Goal: Task Accomplishment & Management: Manage account settings

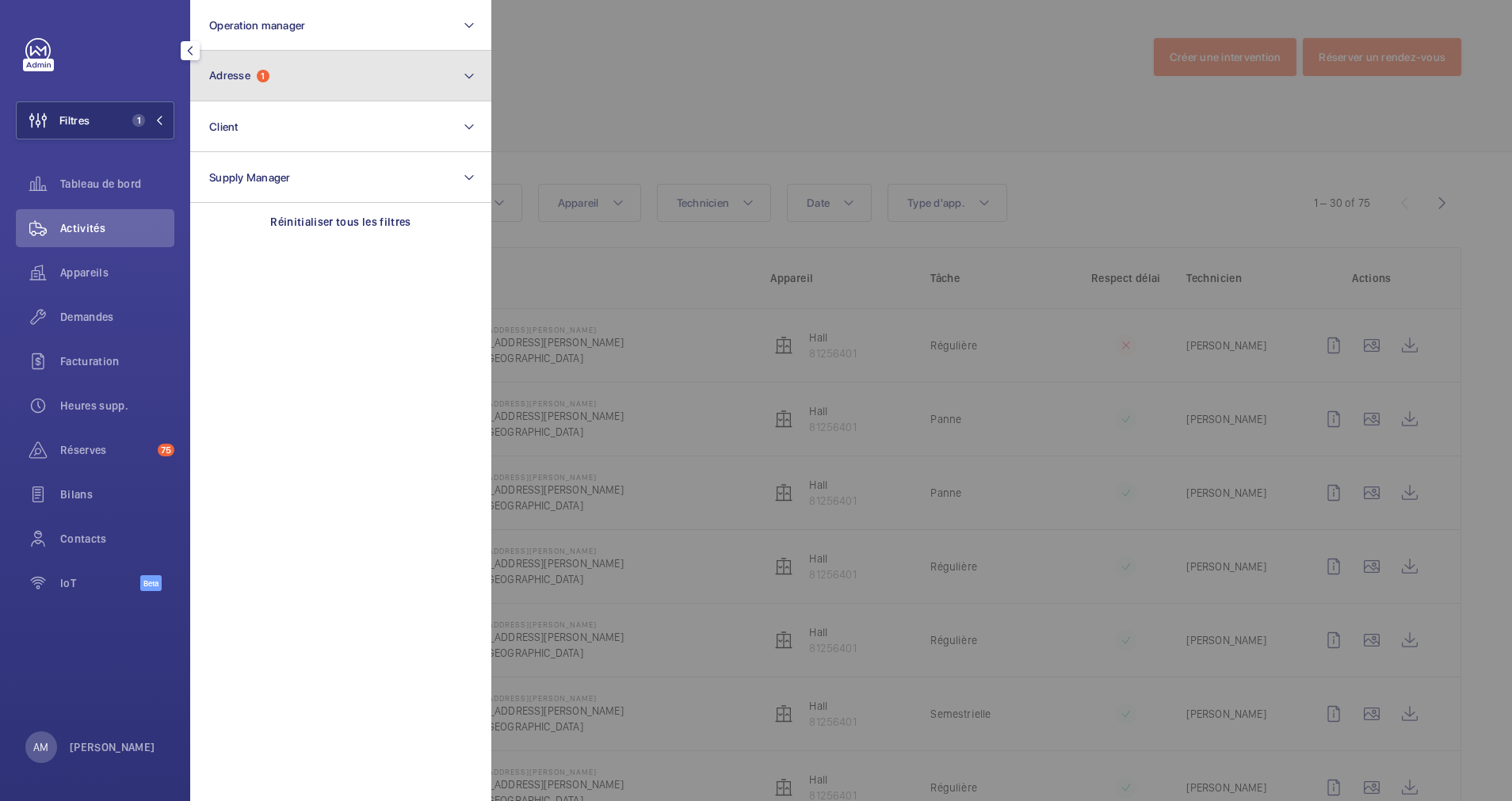
click at [256, 71] on span "Adresse 1" at bounding box center [240, 76] width 60 height 14
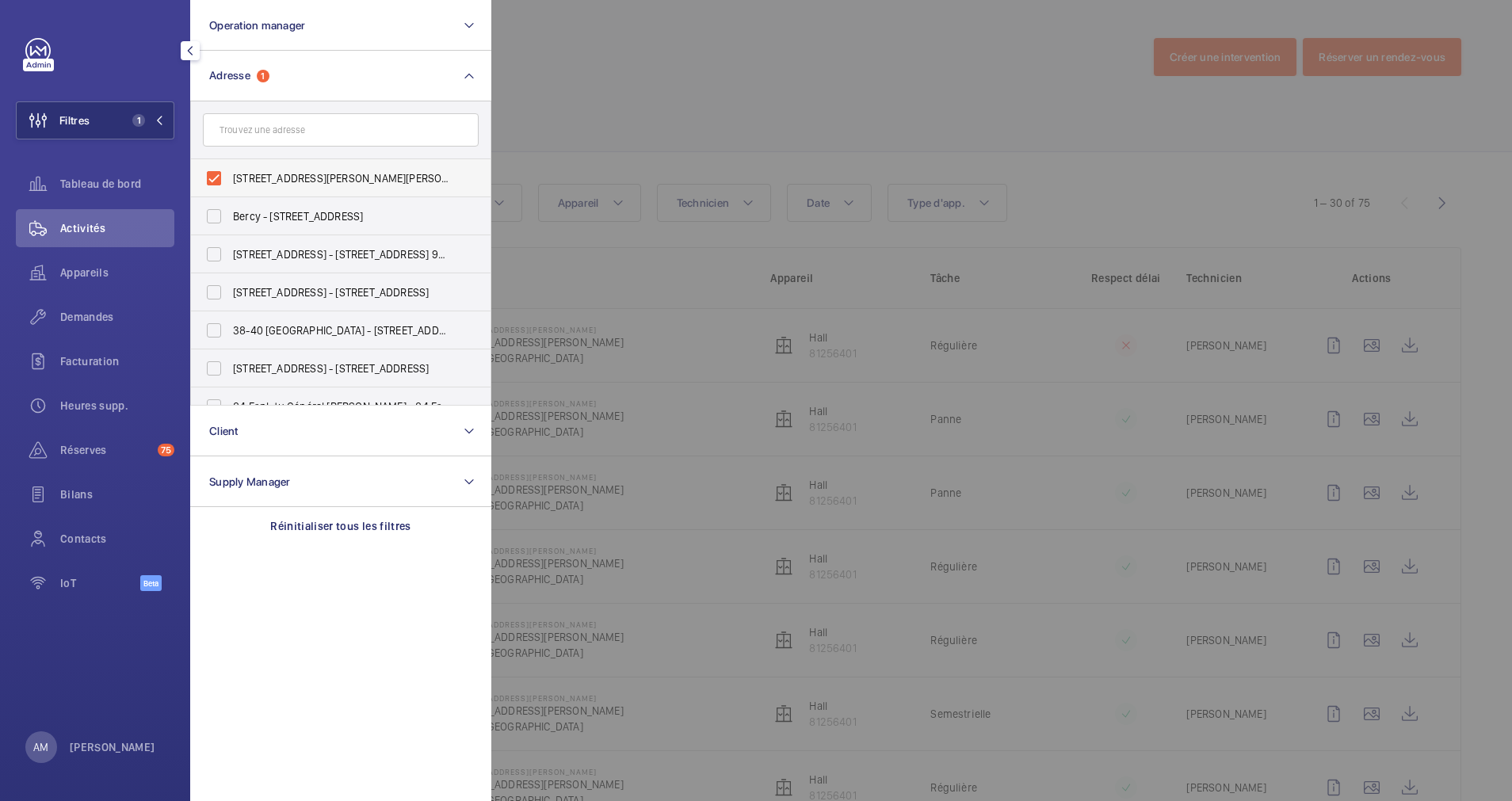
click at [221, 174] on label "[STREET_ADDRESS][PERSON_NAME][PERSON_NAME]" at bounding box center [329, 178] width 276 height 38
click at [221, 174] on input "[STREET_ADDRESS][PERSON_NAME][PERSON_NAME]" at bounding box center [214, 178] width 32 height 32
checkbox input "false"
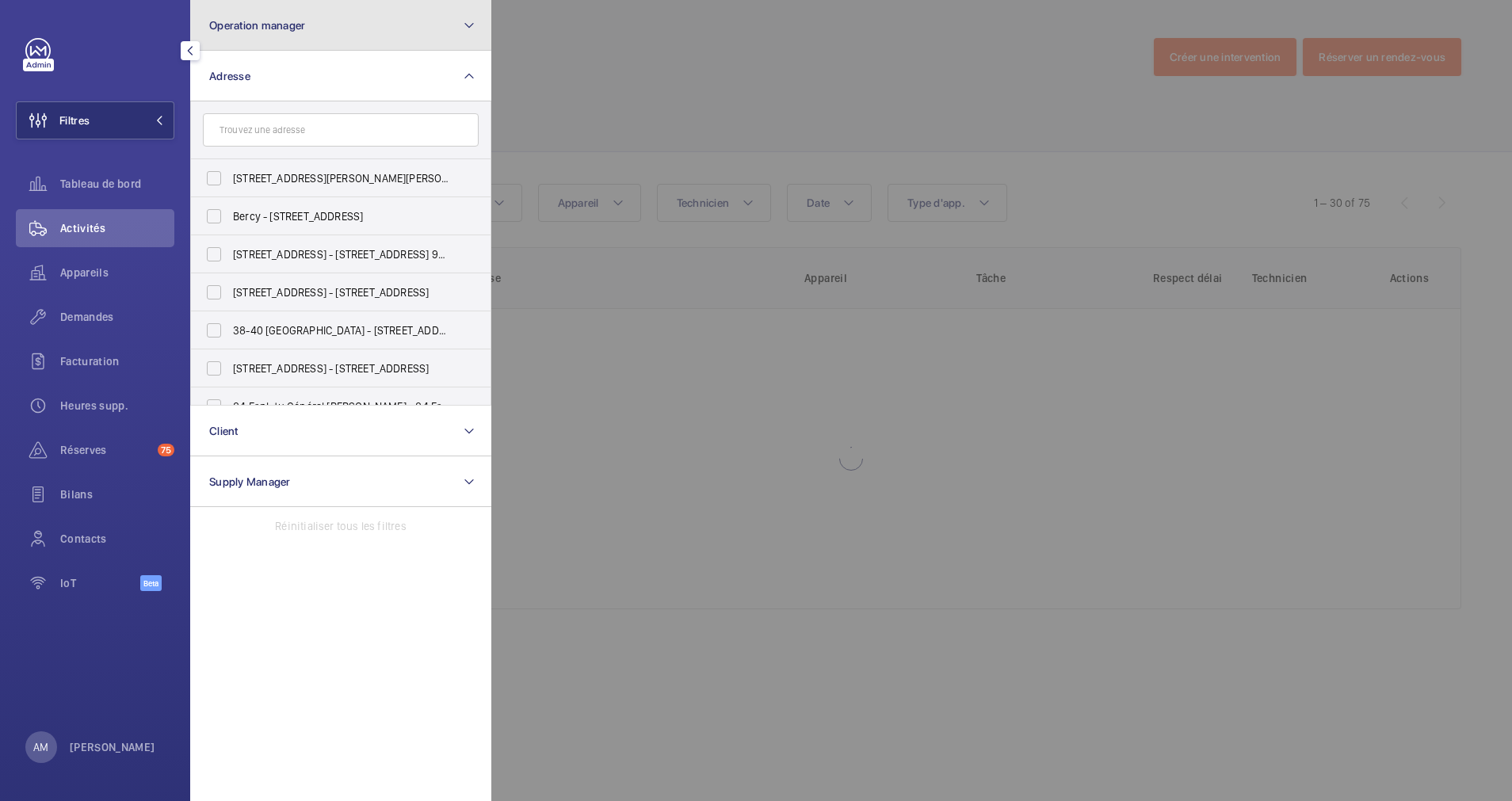
click at [351, 17] on button "Operation manager" at bounding box center [340, 25] width 301 height 51
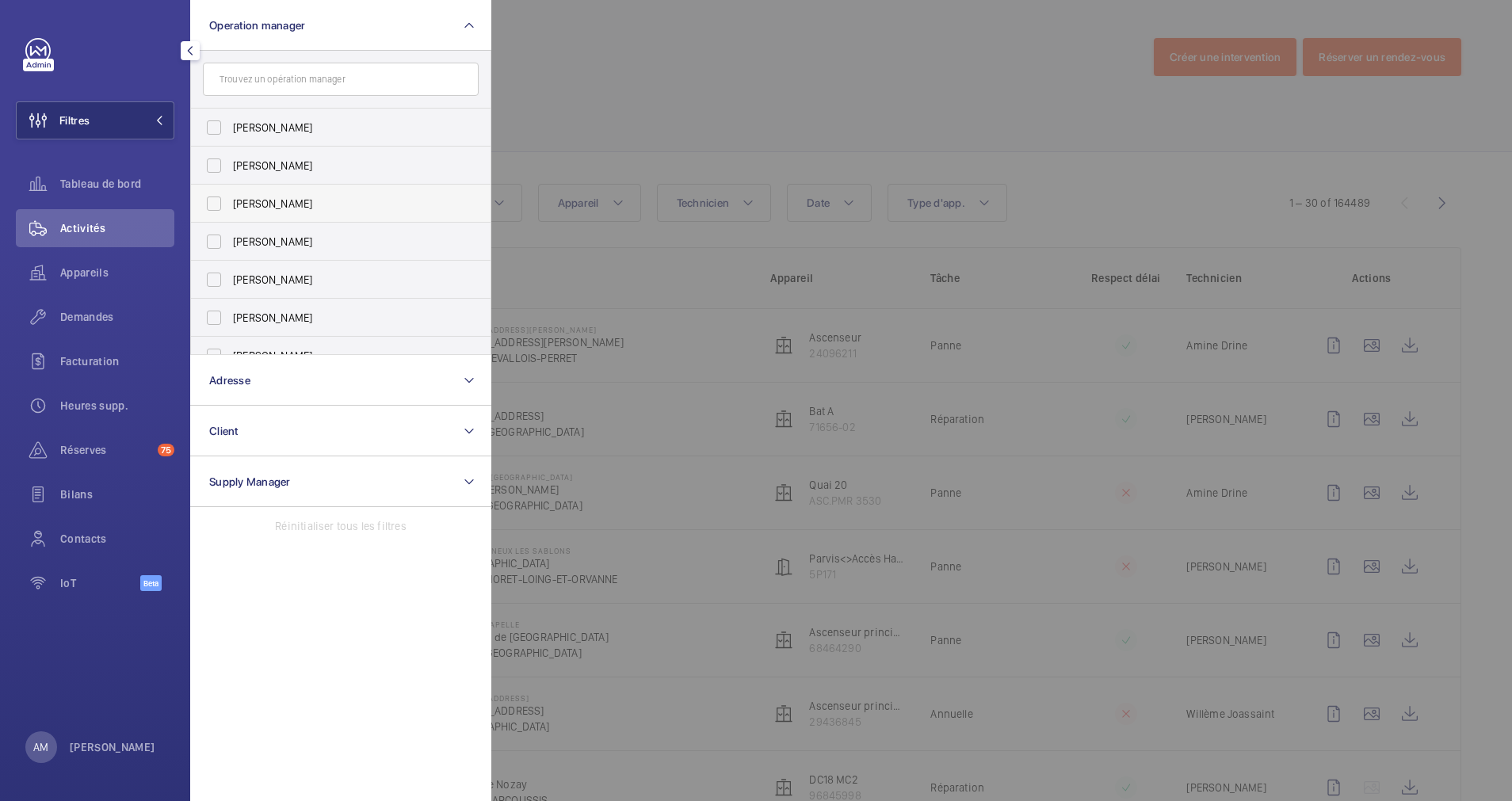
click at [214, 210] on label "[PERSON_NAME]" at bounding box center [329, 203] width 276 height 38
click at [214, 210] on input "[PERSON_NAME]" at bounding box center [214, 203] width 32 height 32
checkbox input "true"
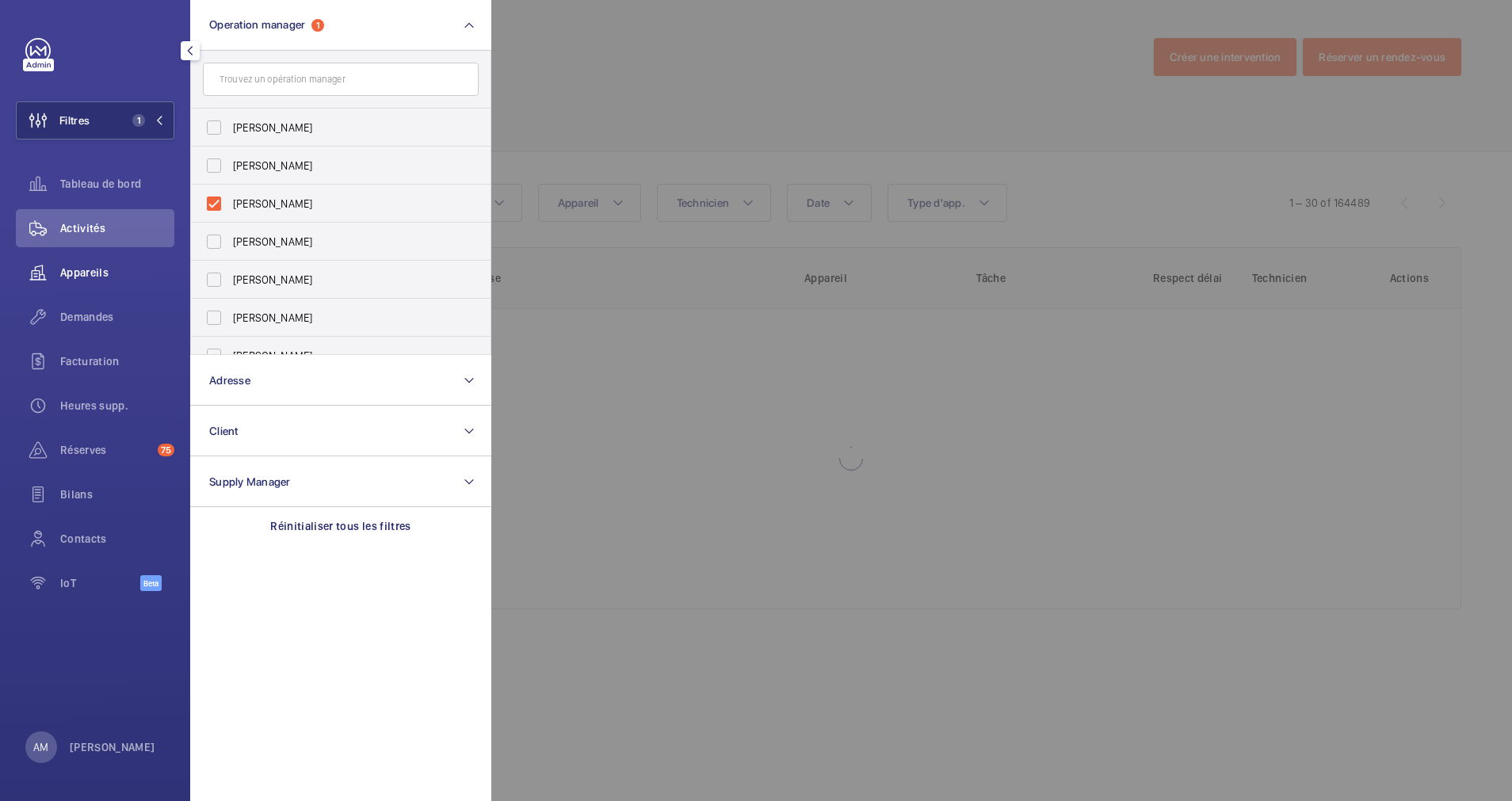
click at [73, 272] on span "Appareils" at bounding box center [117, 272] width 114 height 15
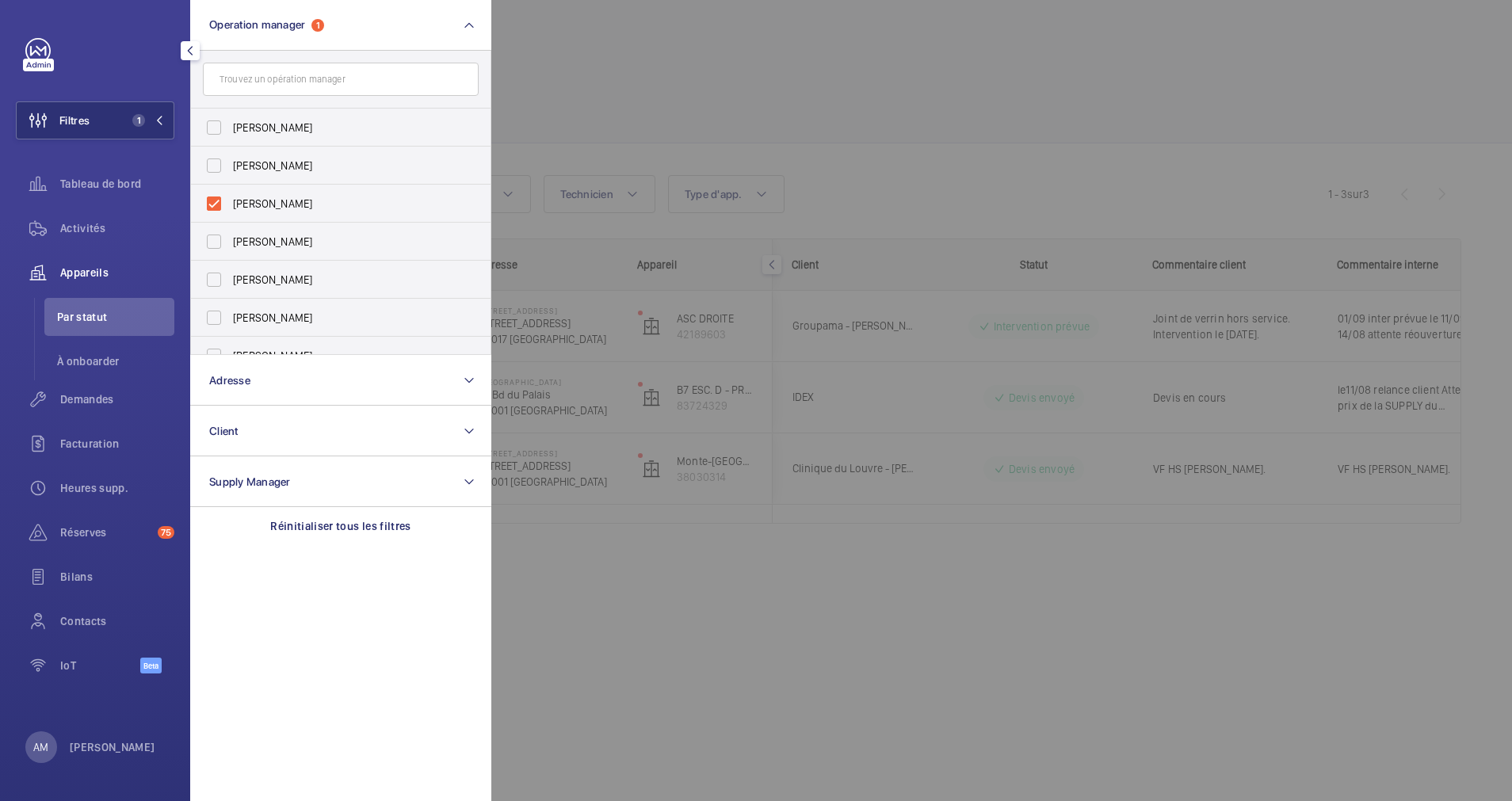
click at [648, 135] on div at bounding box center [1247, 400] width 1512 height 801
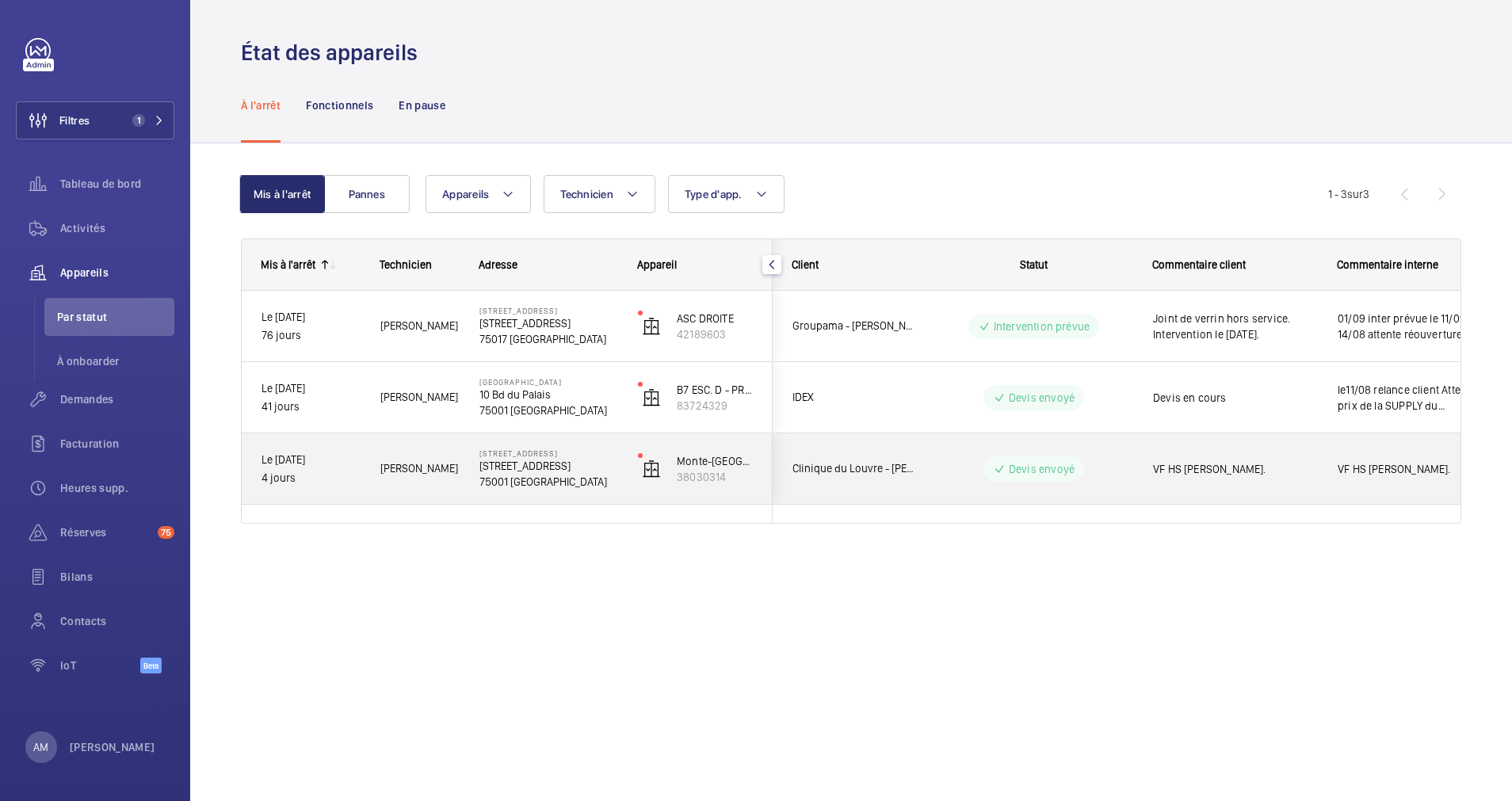
click at [564, 477] on p "75001 [GEOGRAPHIC_DATA]" at bounding box center [548, 481] width 138 height 15
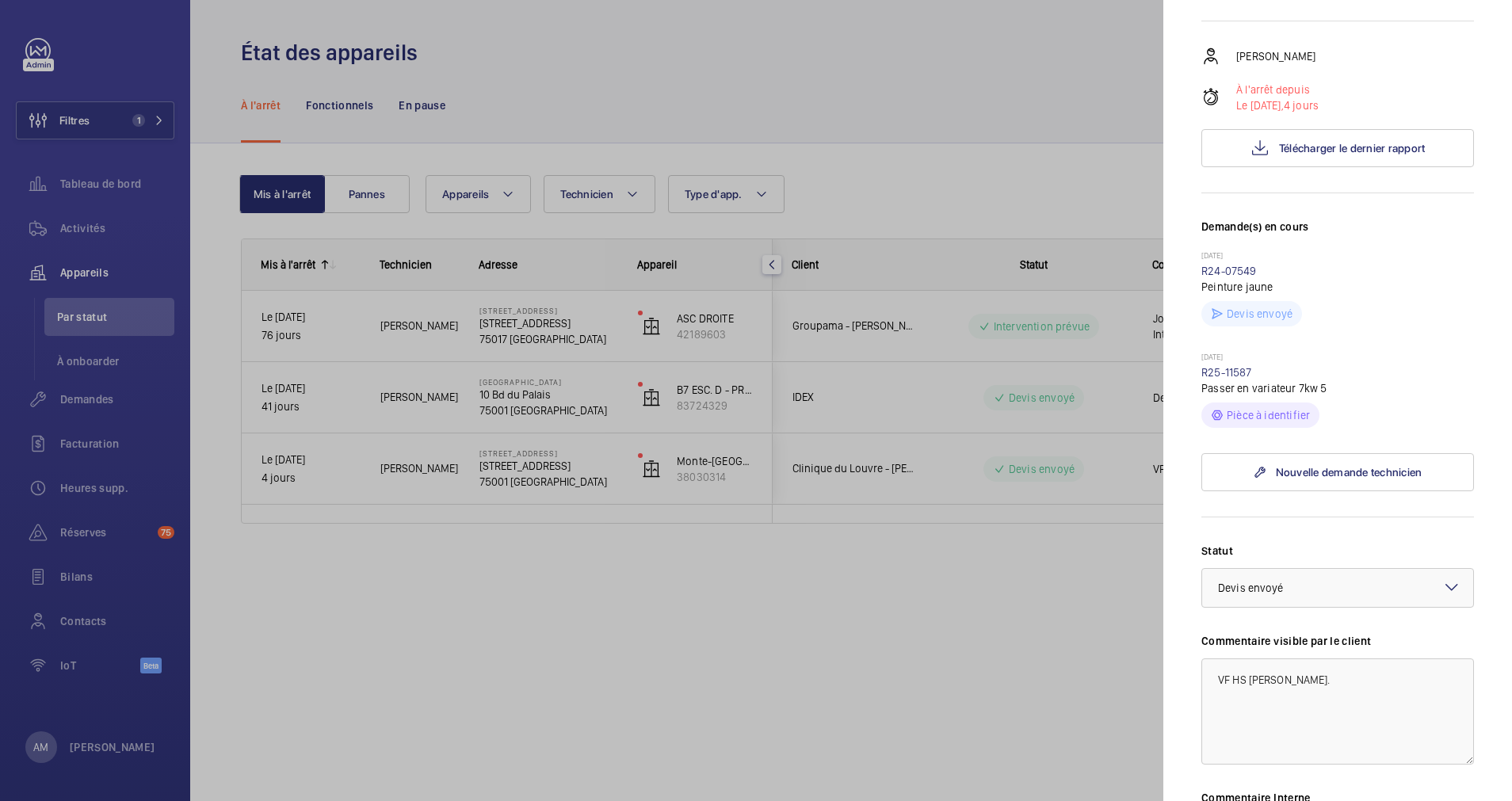
scroll to position [356, 0]
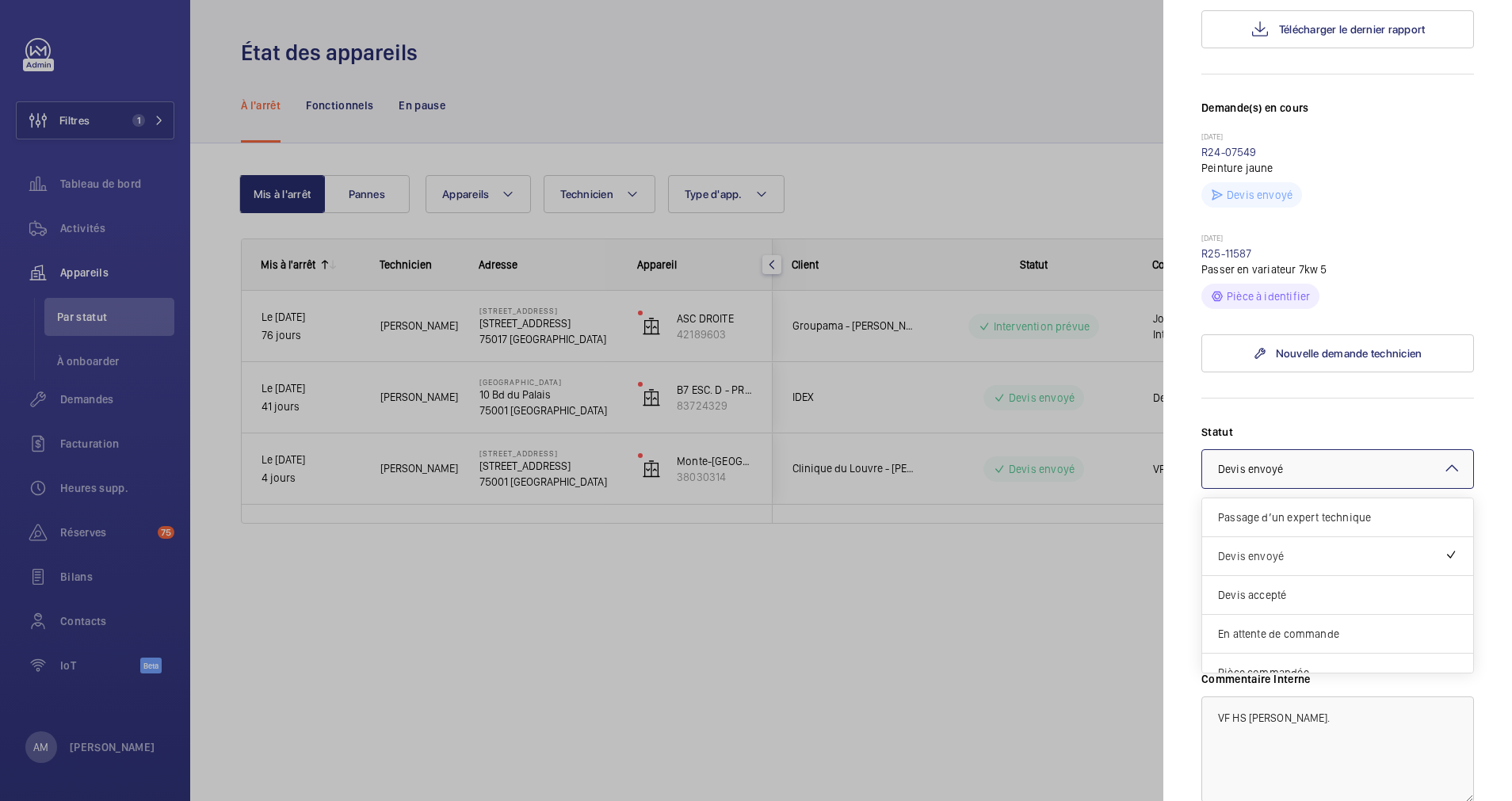
click at [1325, 489] on div at bounding box center [1337, 469] width 271 height 38
click at [1331, 615] on div "Devis accepté" at bounding box center [1337, 595] width 271 height 39
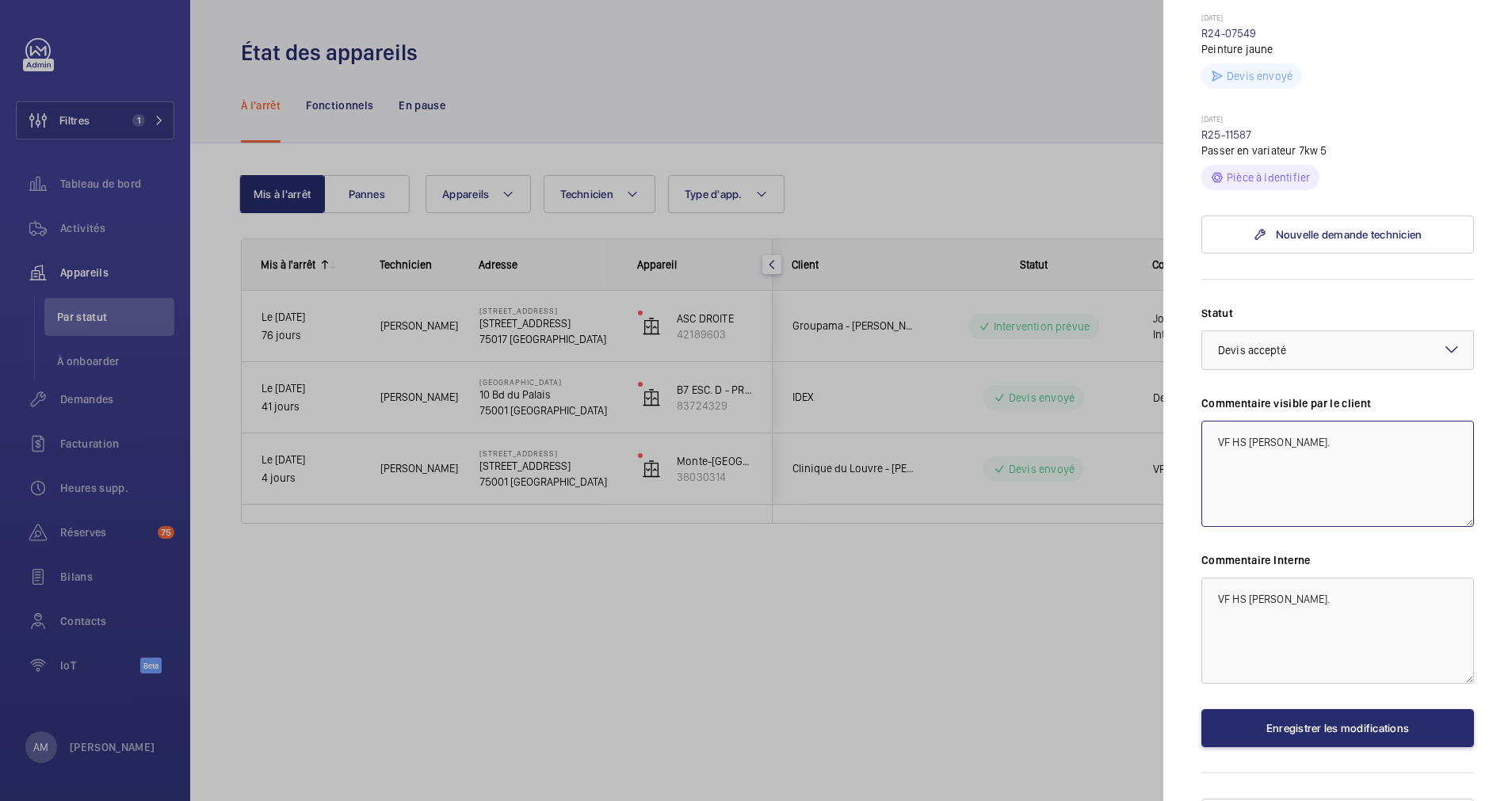
click at [1331, 527] on textarea "VF HS [PERSON_NAME]." at bounding box center [1337, 474] width 272 height 106
click at [1210, 526] on textarea "VF HS [PERSON_NAME]." at bounding box center [1337, 474] width 272 height 106
click at [1381, 527] on textarea "Le [DATE]: [PERSON_NAME] accépté; VF HS Devis envoyé." at bounding box center [1337, 474] width 272 height 106
drag, startPoint x: 1331, startPoint y: 547, endPoint x: 1202, endPoint y: 556, distance: 129.3
click at [1202, 527] on textarea "Le [DATE]: [PERSON_NAME] accépté VF HS Devis envoyé." at bounding box center [1337, 474] width 272 height 106
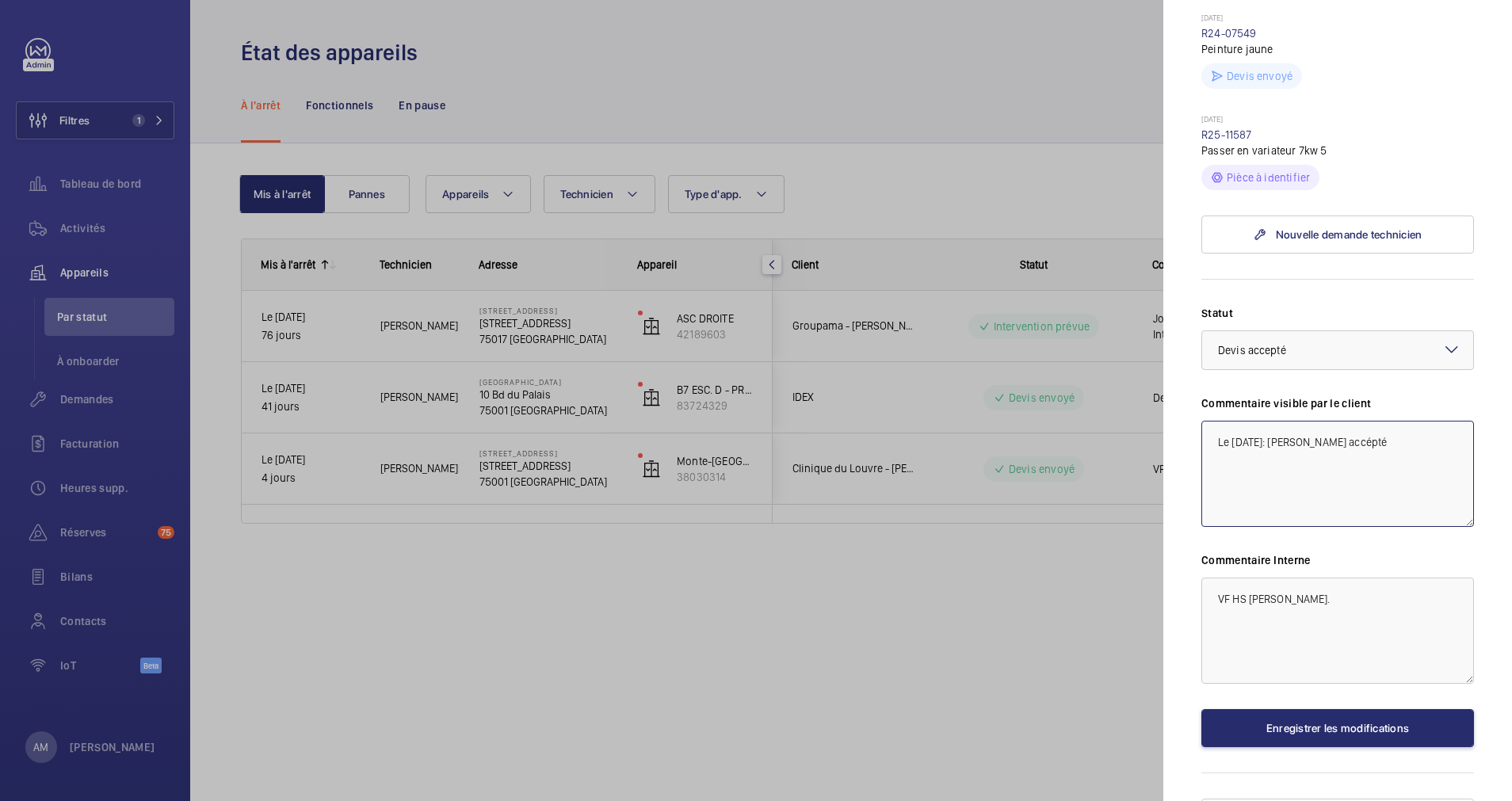
type textarea "Le [DATE]: [PERSON_NAME] accépté"
drag, startPoint x: 1317, startPoint y: 687, endPoint x: 1160, endPoint y: 688, distance: 157.0
click at [1160, 688] on mat-sidenav-container "Filtres 1 Tableau de bord Activités Appareils Par statut À onboarder Demandes F…" at bounding box center [756, 400] width 1512 height 801
click at [1344, 524] on textarea "Le [DATE]: [PERSON_NAME] accépté" at bounding box center [1337, 474] width 272 height 106
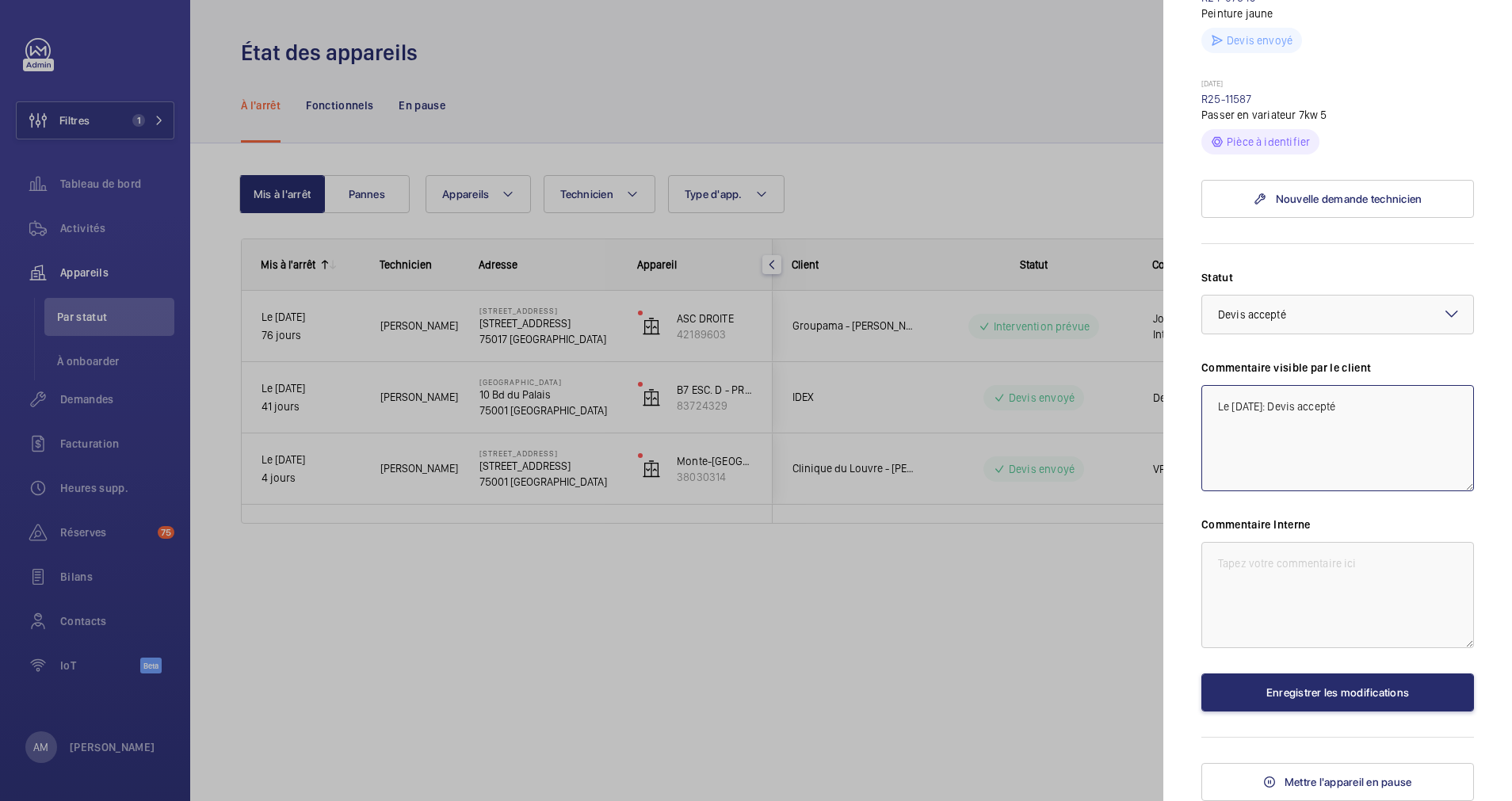
scroll to position [600, 0]
type textarea "Le [DATE]: Devis accepté"
click at [1256, 688] on button "Enregistrer les modifications" at bounding box center [1337, 693] width 272 height 38
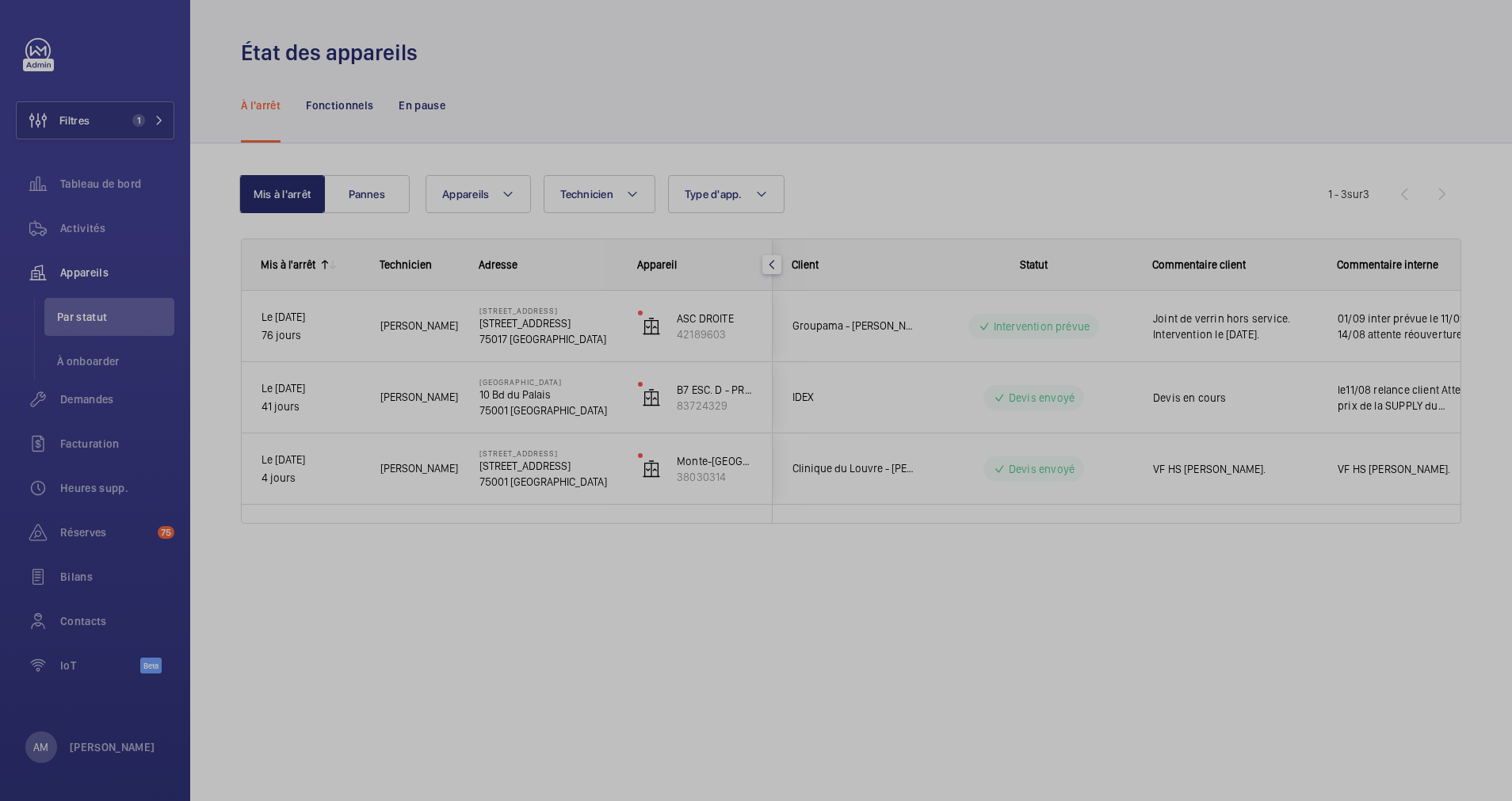
scroll to position [0, 0]
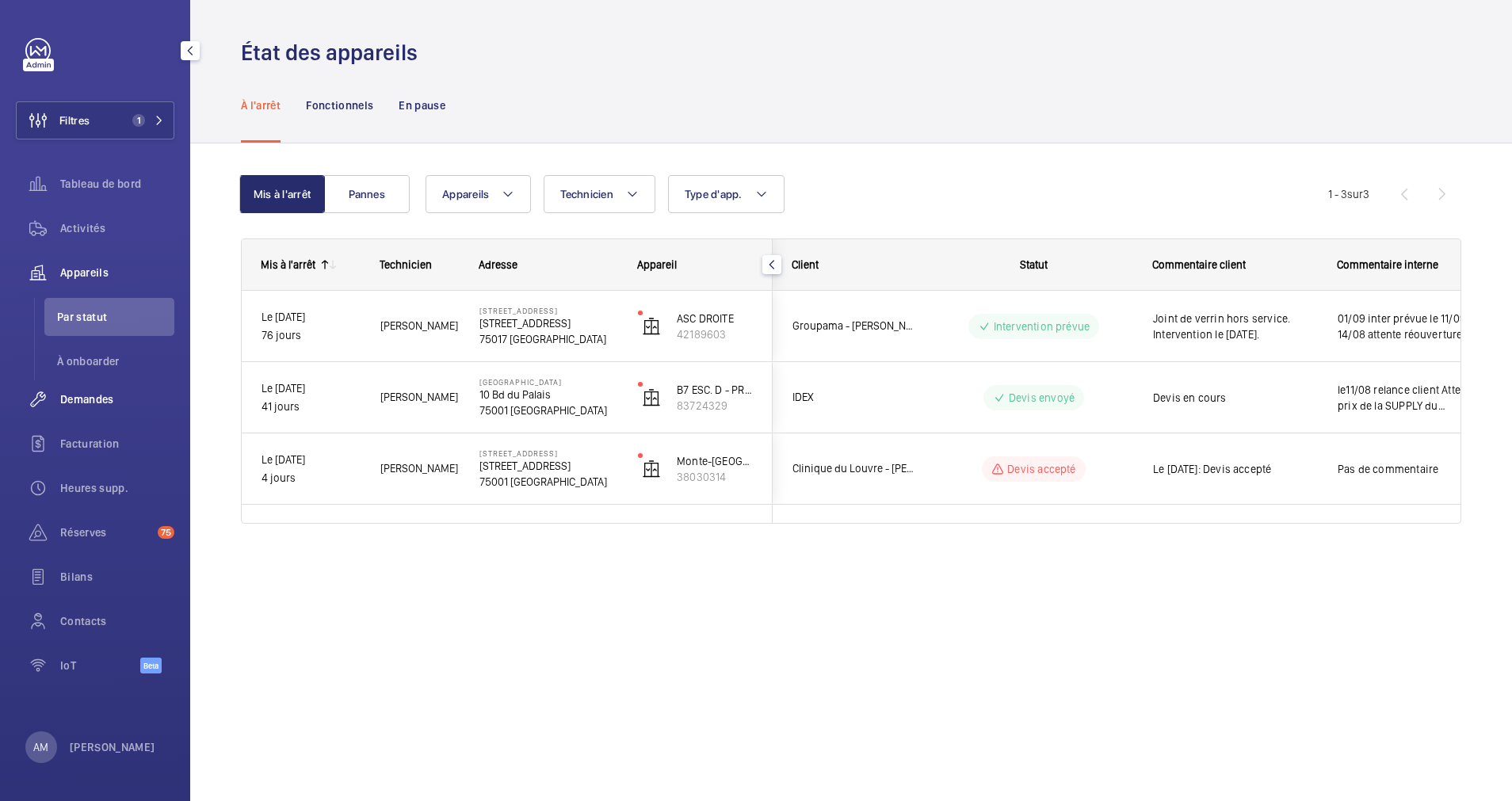
click at [78, 401] on span "Demandes" at bounding box center [117, 399] width 114 height 15
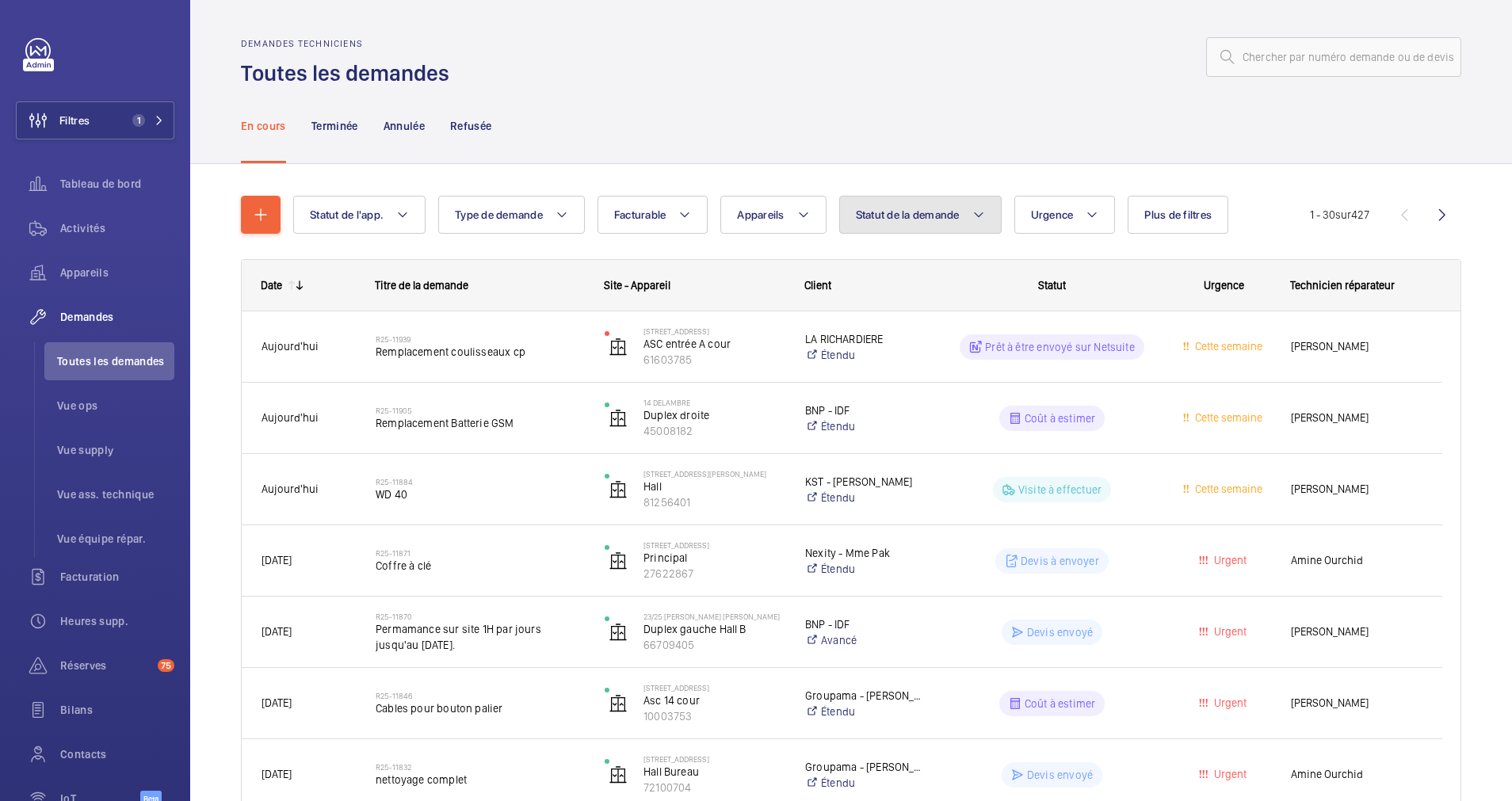
click at [953, 214] on span "Statut de la demande" at bounding box center [907, 215] width 104 height 13
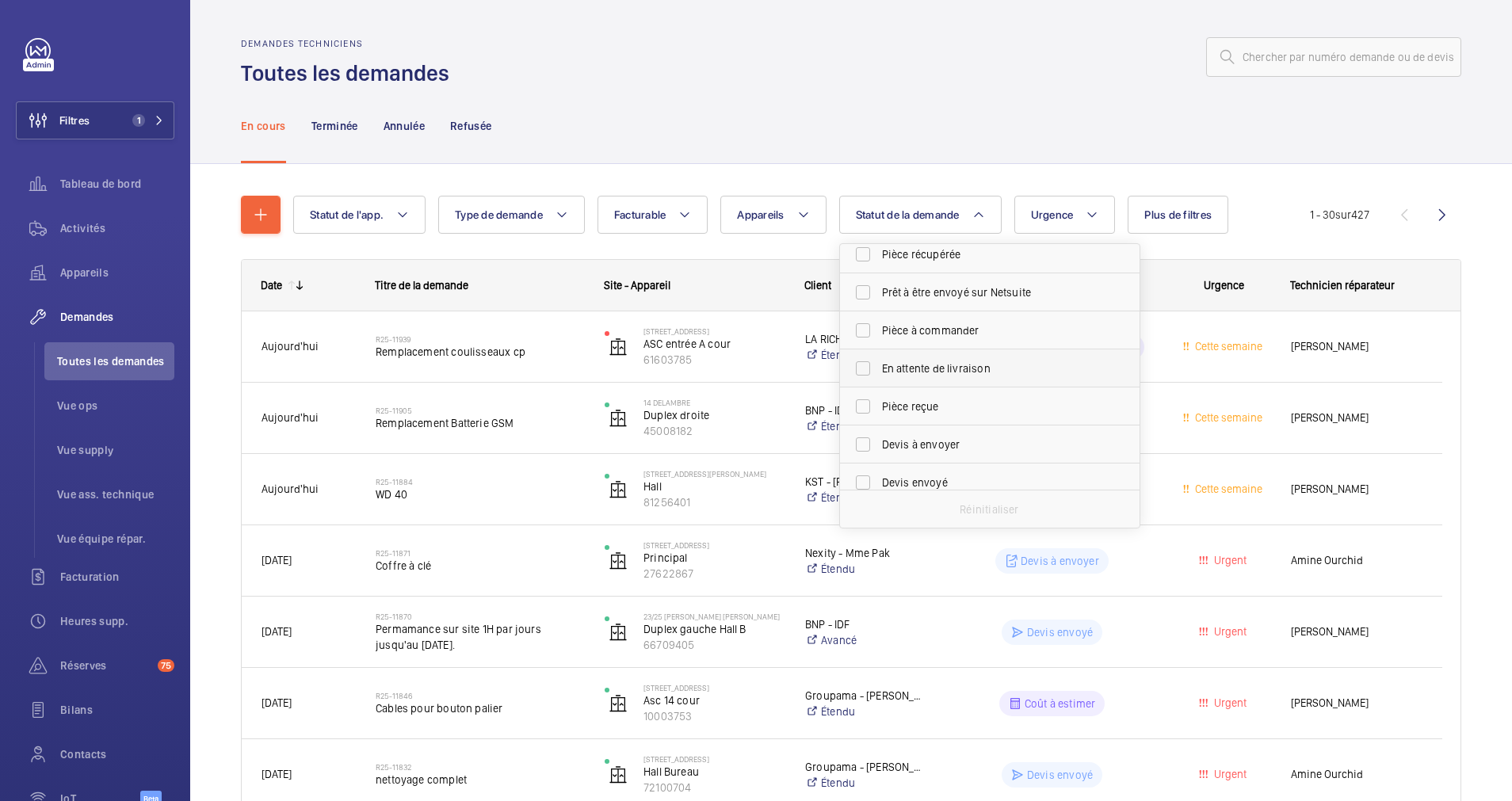
scroll to position [119, 0]
click at [890, 410] on span "Devis à envoyer" at bounding box center [991, 410] width 218 height 15
click at [879, 410] on input "Devis à envoyer" at bounding box center [863, 410] width 32 height 32
checkbox input "true"
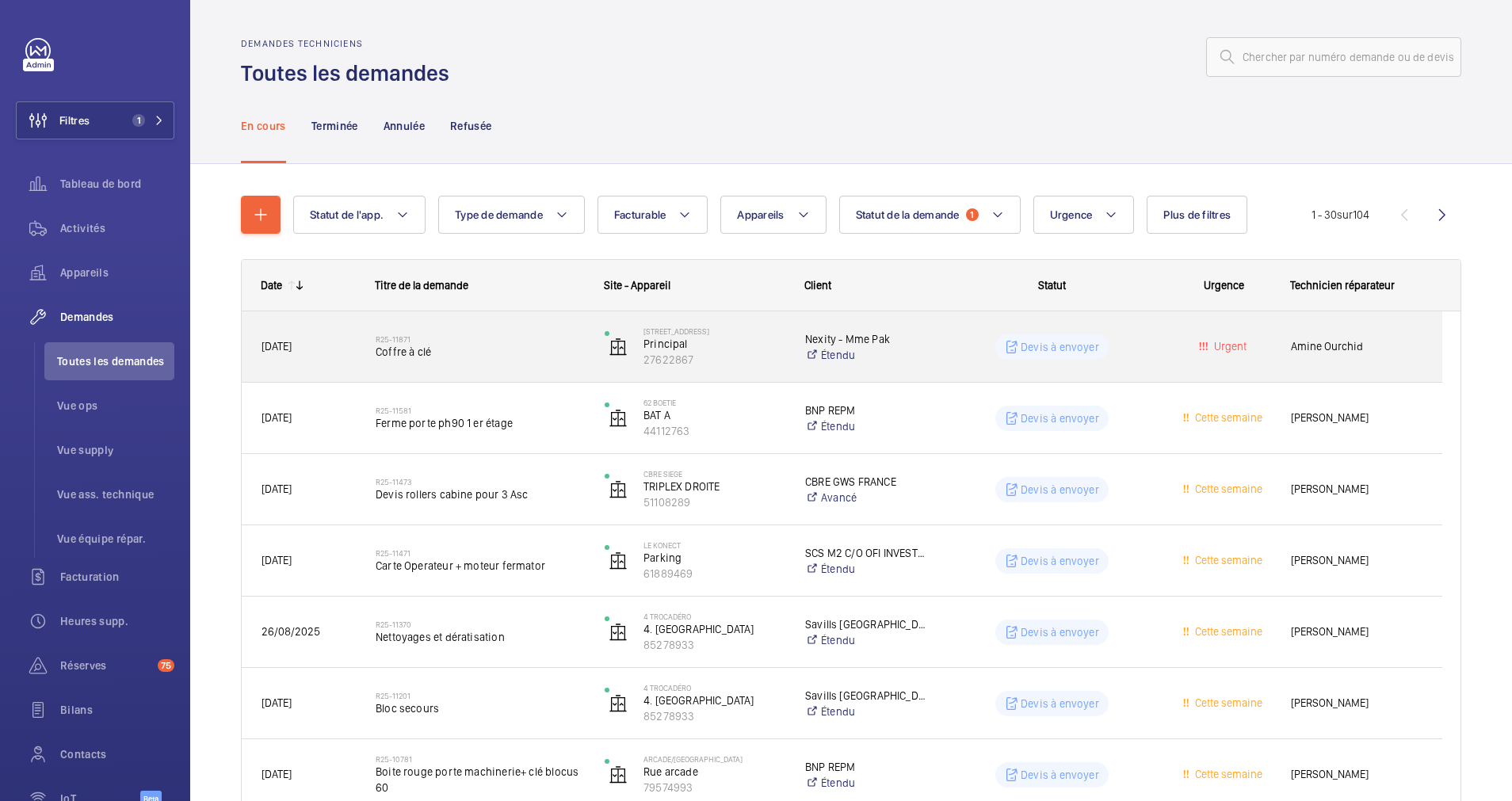
click at [529, 351] on span "Coffre à clé" at bounding box center [480, 352] width 209 height 15
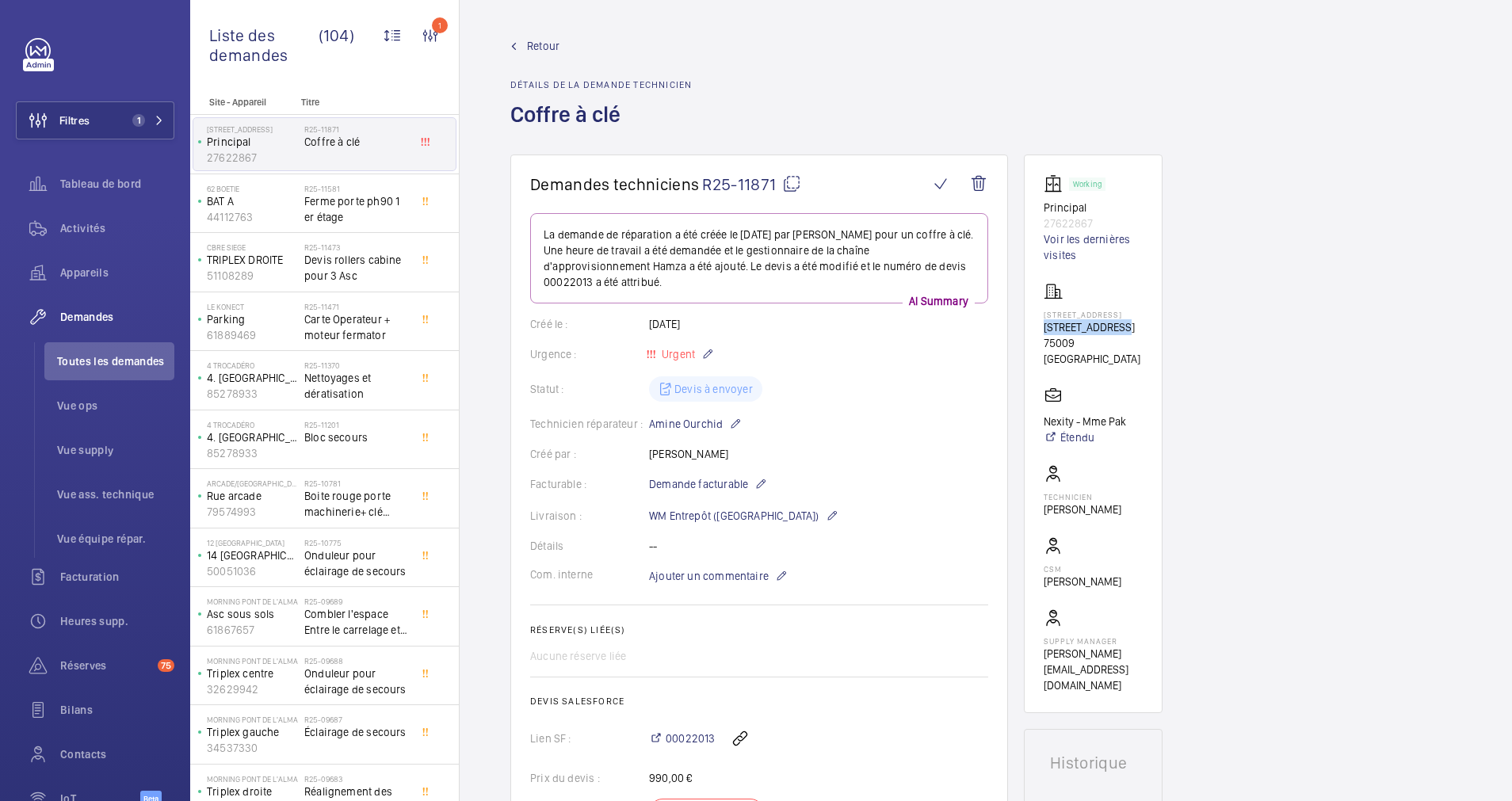
drag, startPoint x: 1038, startPoint y: 328, endPoint x: 1122, endPoint y: 326, distance: 84.0
click at [1122, 326] on wm-front-card "Working Principal 27622867 Voir les dernières visites [STREET_ADDRESS][GEOGRAPH…" at bounding box center [1093, 433] width 139 height 559
drag, startPoint x: 1122, startPoint y: 326, endPoint x: 1102, endPoint y: 327, distance: 20.0
copy p "[STREET_ADDRESS],"
click at [532, 46] on span "Retour" at bounding box center [543, 46] width 33 height 15
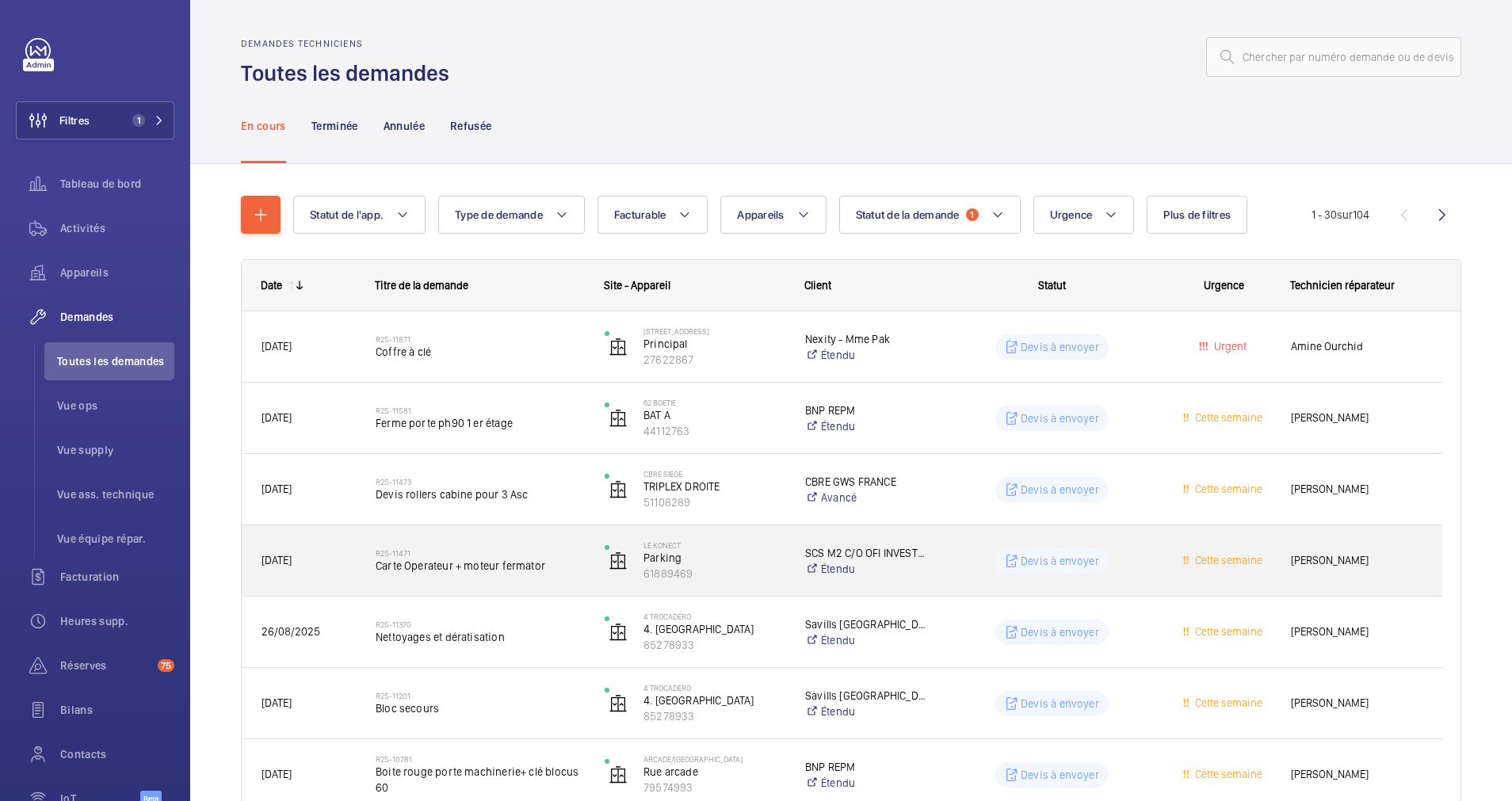
click at [519, 558] on span "Carte Operateur + moteur fermator" at bounding box center [480, 565] width 209 height 15
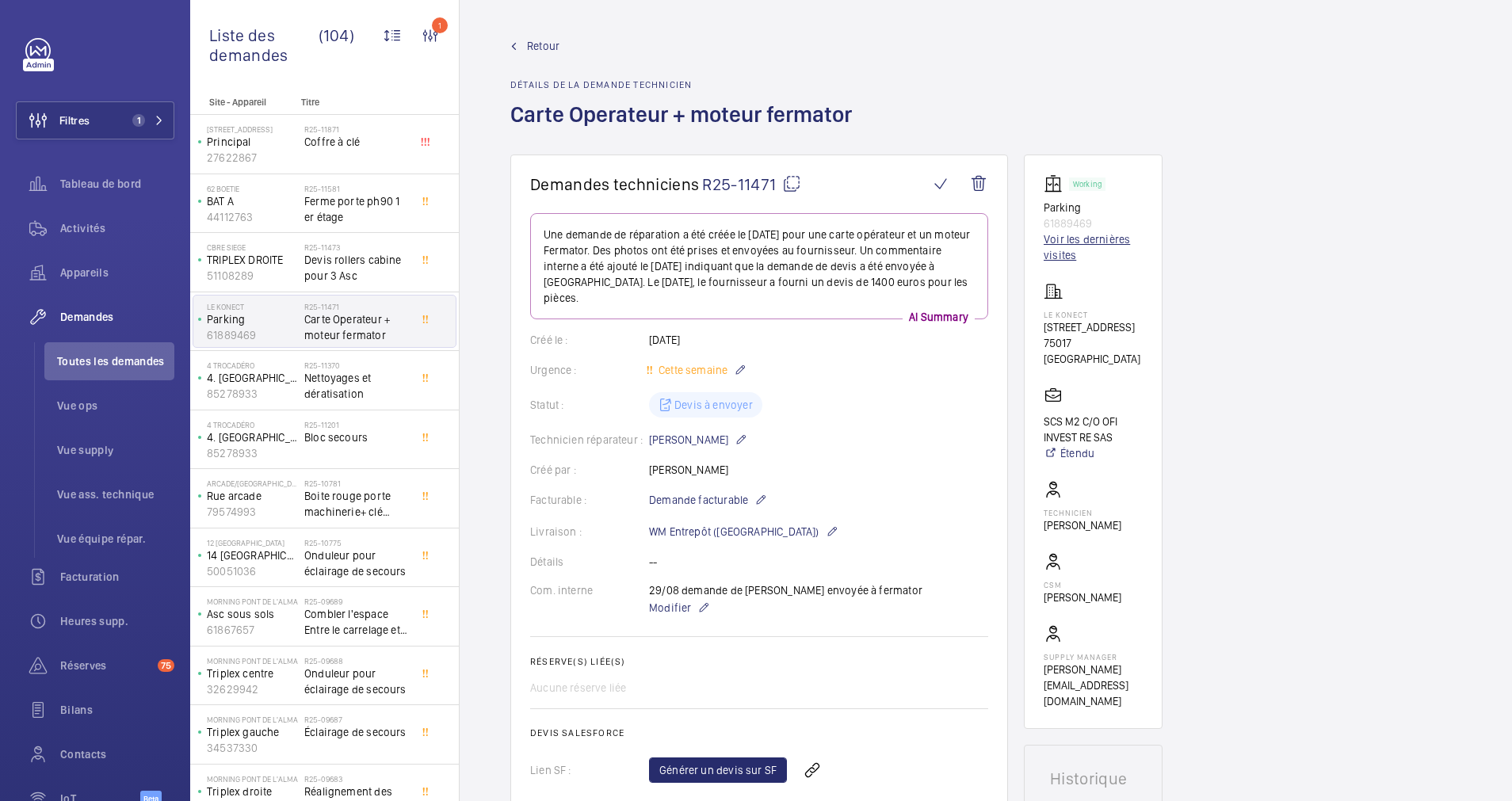
click at [1066, 246] on link "Voir les dernières visites" at bounding box center [1093, 247] width 99 height 32
click at [551, 47] on span "Retour" at bounding box center [543, 46] width 33 height 15
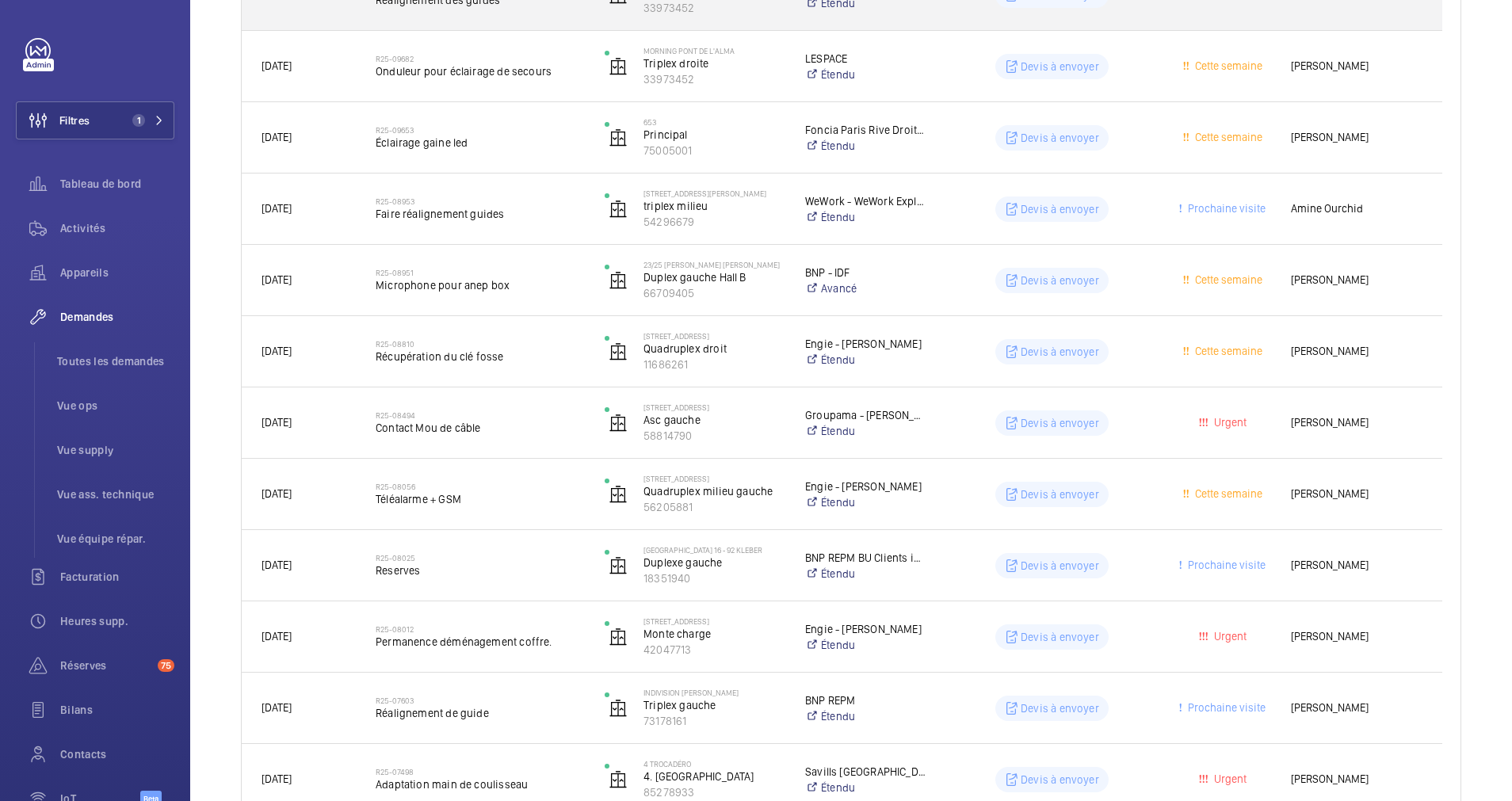
scroll to position [1189, 0]
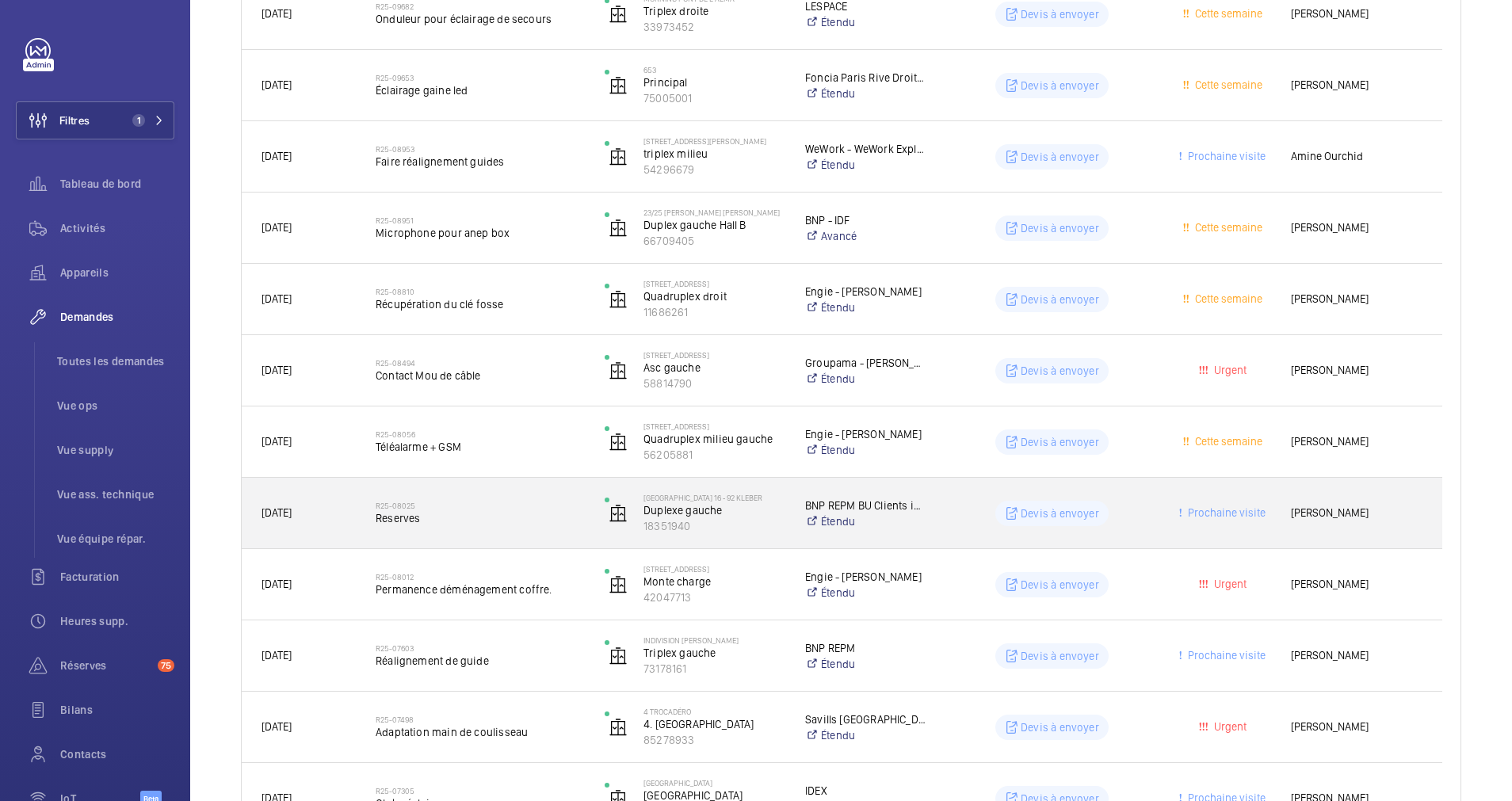
click at [521, 502] on h2 "R25-08025" at bounding box center [480, 506] width 209 height 10
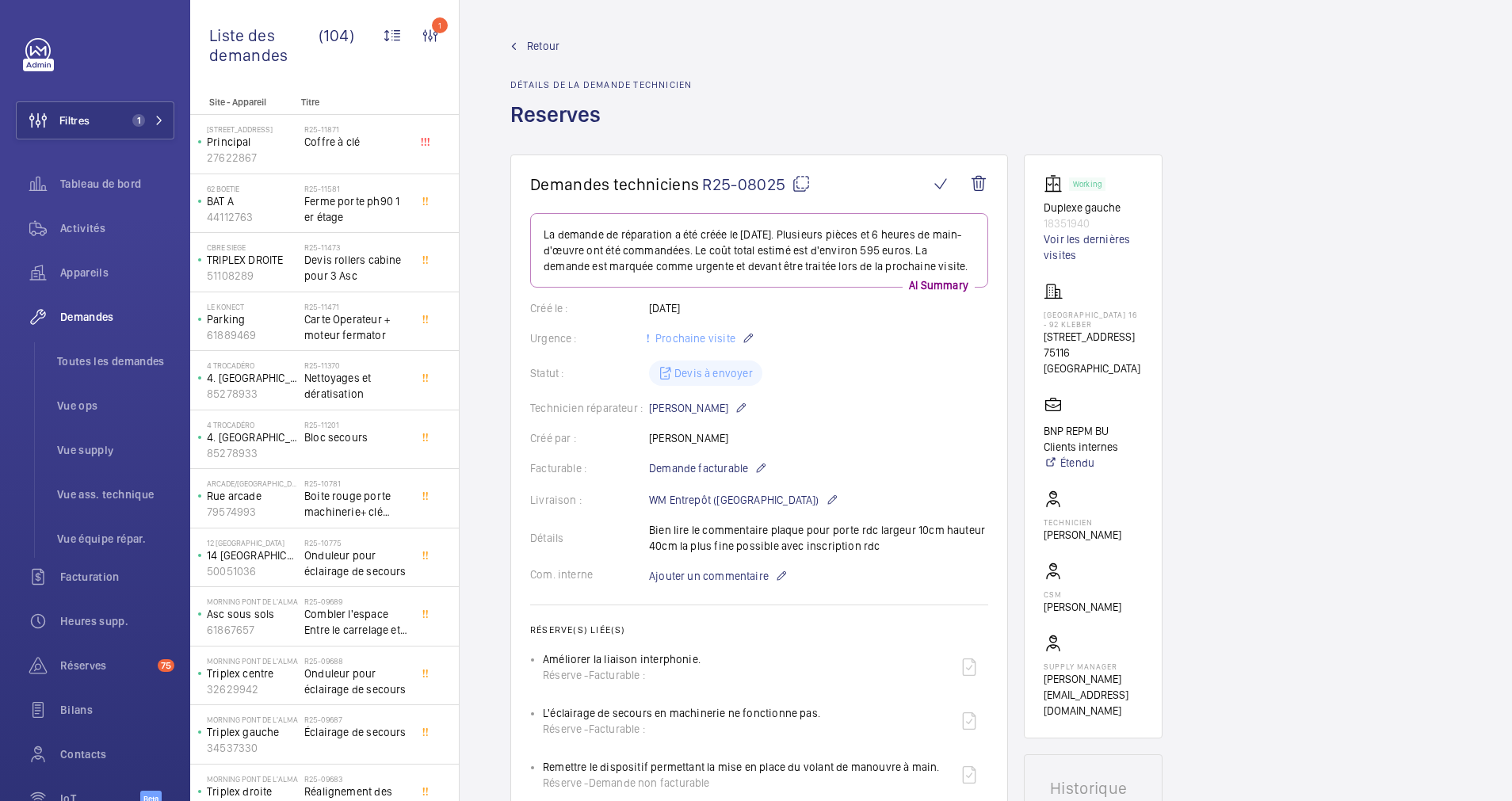
click at [533, 42] on span "Retour" at bounding box center [543, 46] width 33 height 15
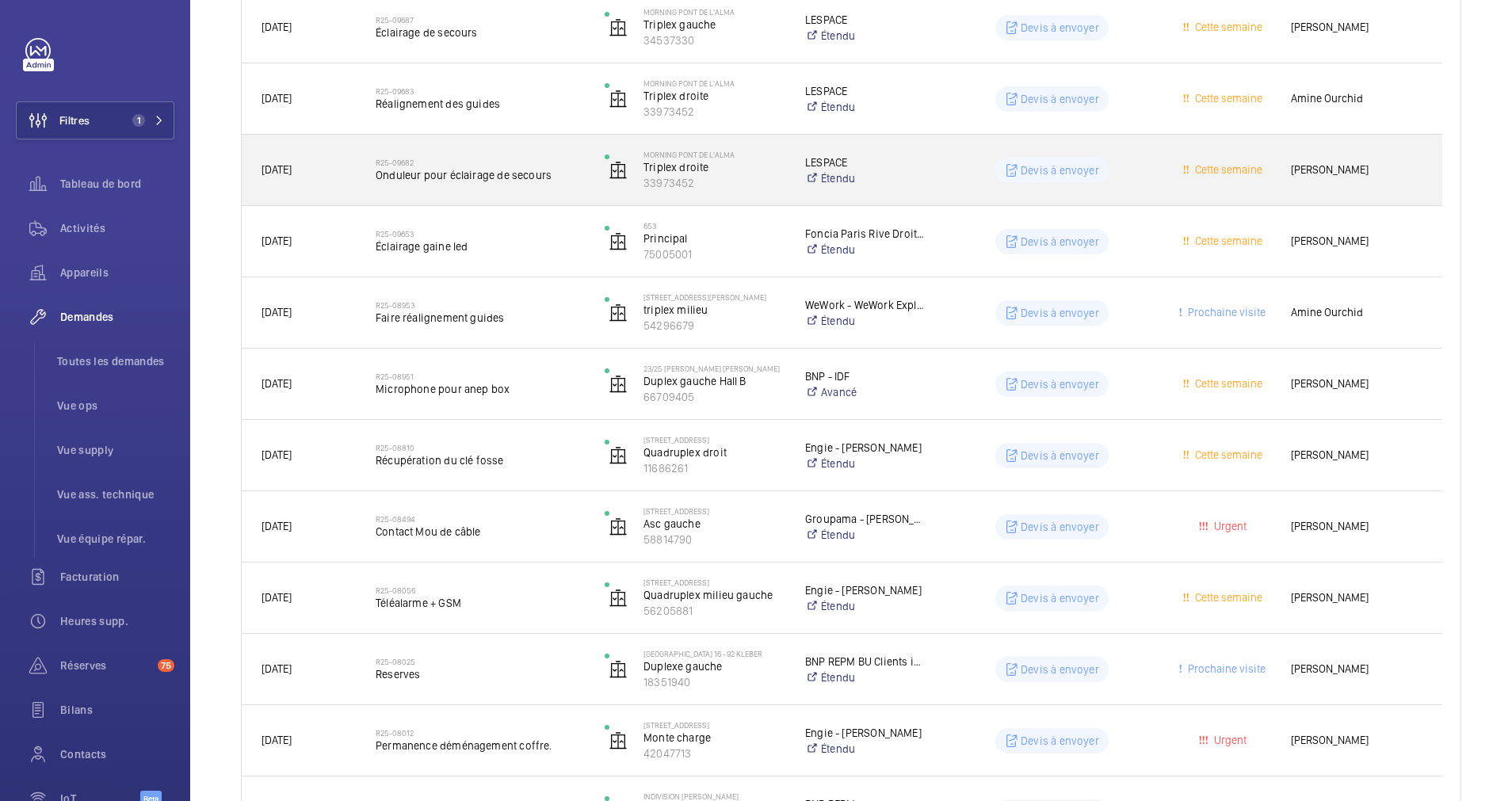
scroll to position [1070, 0]
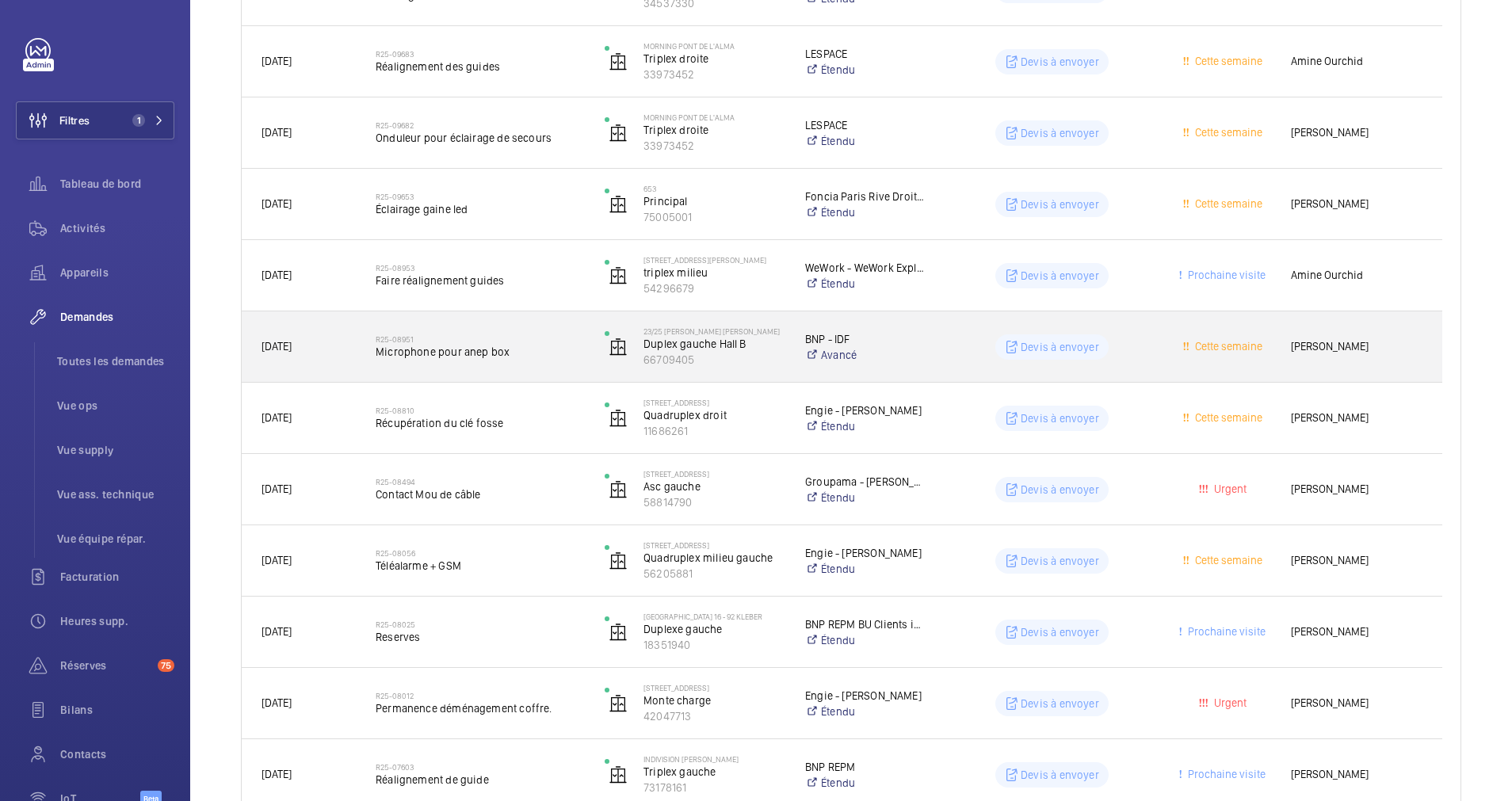
click at [561, 343] on h2 "R25-08951" at bounding box center [480, 339] width 209 height 10
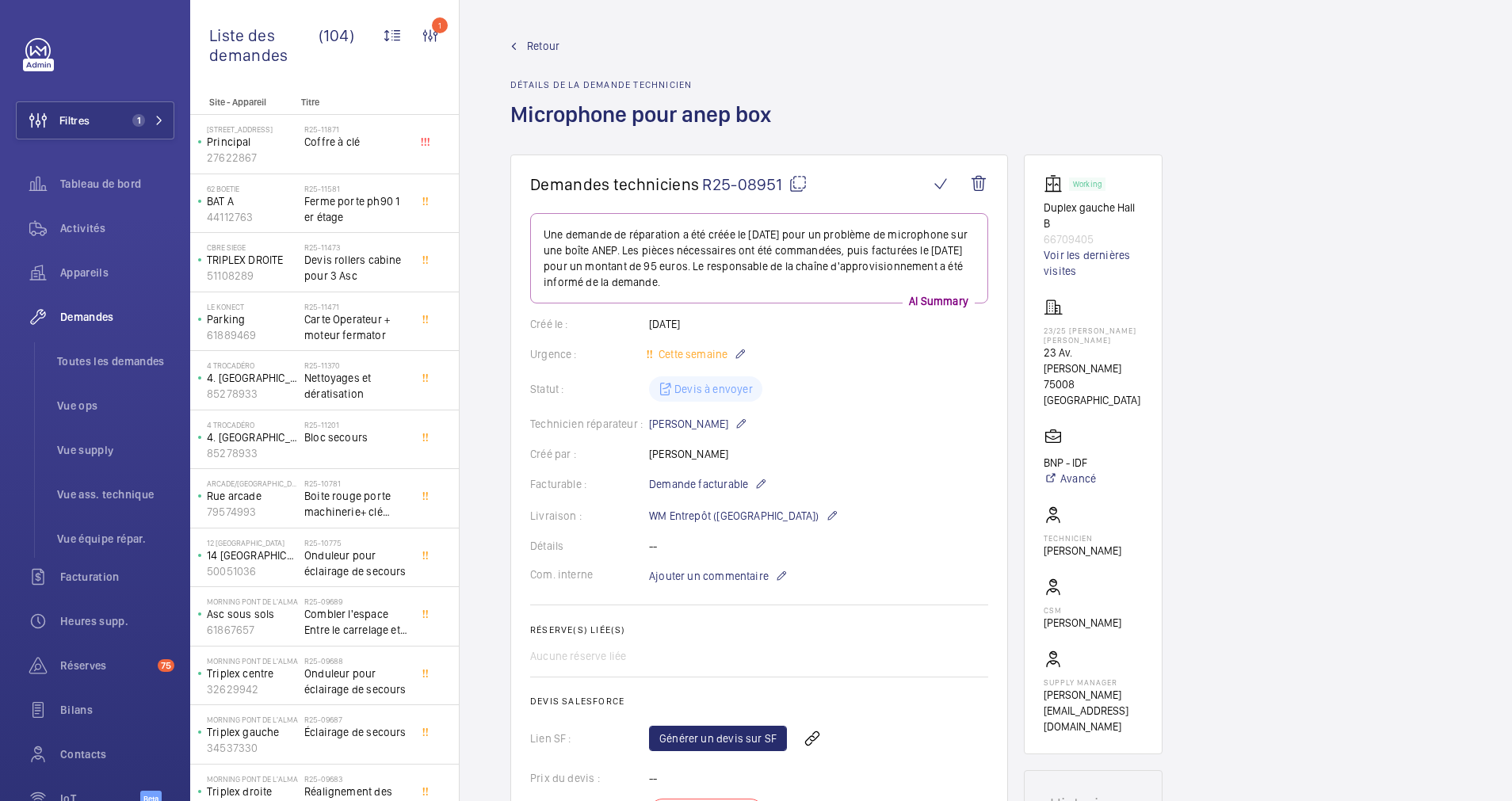
drag, startPoint x: 1038, startPoint y: 347, endPoint x: 1085, endPoint y: 363, distance: 49.6
click at [1085, 363] on wm-front-card "Working Duplex gauche Hall B 66709405 Voir les dernières visites 23/25 [PERSON_…" at bounding box center [1093, 454] width 139 height 600
drag, startPoint x: 1085, startPoint y: 363, endPoint x: 1070, endPoint y: 364, distance: 15.0
copy p "23 Av. [PERSON_NAME] R"
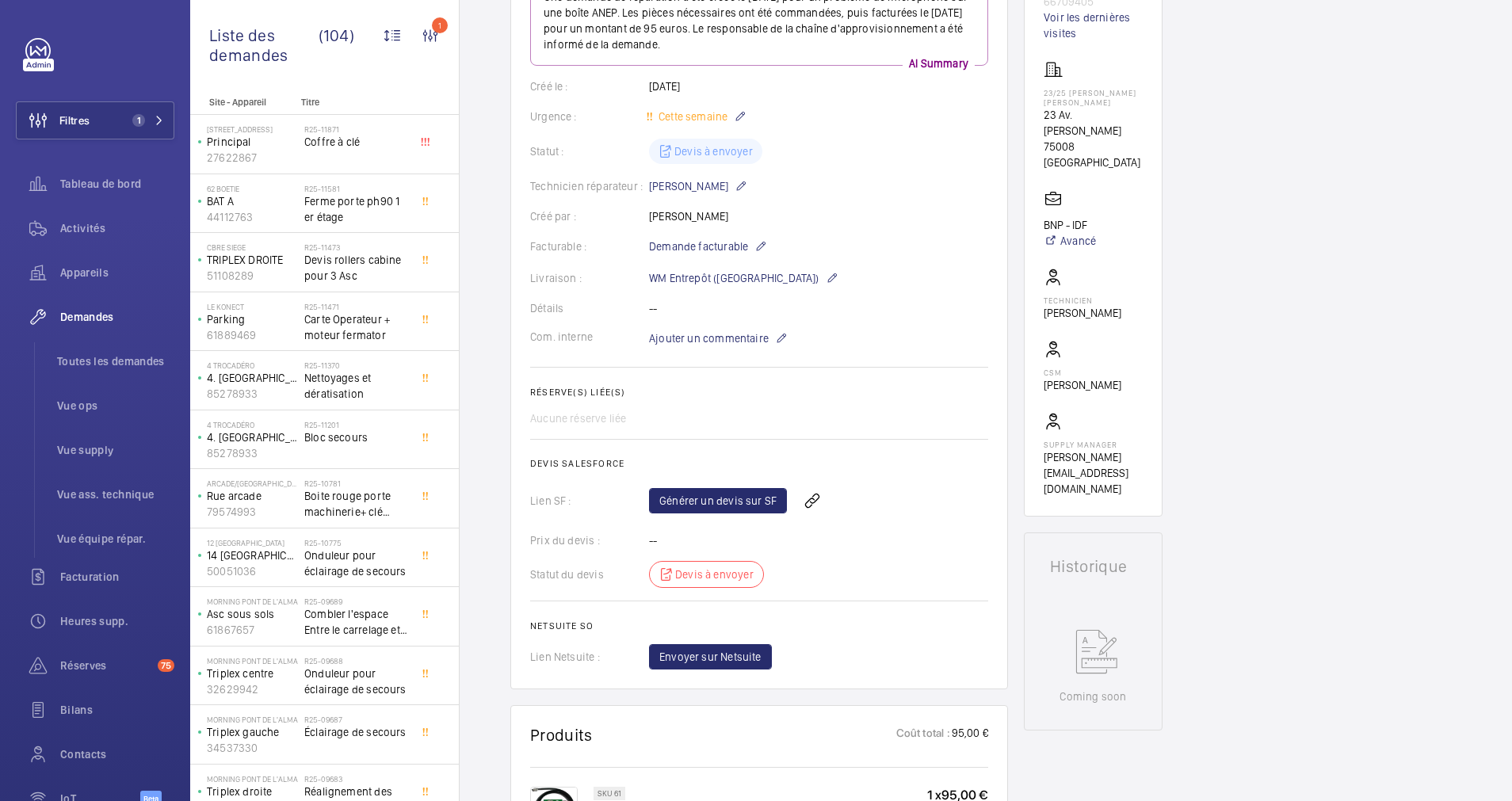
scroll to position [119, 0]
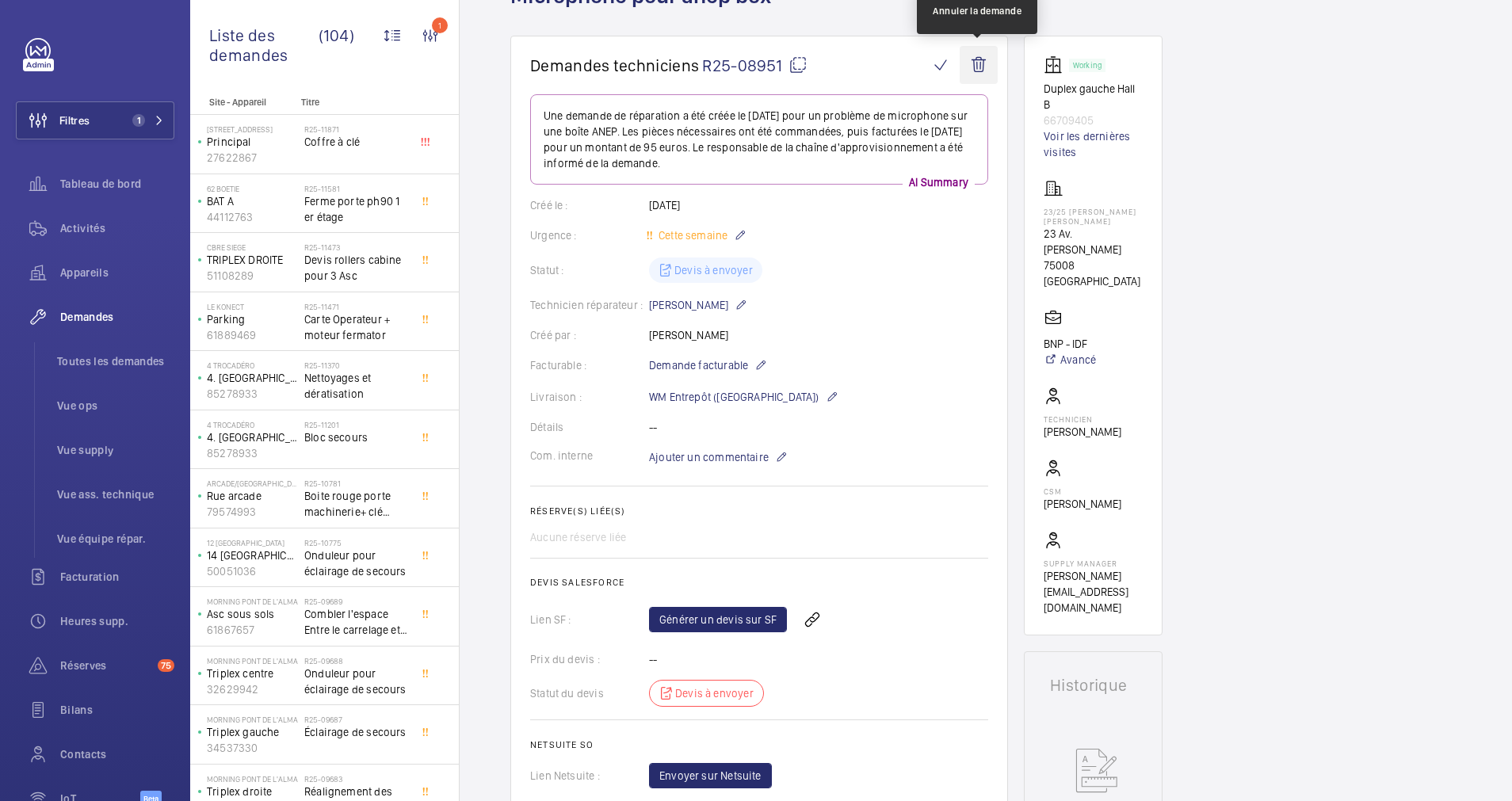
click at [980, 69] on wm-front-icon-button at bounding box center [979, 64] width 38 height 38
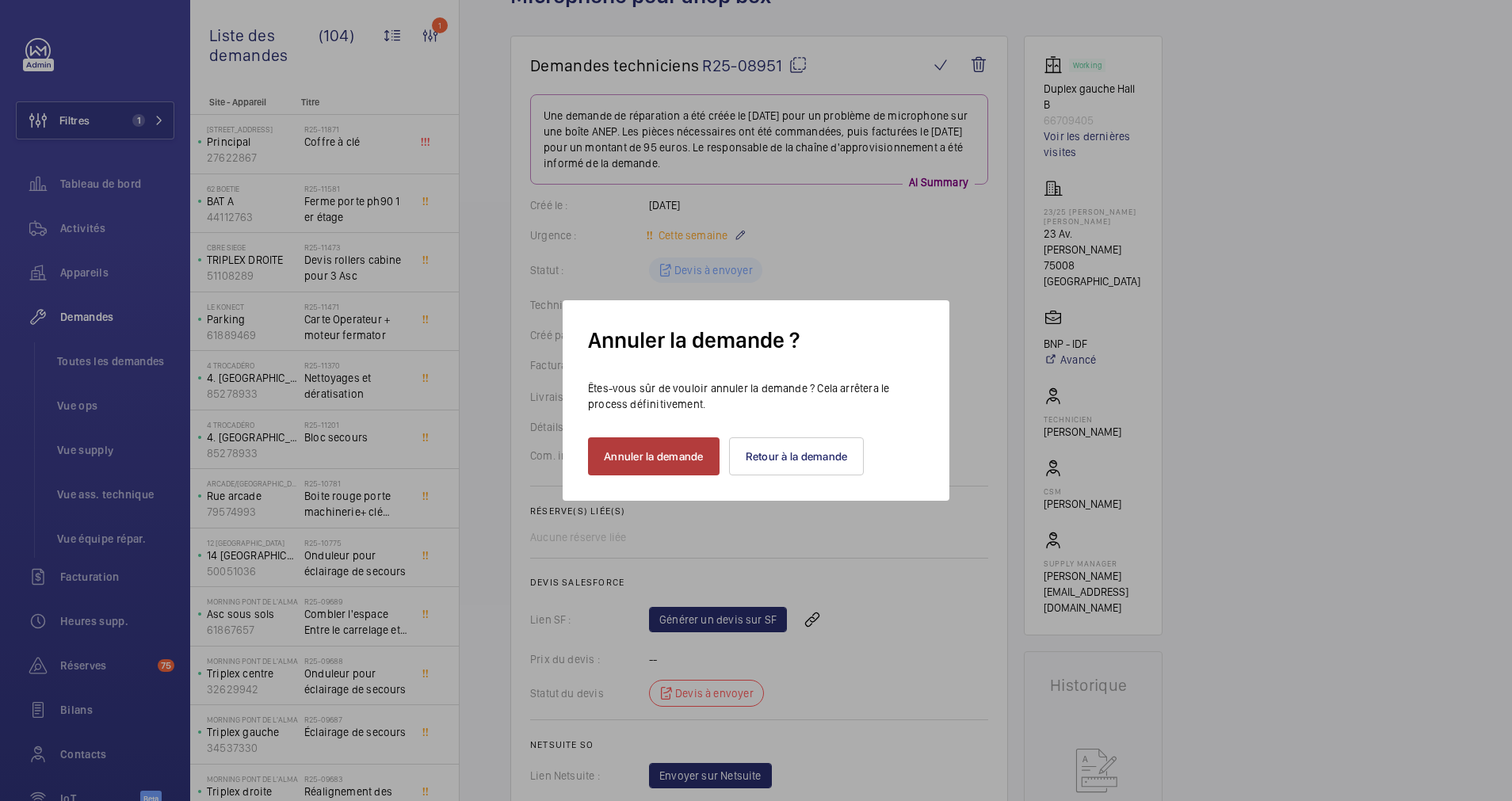
click at [635, 454] on button "Annuler la demande" at bounding box center [653, 456] width 131 height 38
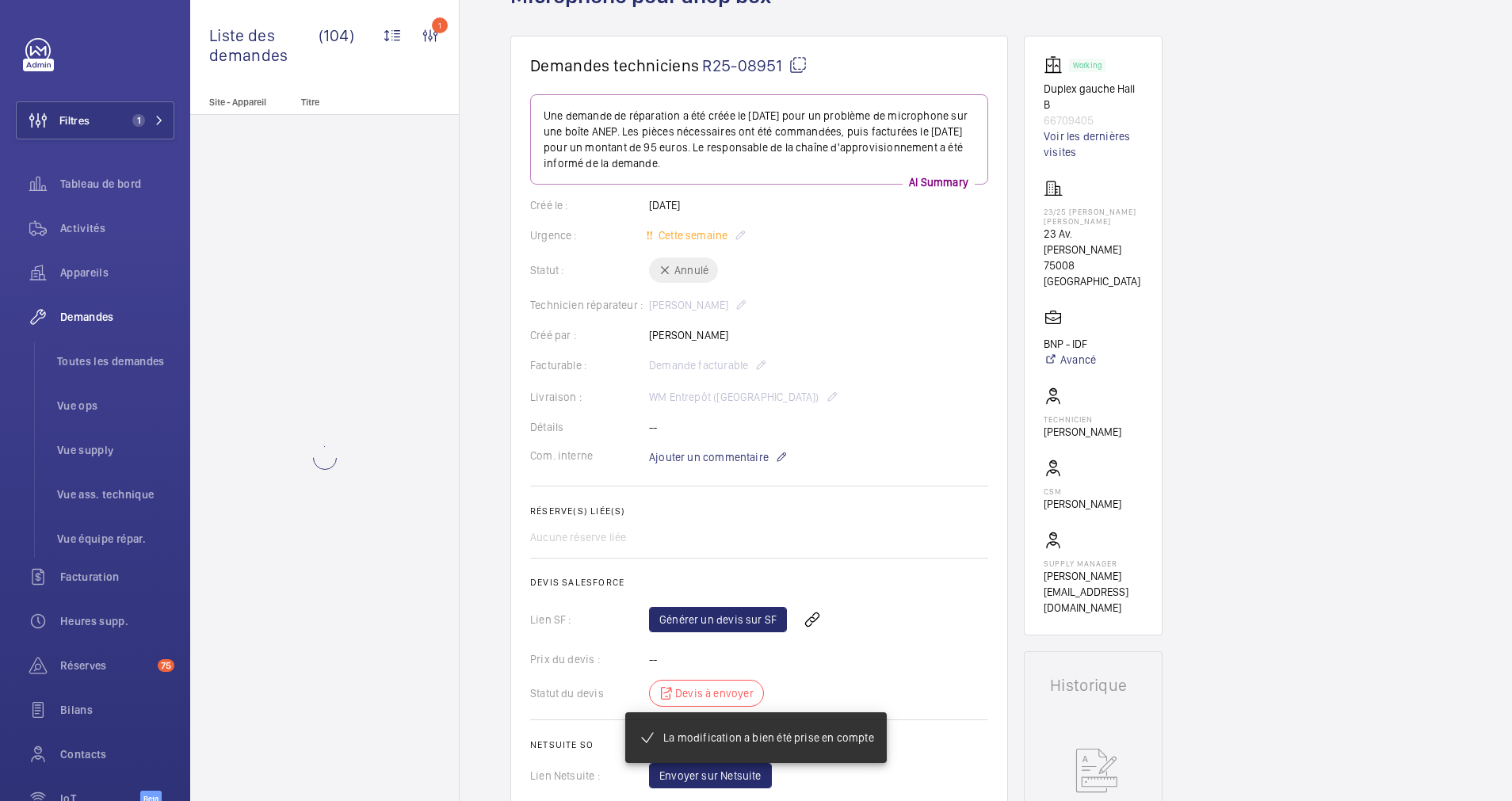
scroll to position [0, 0]
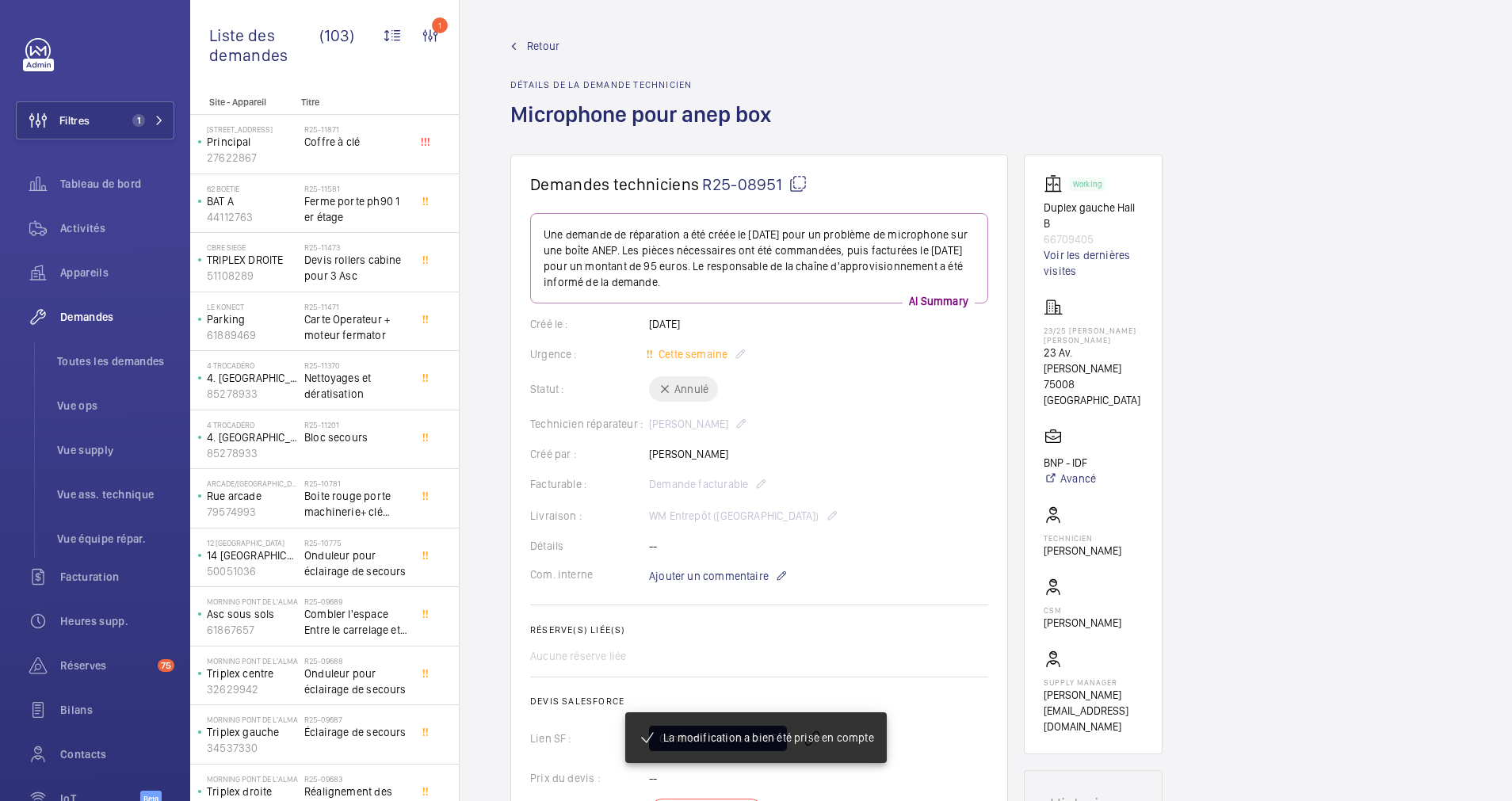
click at [521, 45] on link "Retour" at bounding box center [645, 46] width 270 height 15
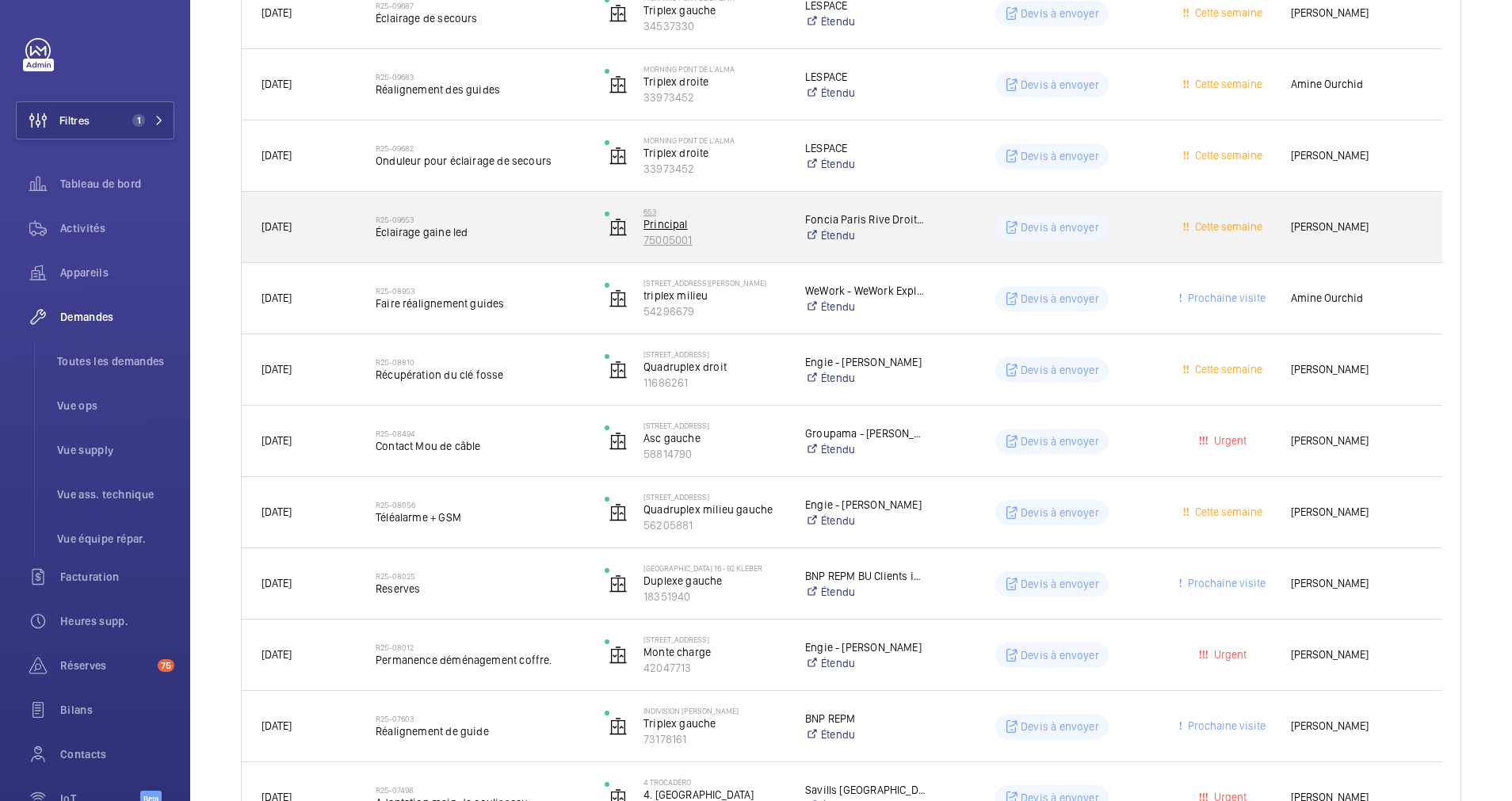
scroll to position [1070, 0]
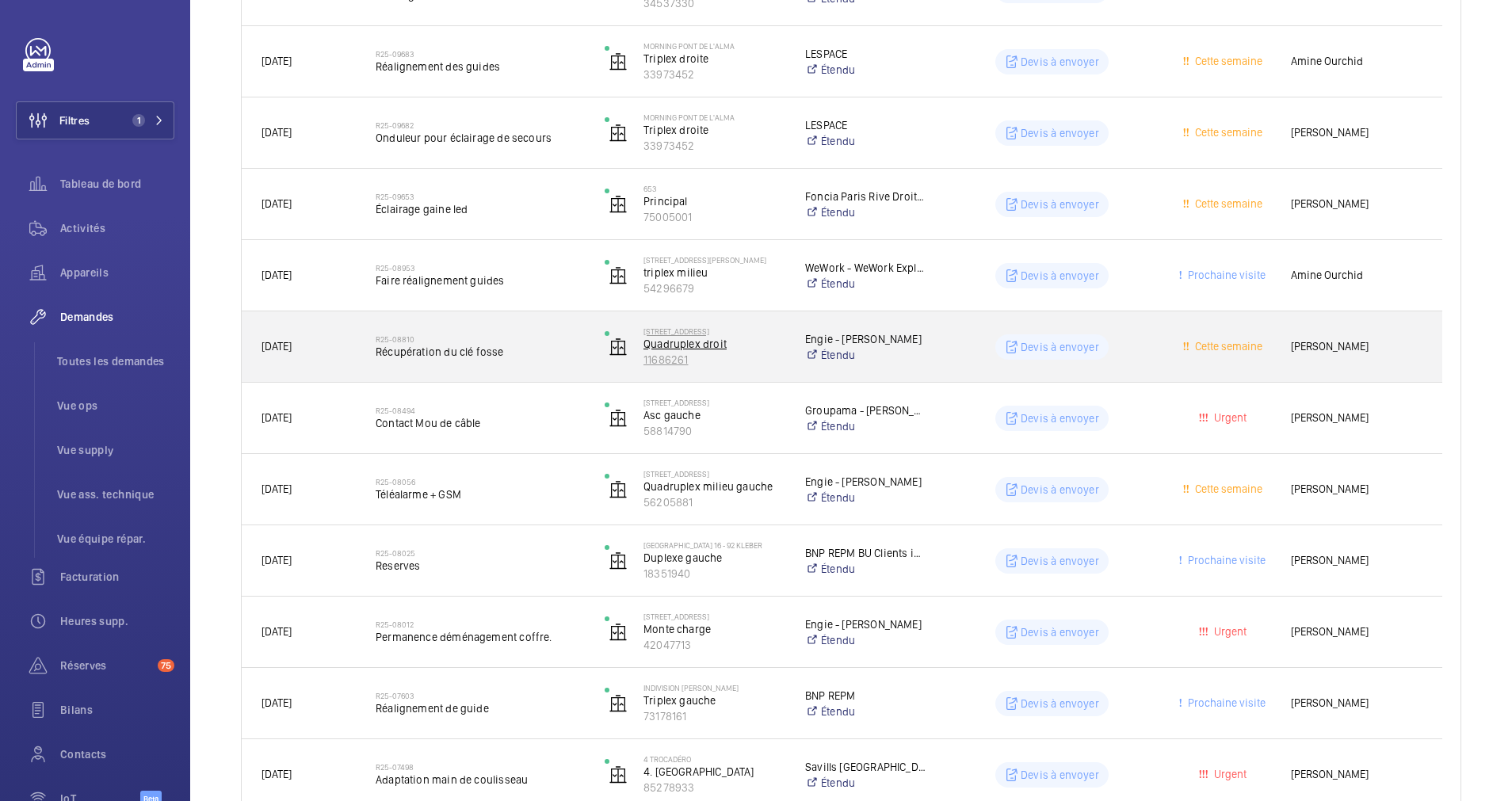
click at [784, 341] on p "Quadruplex droit" at bounding box center [714, 343] width 141 height 15
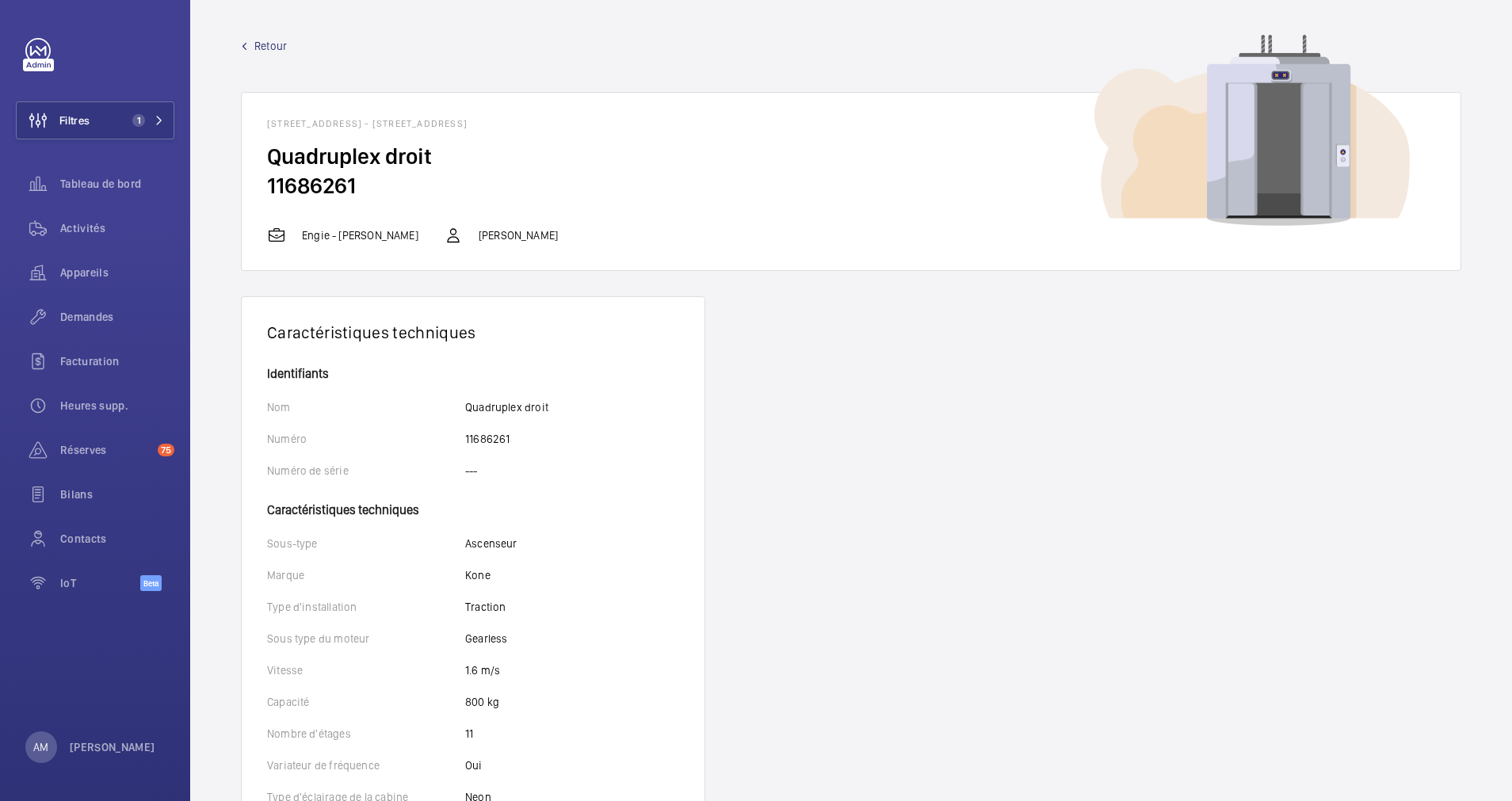
click at [257, 44] on span "Retour" at bounding box center [271, 46] width 33 height 15
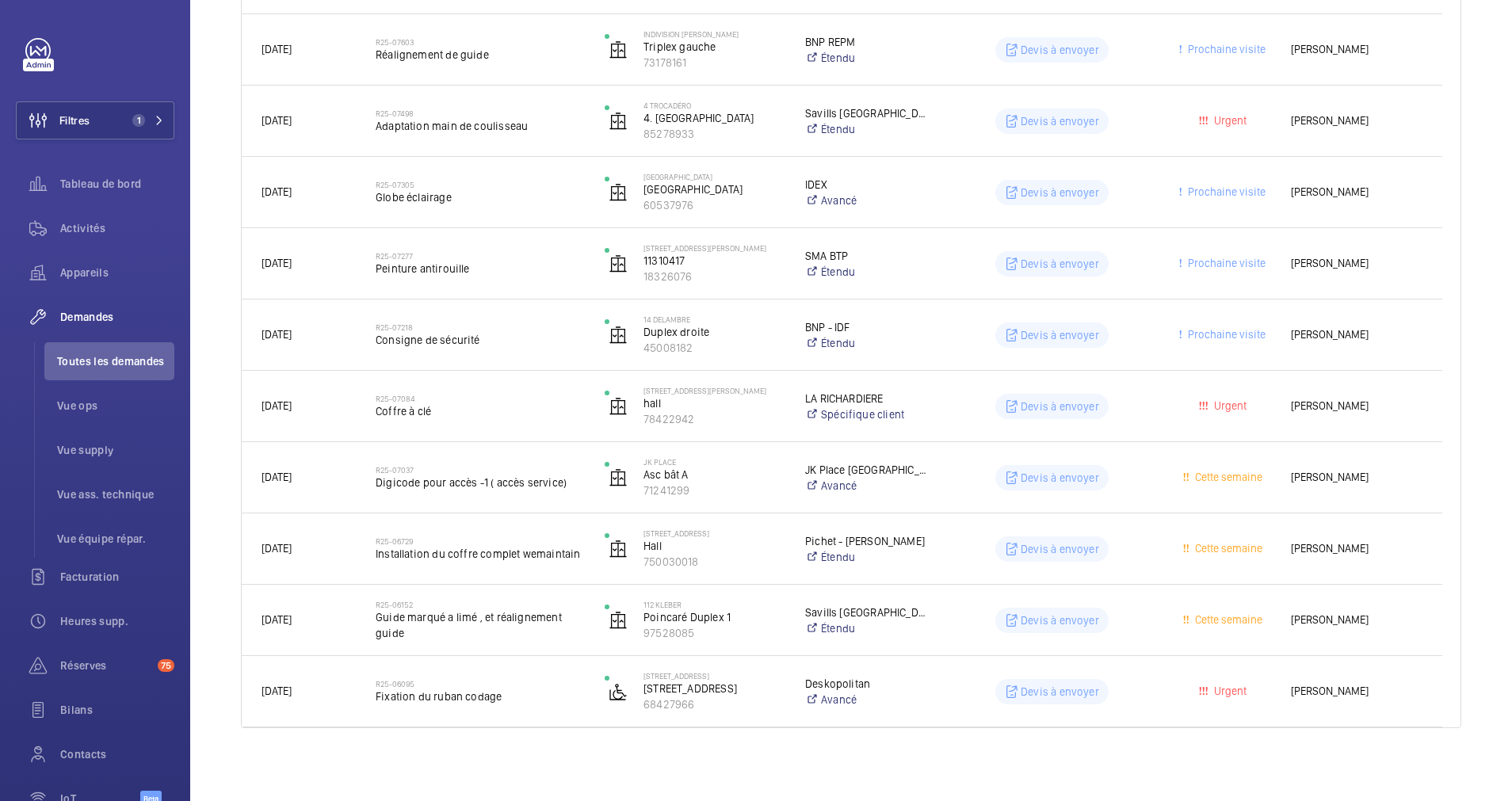
scroll to position [1727, 0]
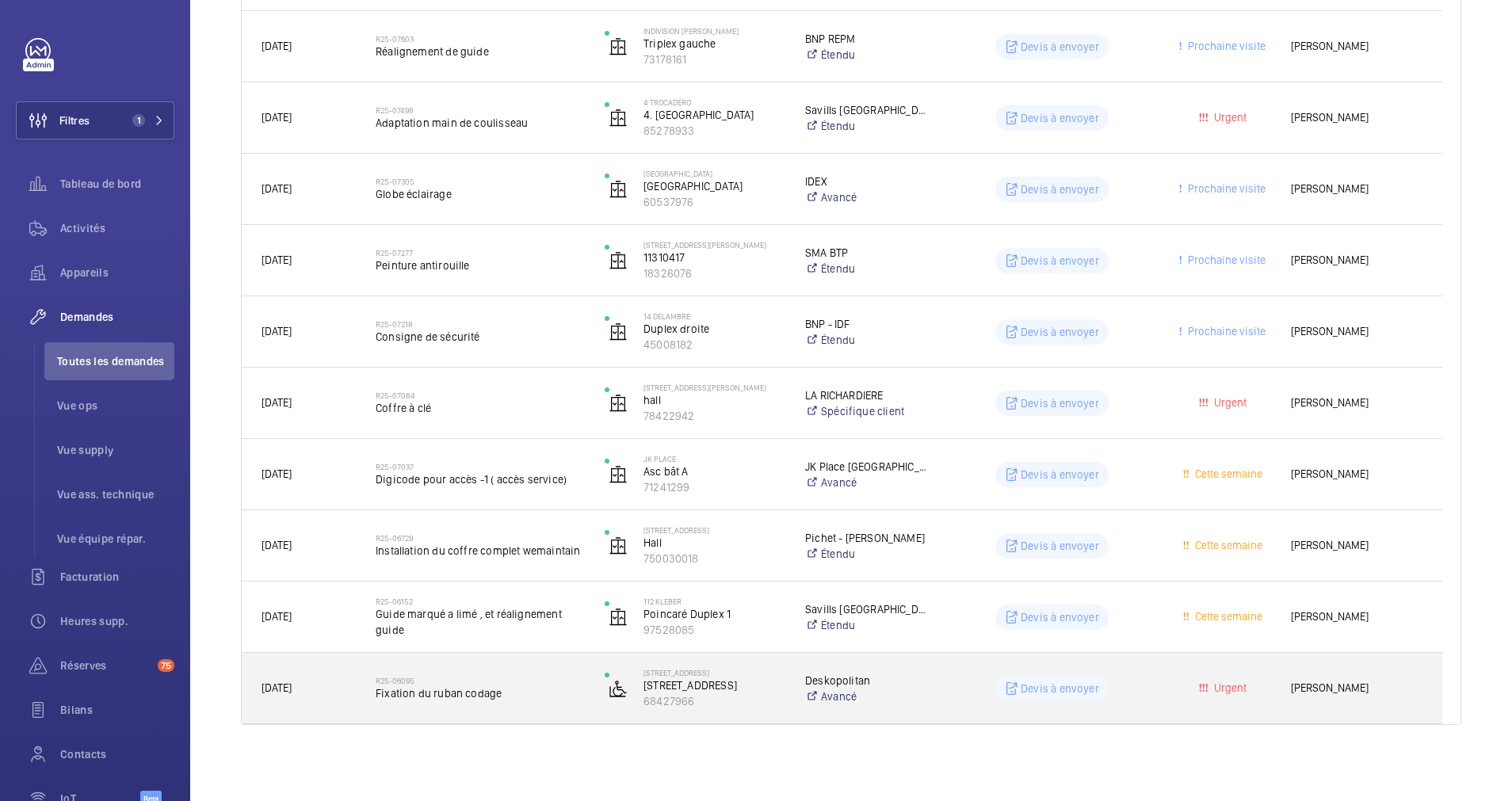
click at [537, 675] on div "R25-06095 Fixation du ruban codage" at bounding box center [480, 688] width 209 height 46
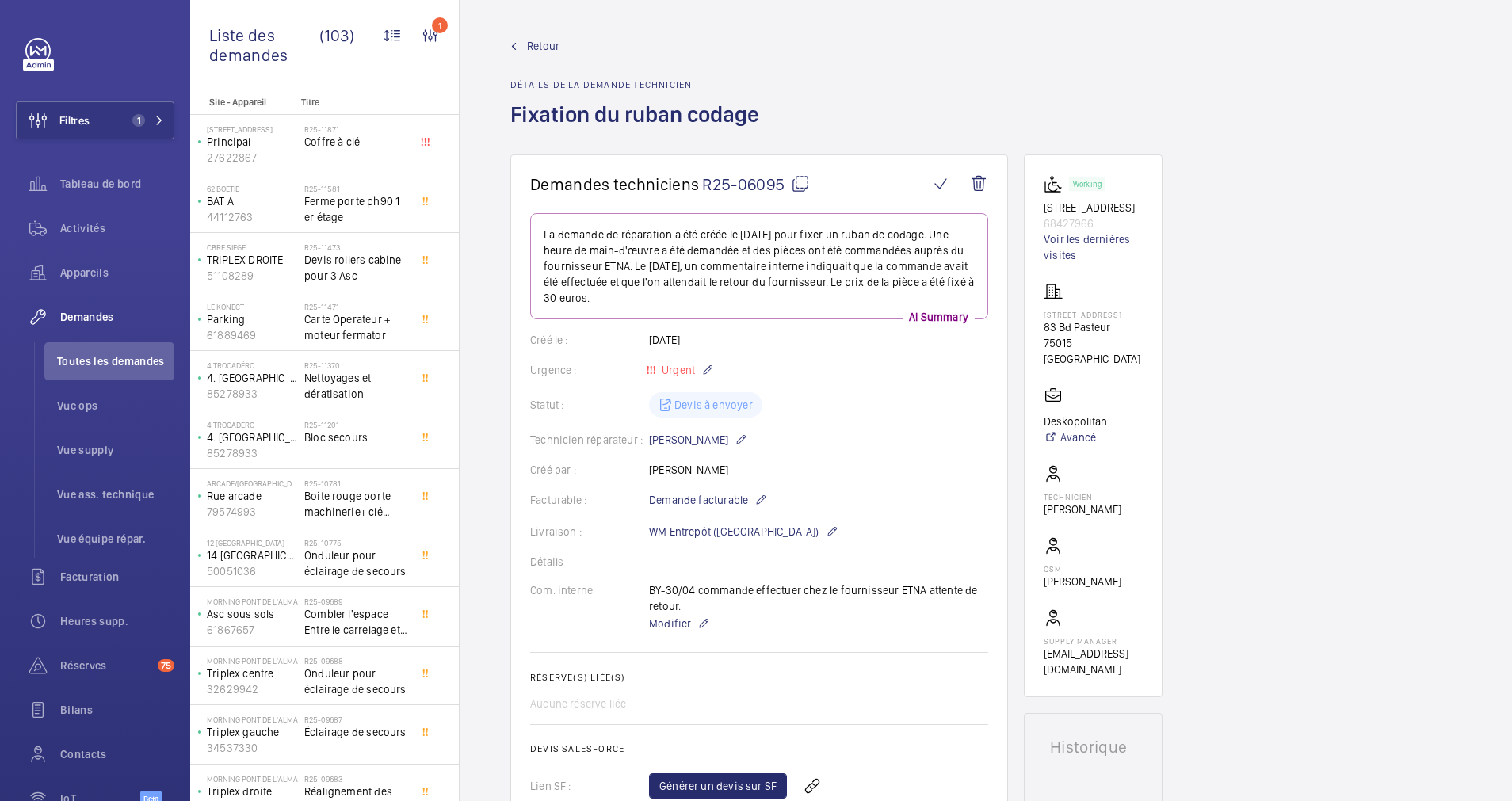
click at [527, 52] on span "Retour" at bounding box center [543, 46] width 33 height 15
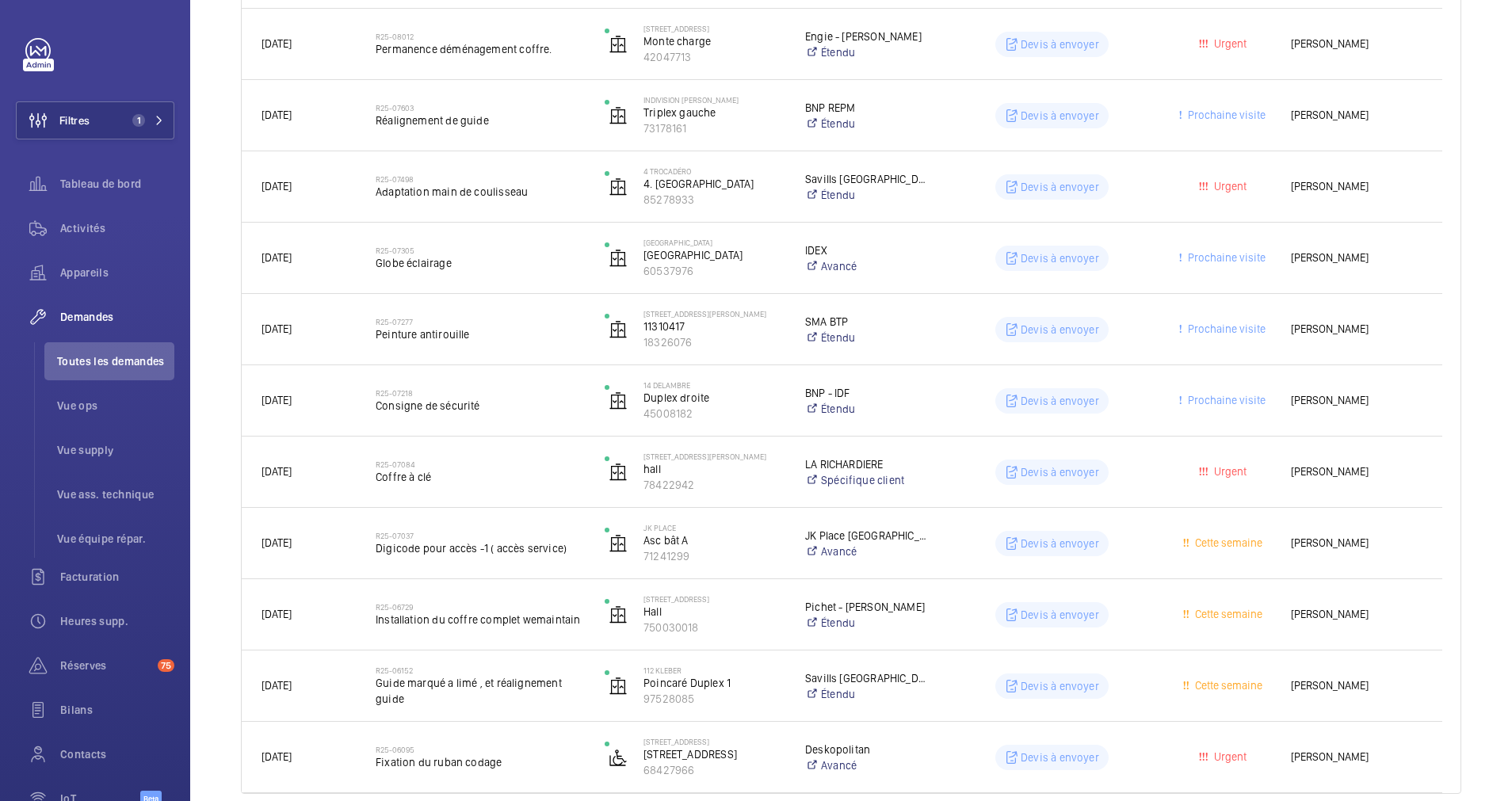
scroll to position [1727, 0]
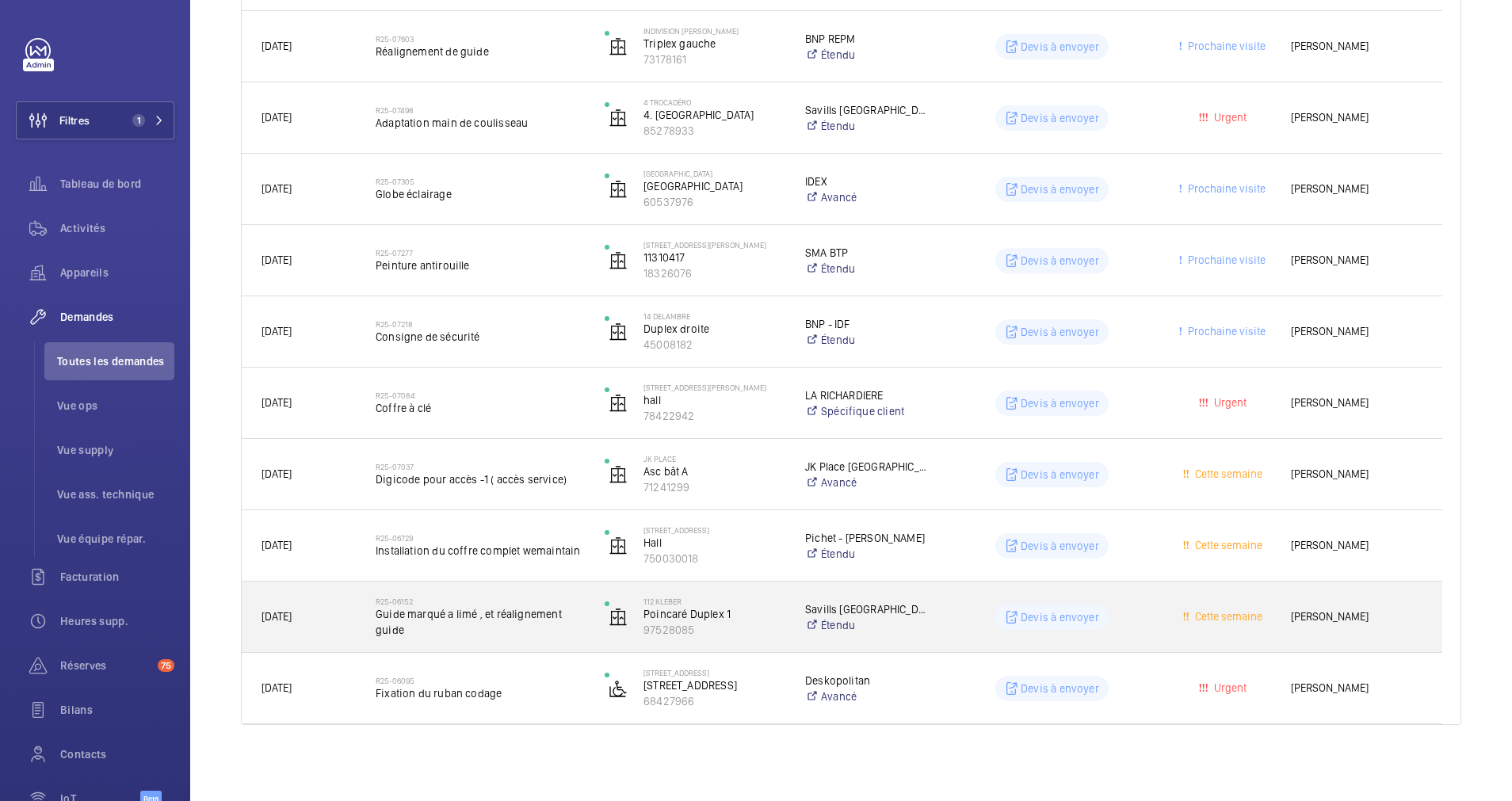
click at [553, 623] on span "Guide marqué a limé , et réalignement guide" at bounding box center [480, 622] width 209 height 32
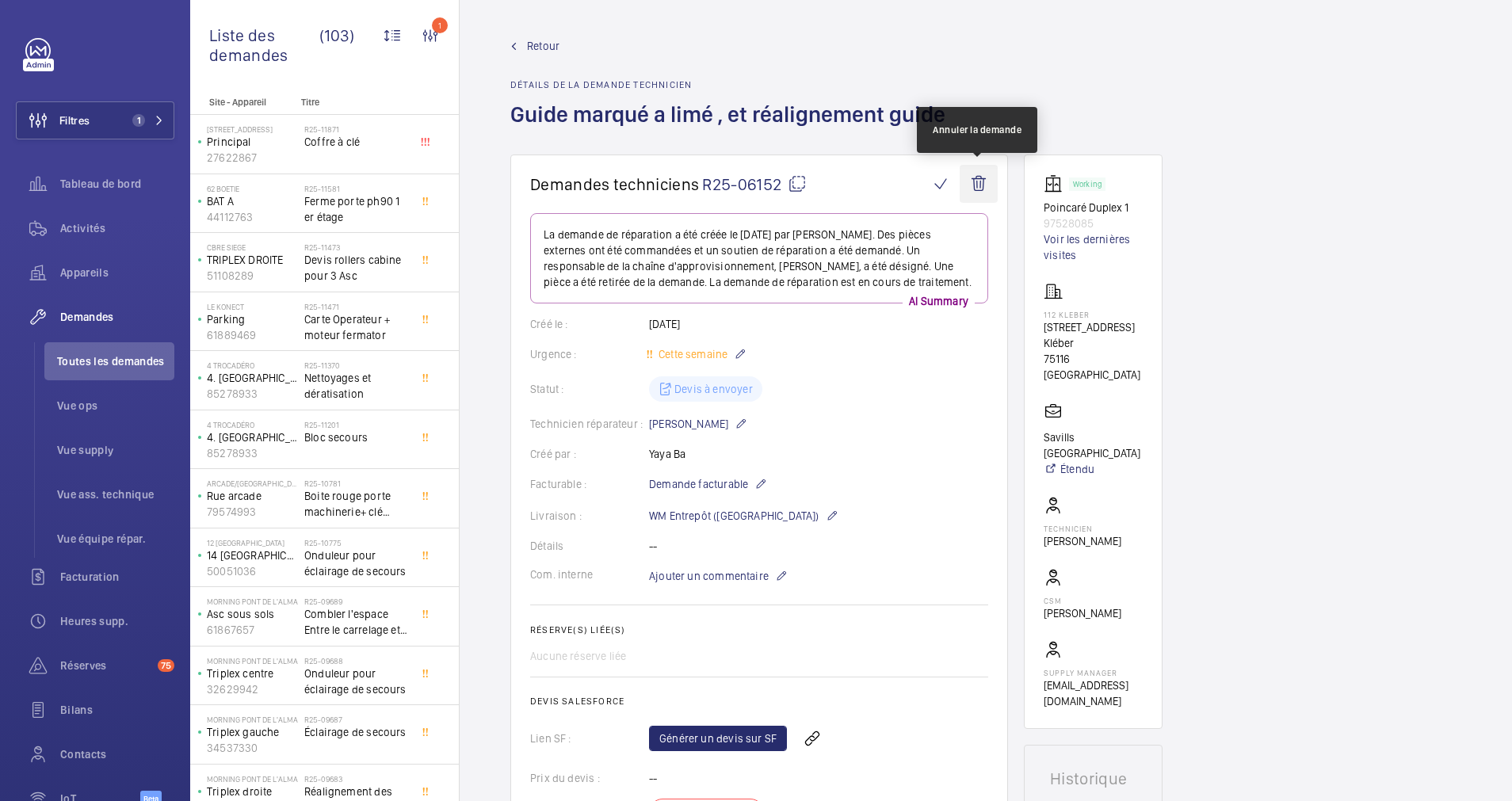
click at [985, 169] on wm-front-icon-button at bounding box center [979, 184] width 38 height 38
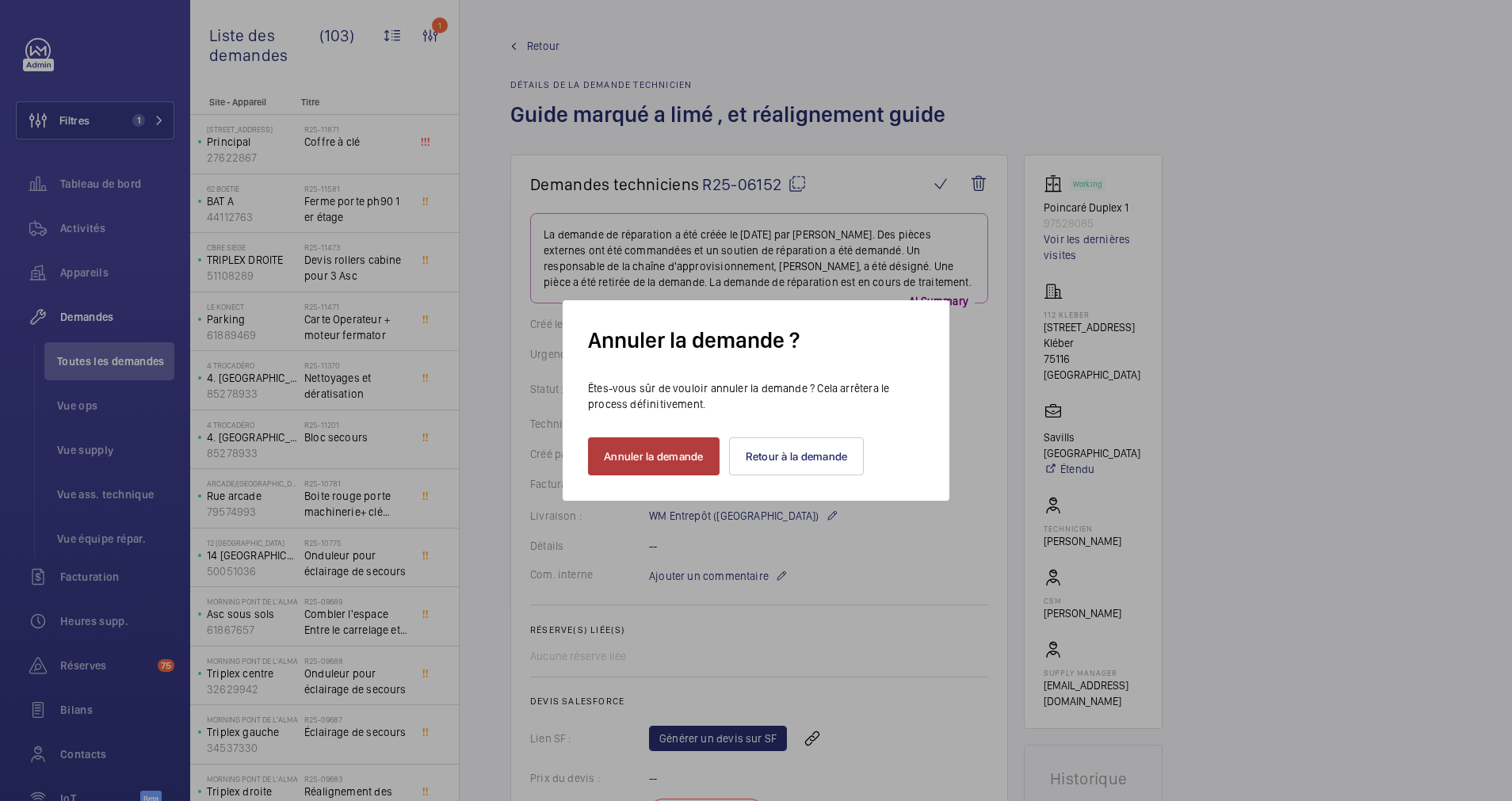
click at [662, 465] on button "Annuler la demande" at bounding box center [653, 456] width 131 height 38
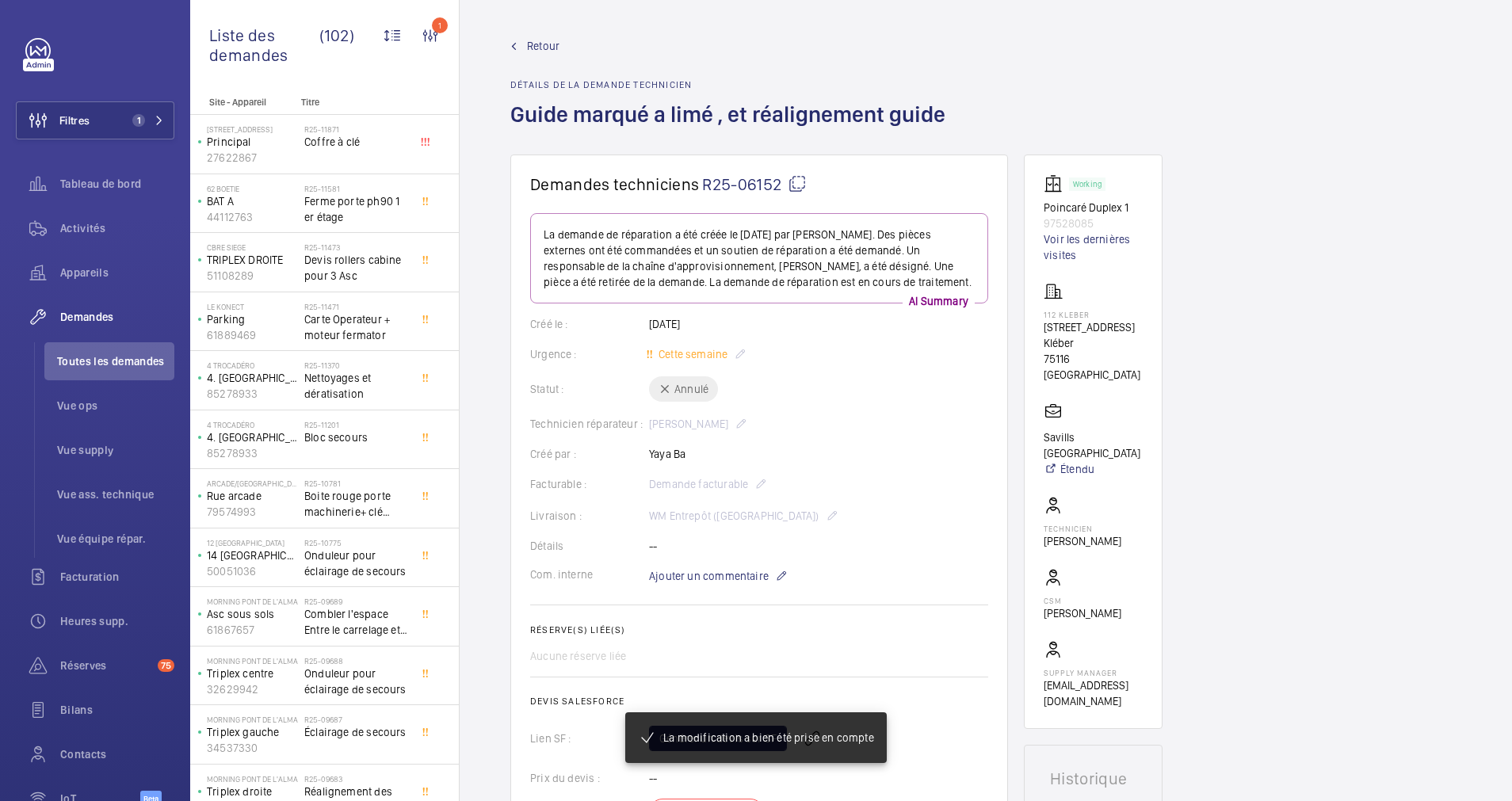
click at [536, 40] on span "Retour" at bounding box center [543, 46] width 33 height 15
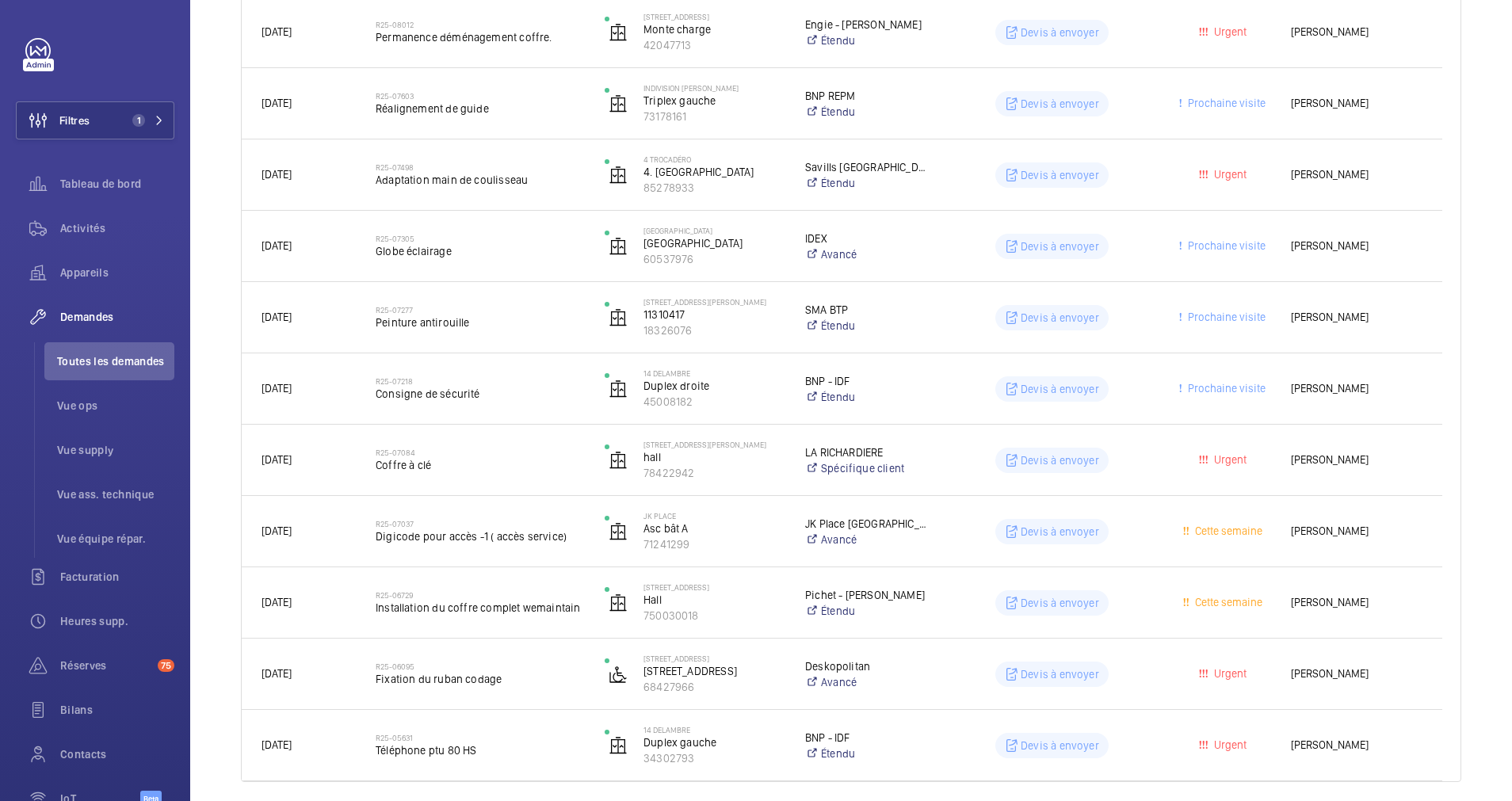
scroll to position [1727, 0]
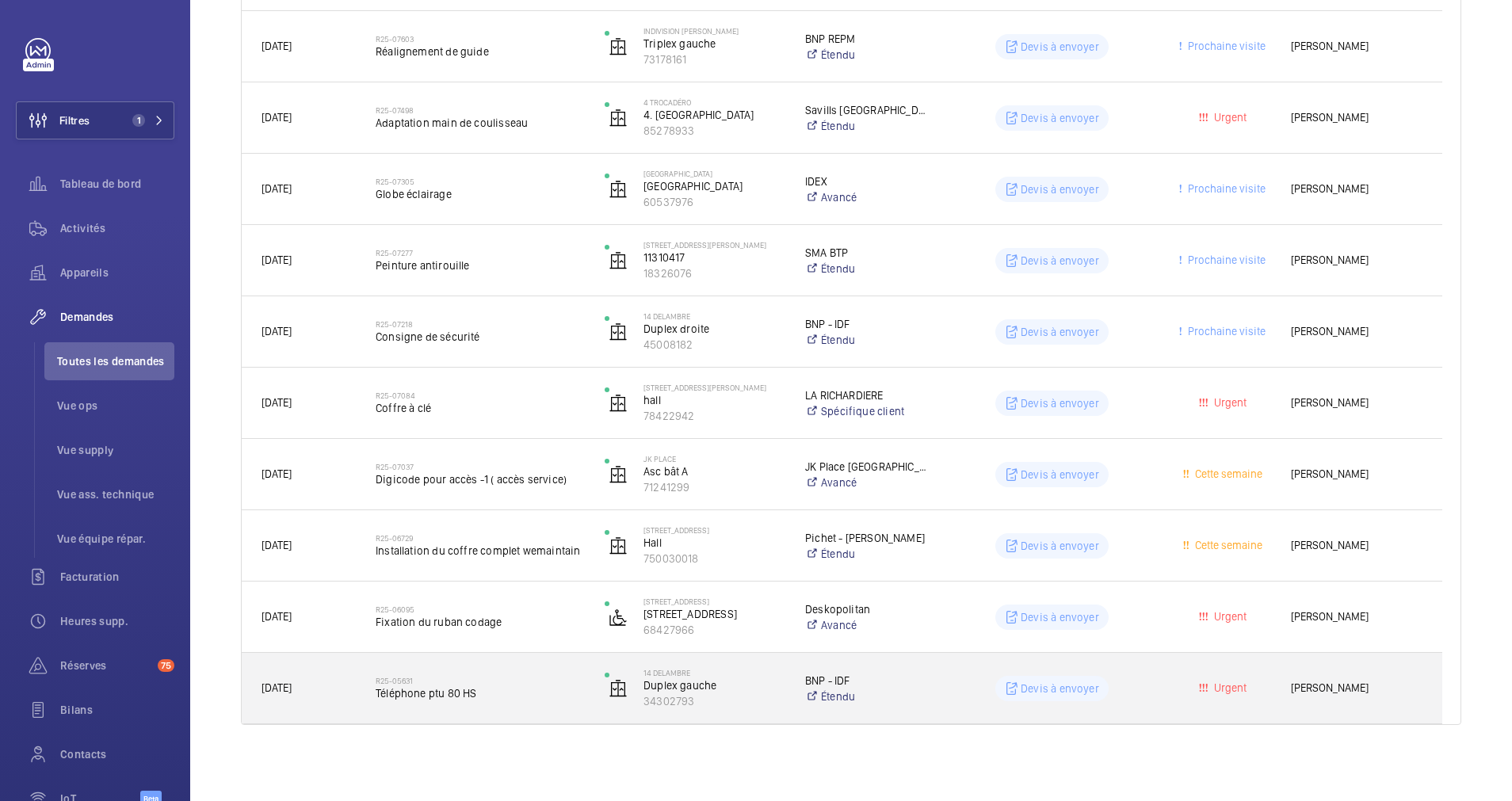
click at [511, 678] on h2 "R25-05631" at bounding box center [480, 681] width 209 height 10
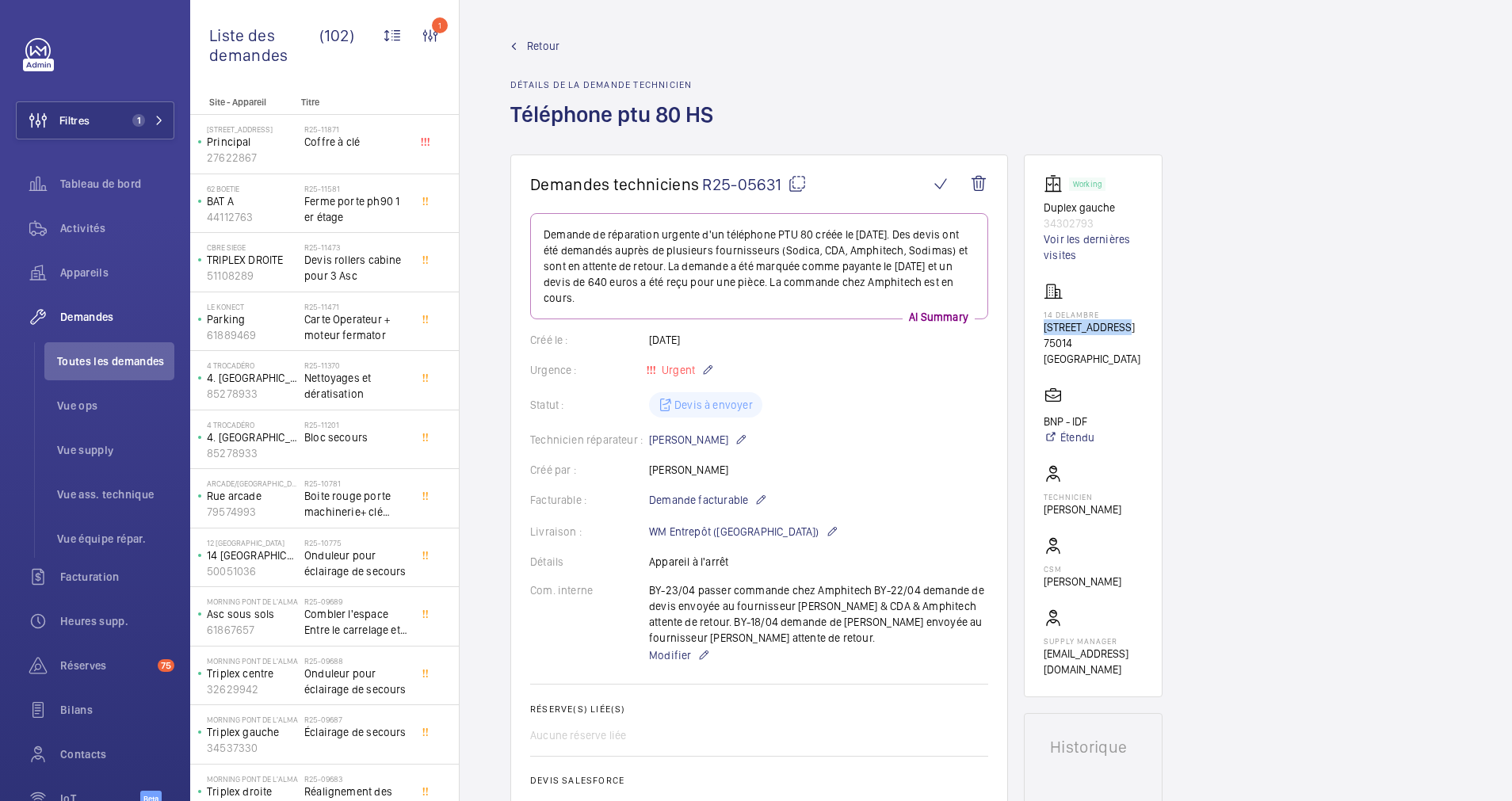
drag, startPoint x: 1039, startPoint y: 325, endPoint x: 1122, endPoint y: 325, distance: 83.0
click at [1122, 325] on wm-front-card "Working Duplex gauche 34302793 Voir les dernières visites 14 Delambre [STREET_A…" at bounding box center [1093, 426] width 139 height 543
drag, startPoint x: 1122, startPoint y: 325, endPoint x: 1104, endPoint y: 326, distance: 18.0
copy p "[STREET_ADDRESS]"
click at [975, 172] on wm-front-icon-button at bounding box center [979, 184] width 38 height 38
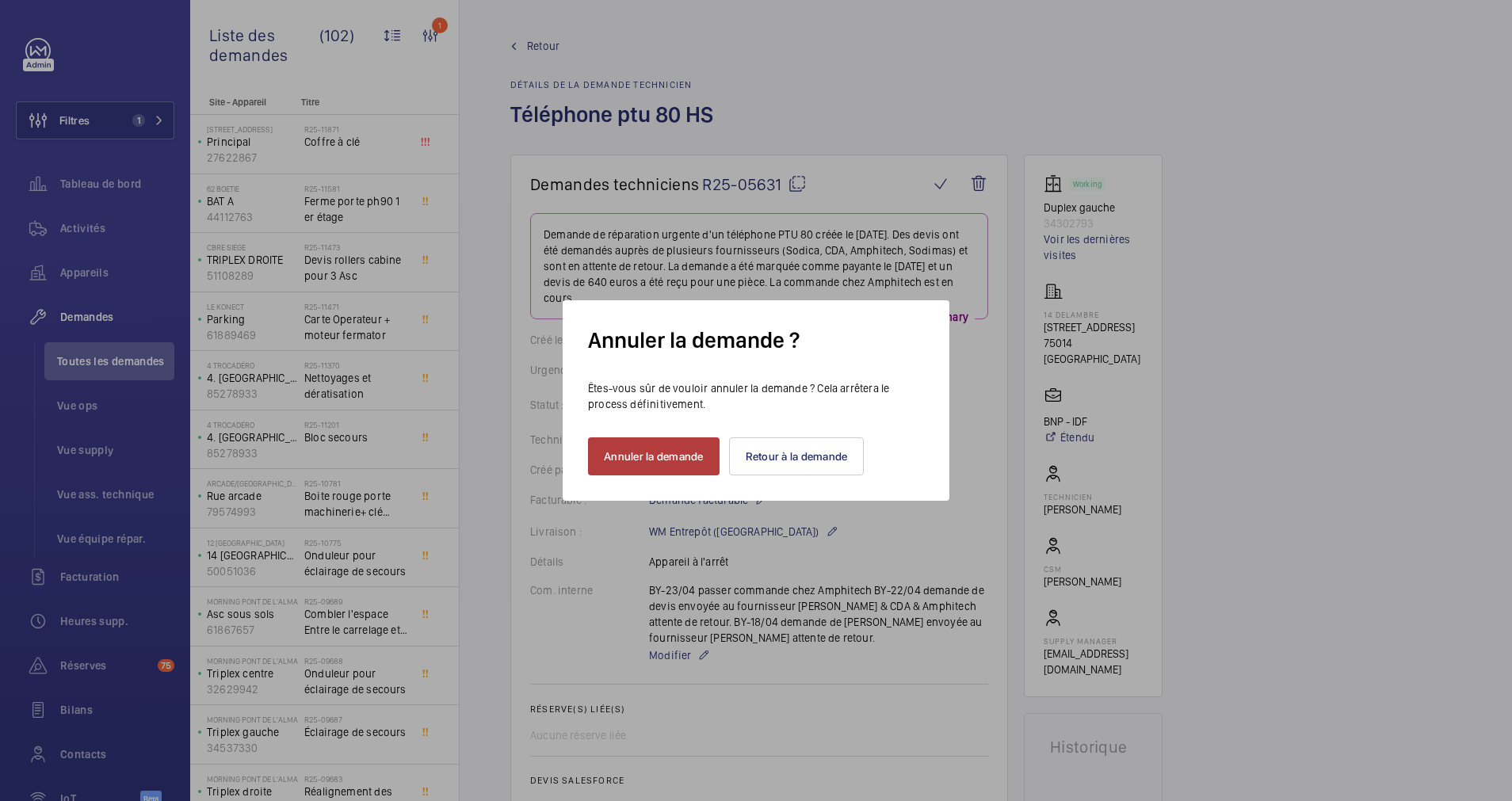
click at [672, 449] on button "Annuler la demande" at bounding box center [653, 456] width 131 height 38
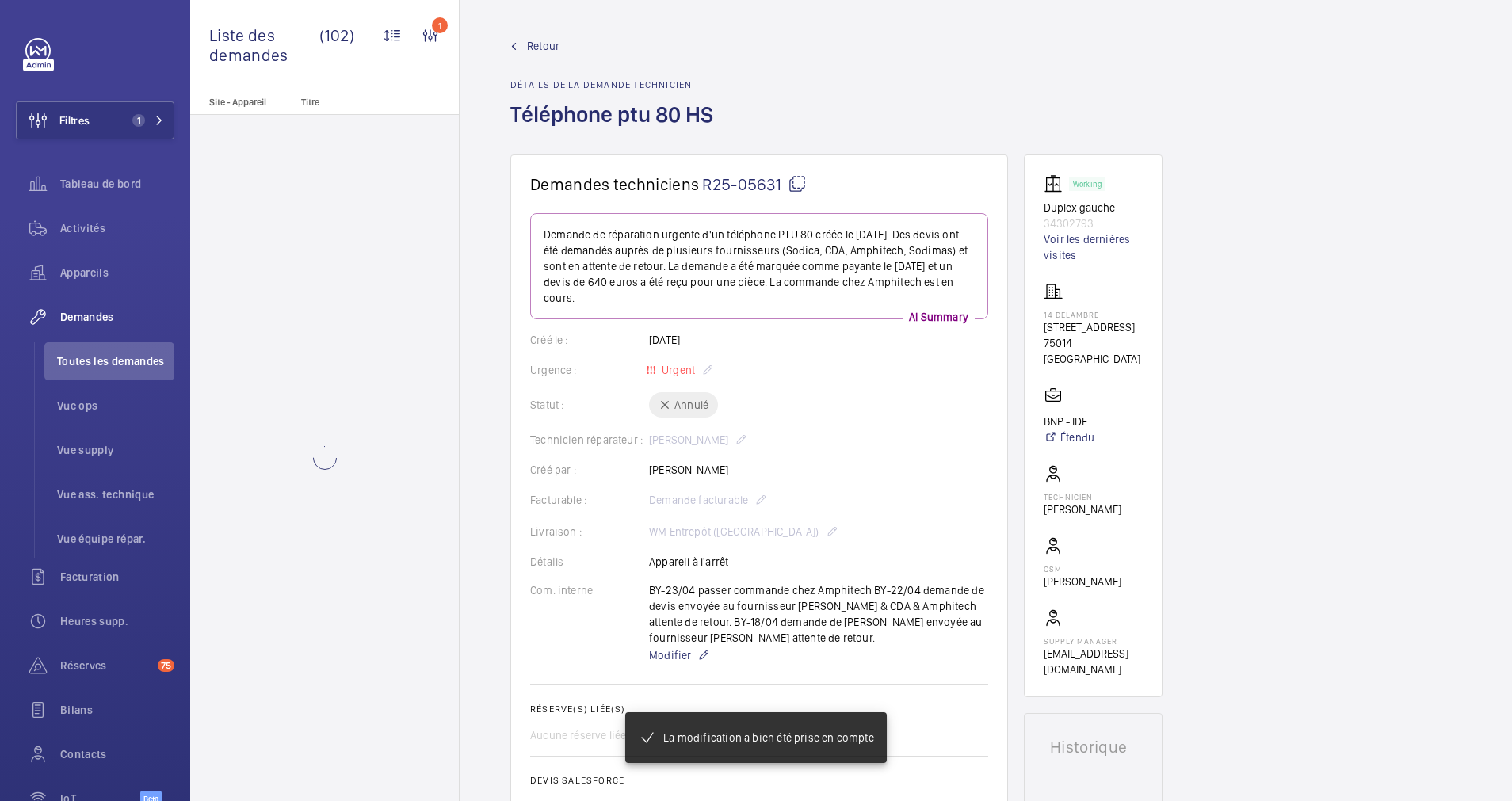
click at [543, 48] on span "Retour" at bounding box center [543, 46] width 33 height 15
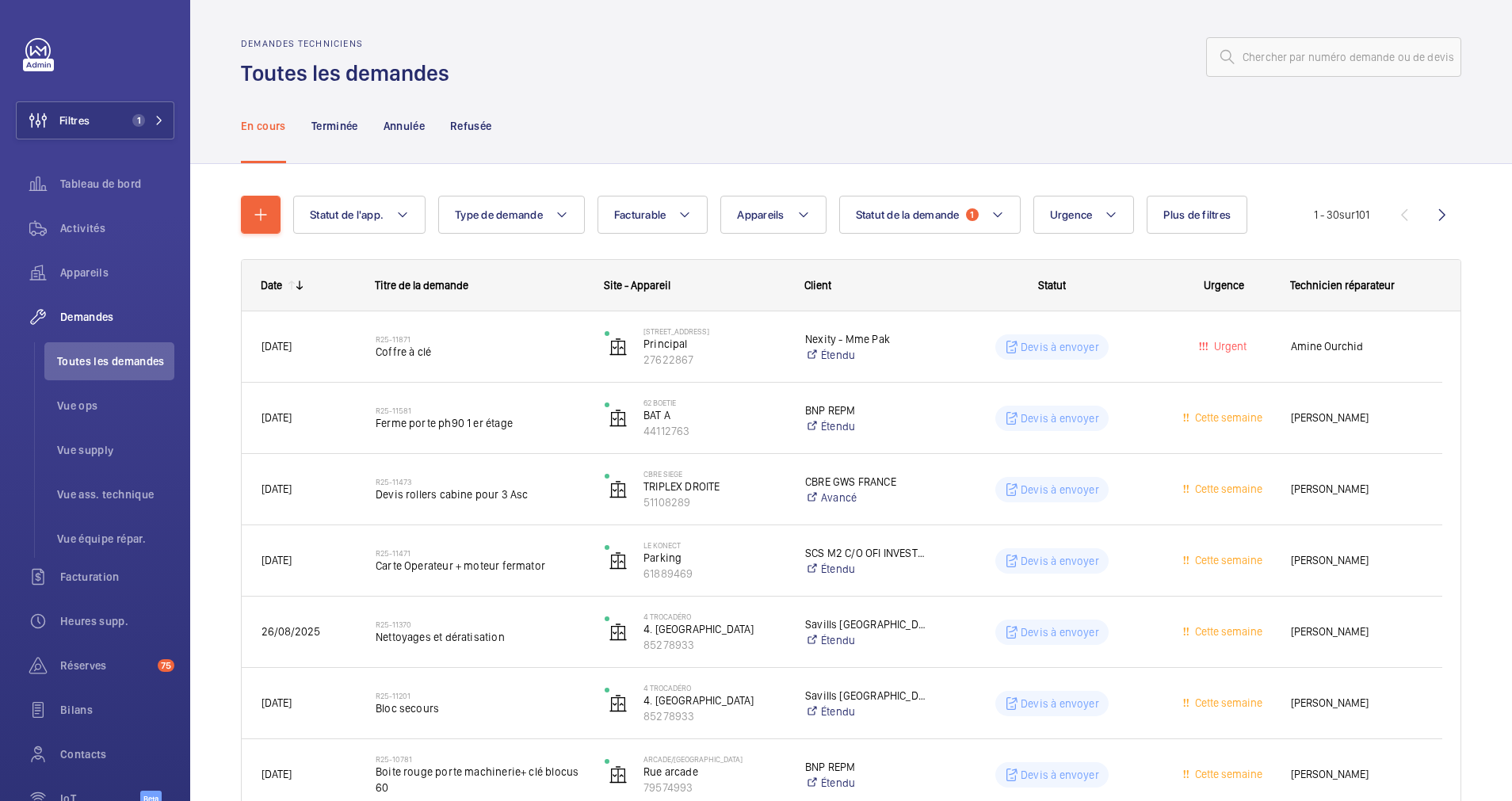
click at [1427, 212] on wm-front-icon-button at bounding box center [1442, 215] width 38 height 38
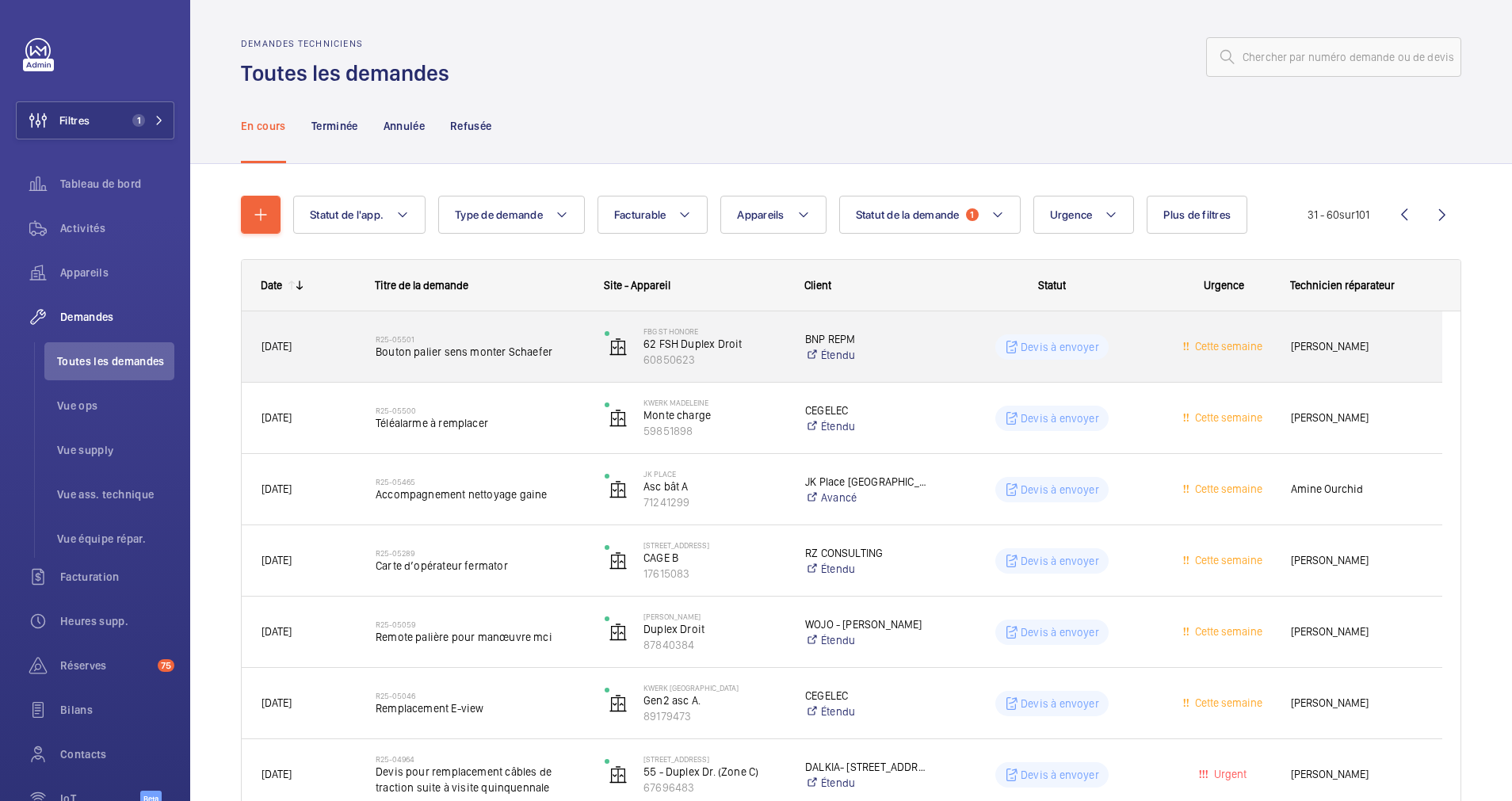
click at [561, 352] on span "Bouton palier sens monter Schaefer" at bounding box center [480, 352] width 209 height 15
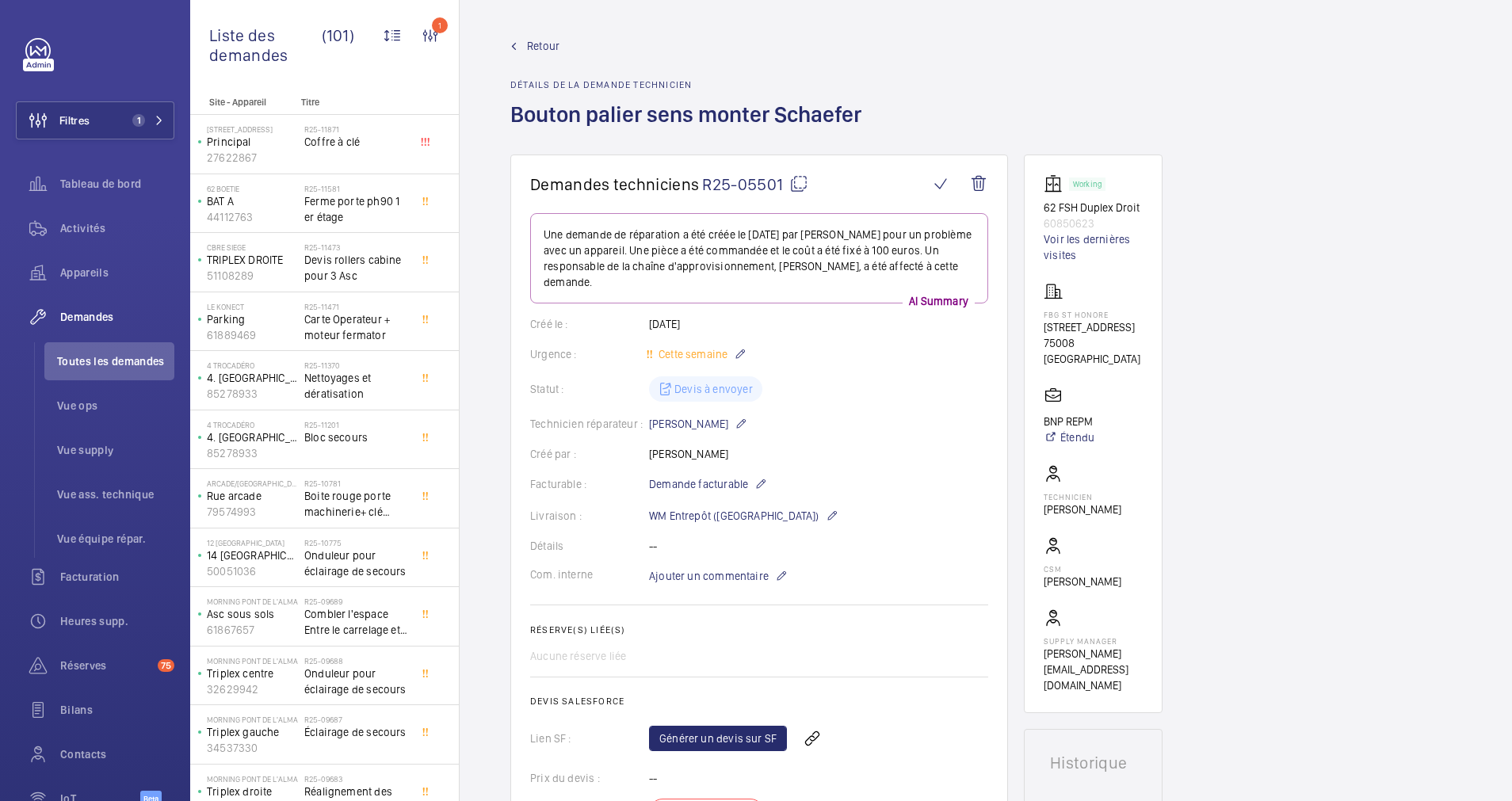
click at [529, 46] on span "Retour" at bounding box center [543, 46] width 33 height 15
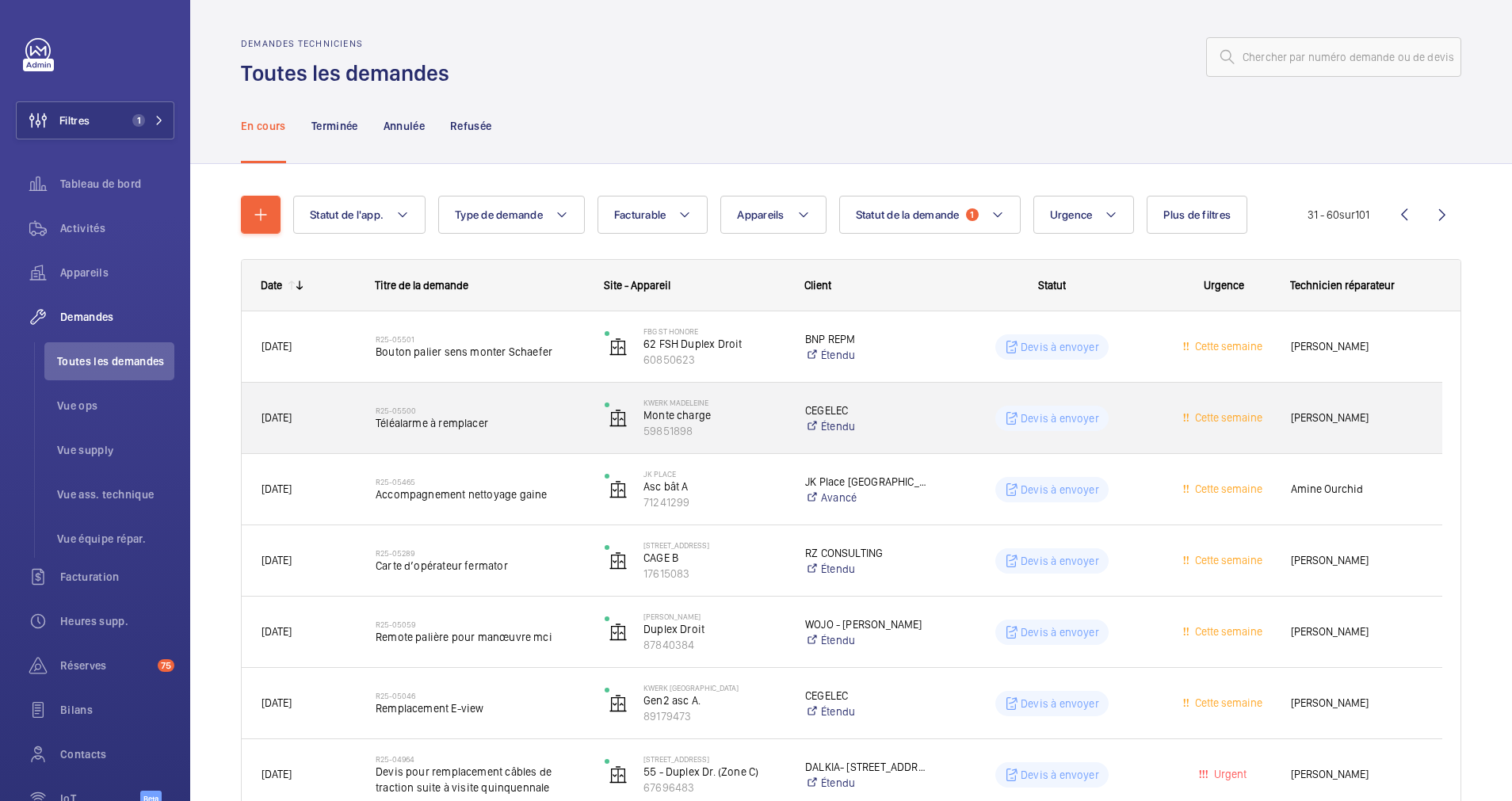
click at [535, 423] on span "Téléalarme à remplacer" at bounding box center [480, 423] width 209 height 15
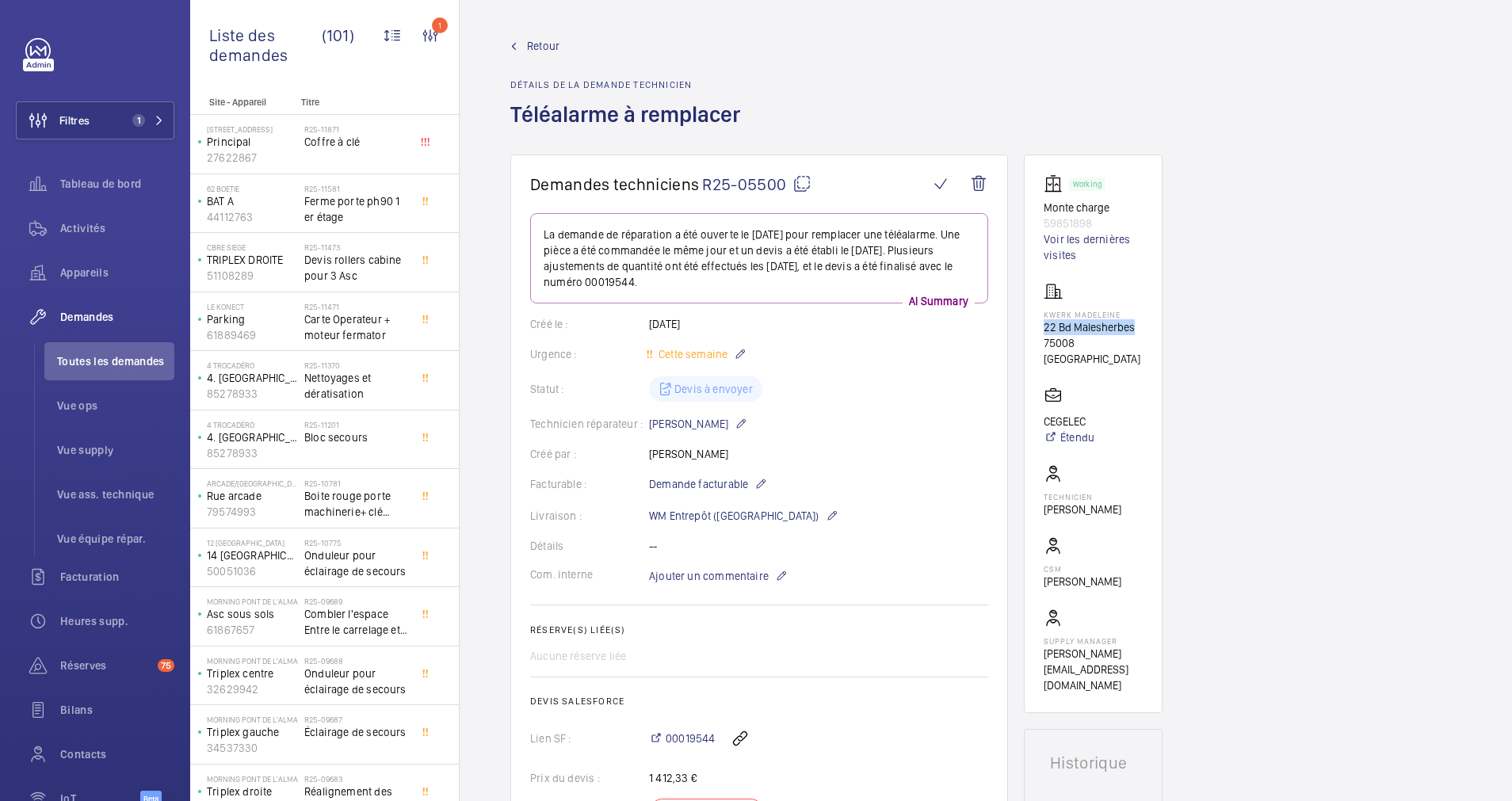
drag, startPoint x: 1039, startPoint y: 321, endPoint x: 1134, endPoint y: 325, distance: 95.1
click at [1134, 325] on wm-front-card "Working Monte charge 59851898 Voir les dernières visites Kwerk Madeleine 22 Bd …" at bounding box center [1093, 433] width 139 height 559
drag, startPoint x: 1134, startPoint y: 325, endPoint x: 1123, endPoint y: 326, distance: 11.0
copy p "22 Bd Malesherbes"
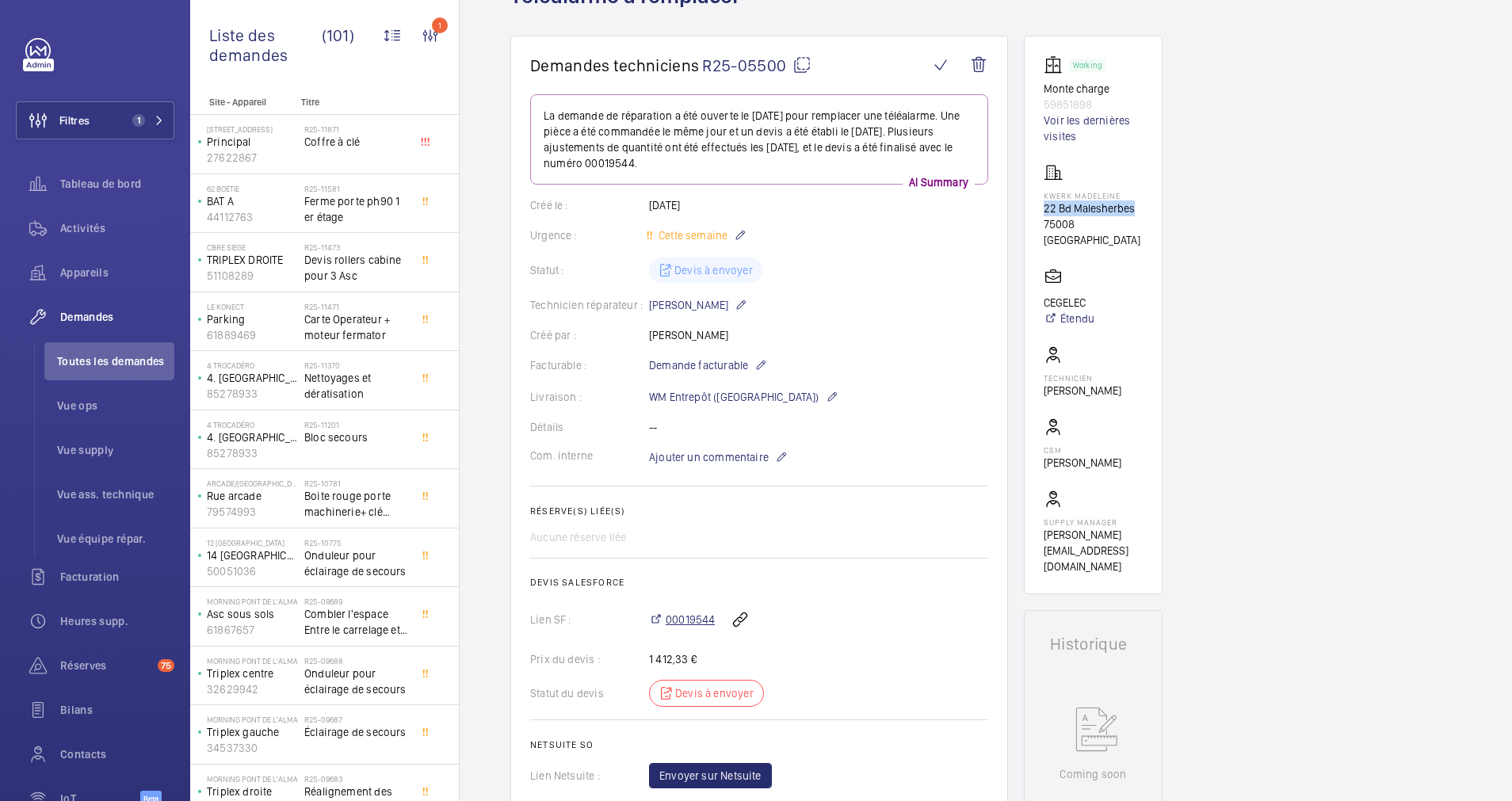
click at [698, 621] on span "00019544" at bounding box center [690, 619] width 49 height 15
click at [731, 615] on wm-front-icon-button at bounding box center [740, 620] width 38 height 38
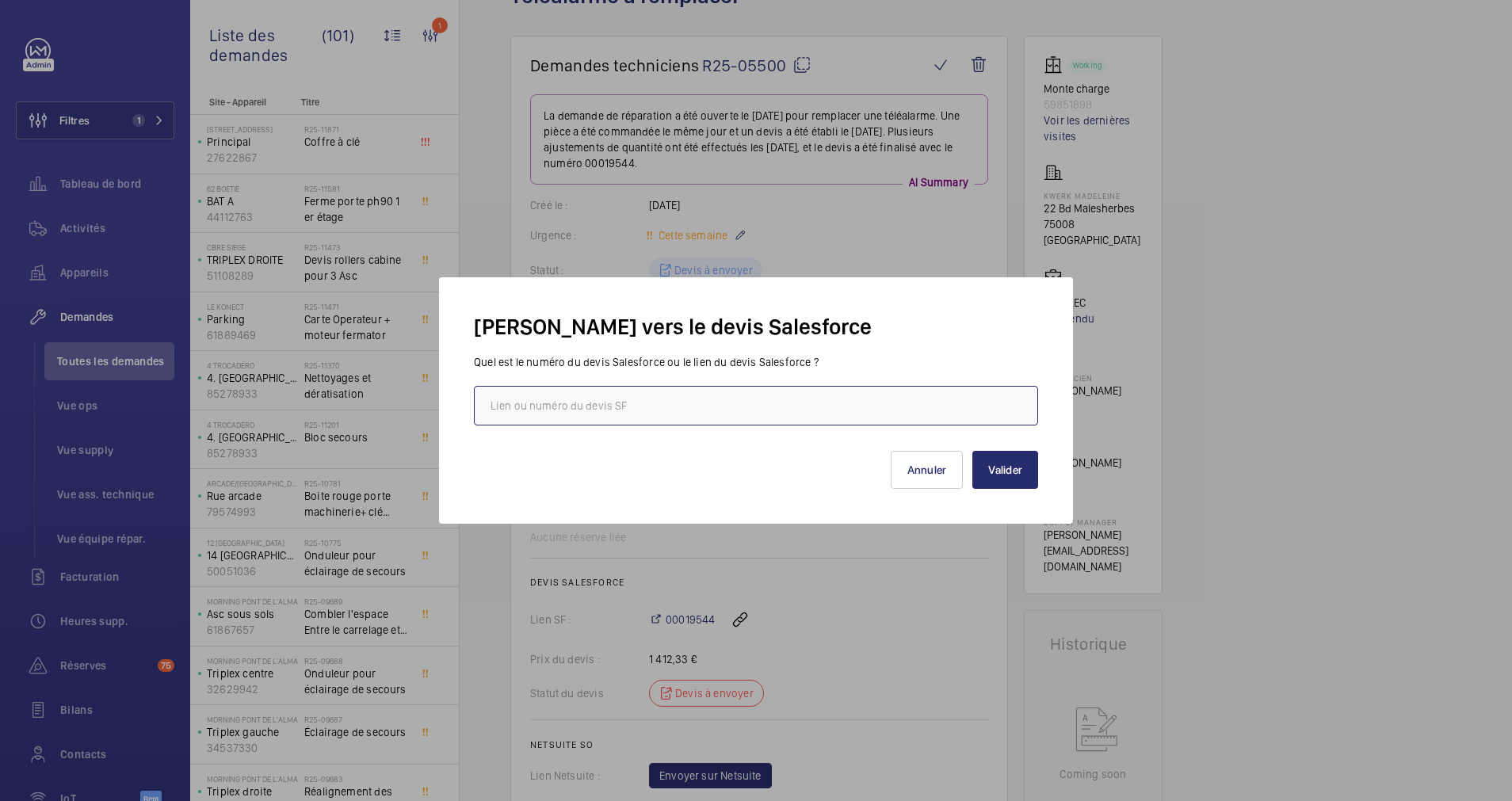
paste input "[URL][DOMAIN_NAME]"
type input "[URL][DOMAIN_NAME]"
click at [992, 479] on button "Valider" at bounding box center [1005, 470] width 66 height 38
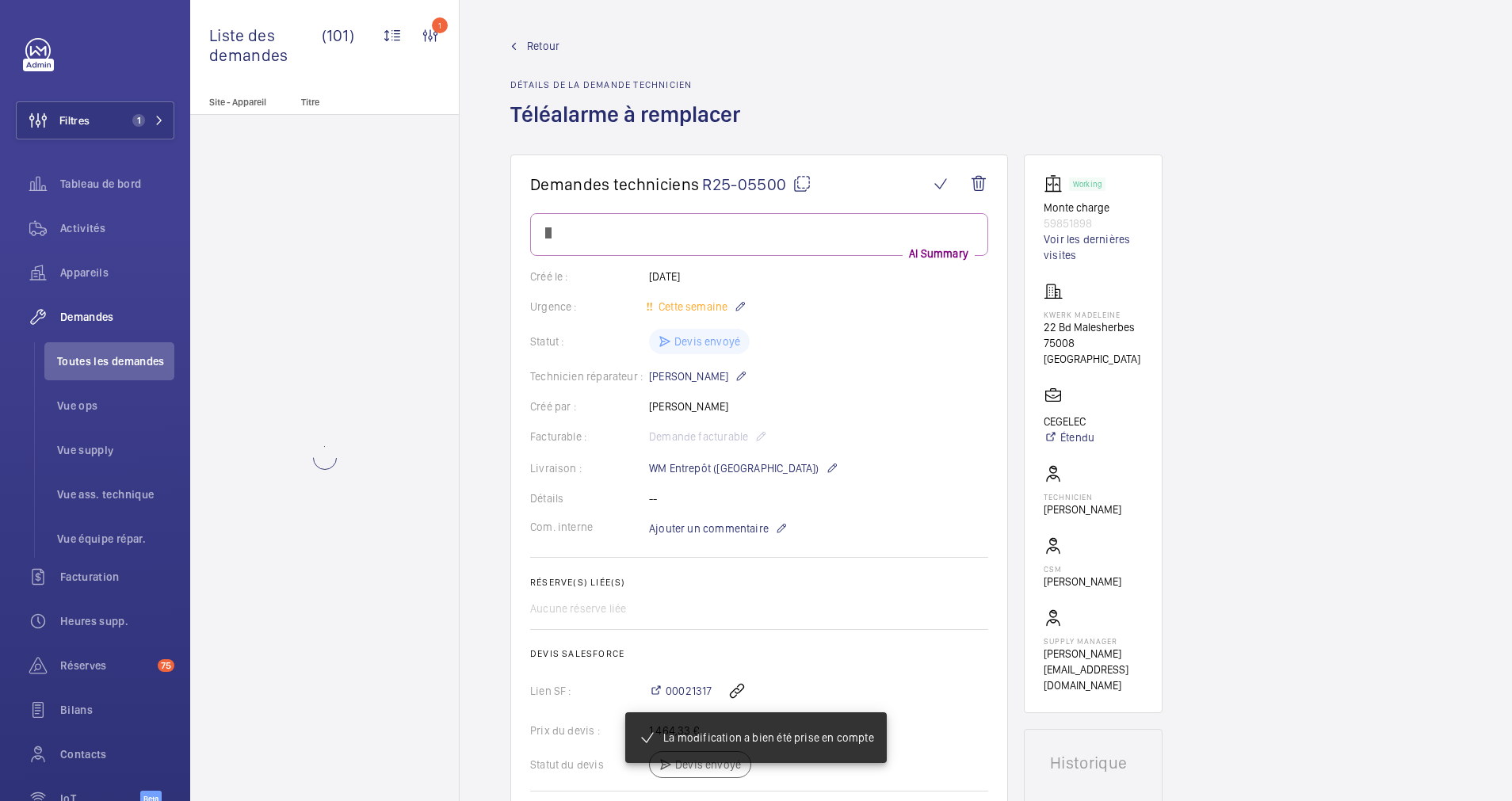
click at [543, 46] on span "Retour" at bounding box center [543, 46] width 33 height 15
click at [514, 42] on link "Retour" at bounding box center [630, 46] width 239 height 15
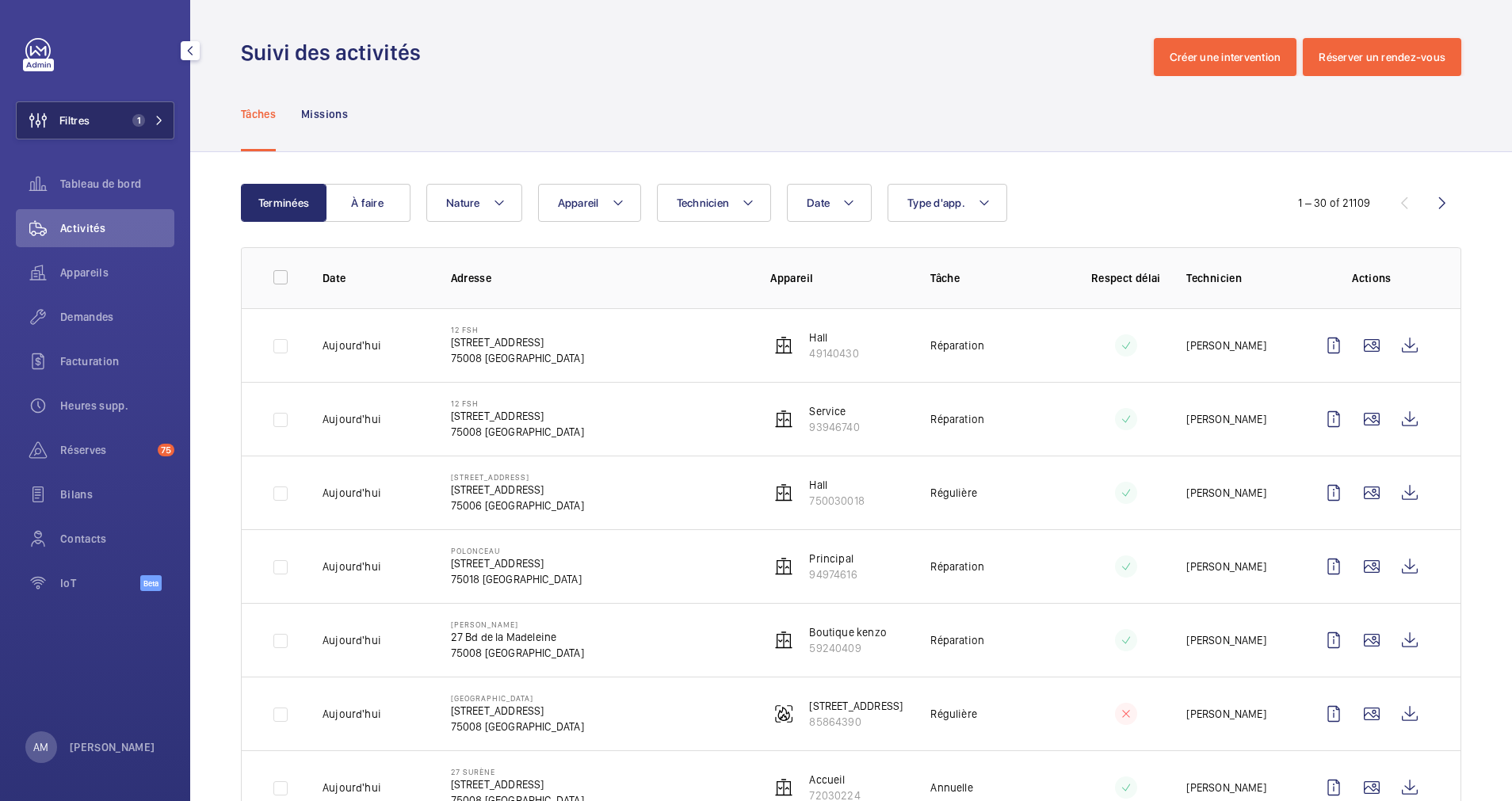
click at [160, 105] on button "Filtres 1" at bounding box center [95, 120] width 158 height 38
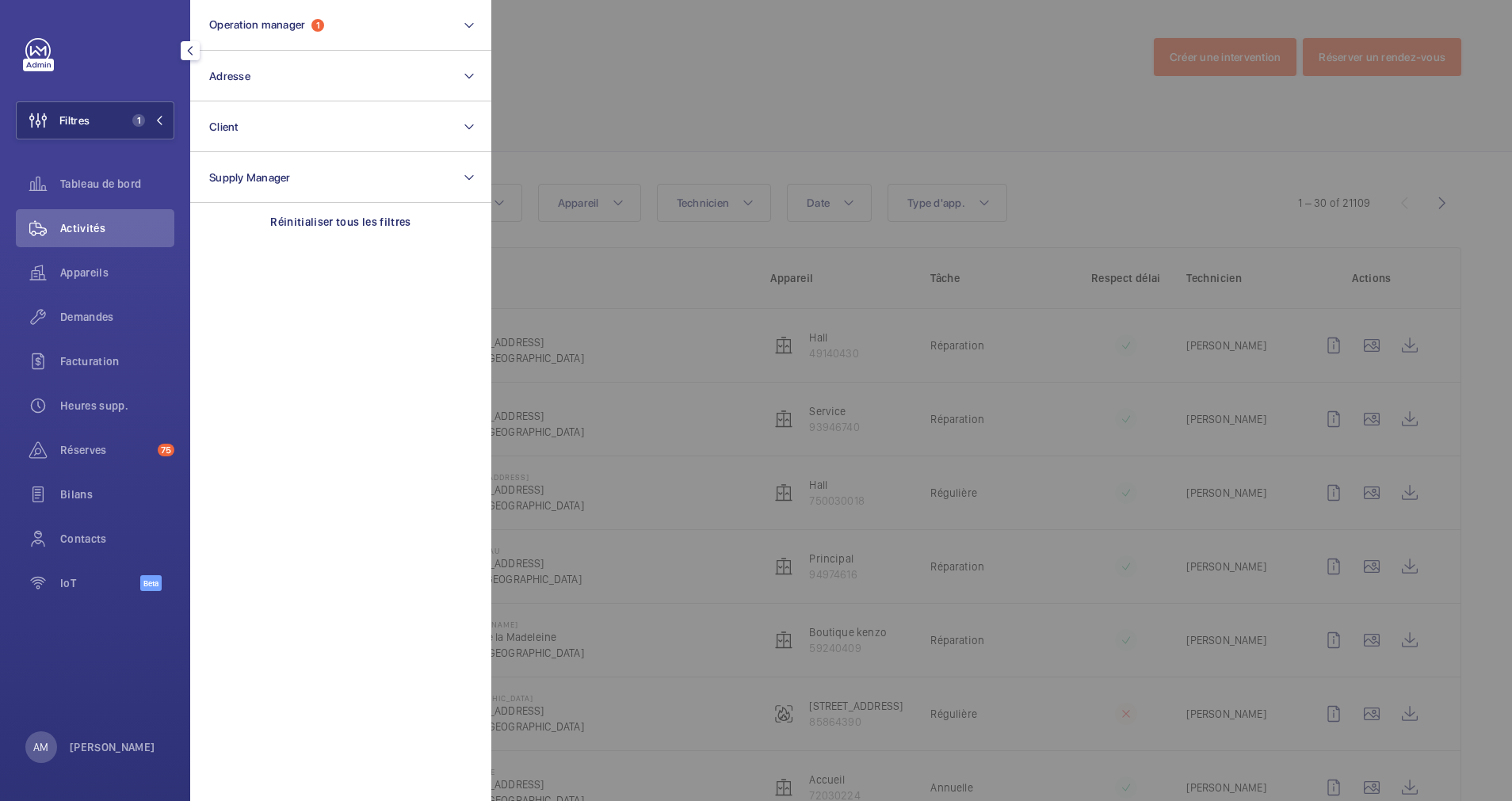
click at [710, 97] on div at bounding box center [1247, 400] width 1512 height 801
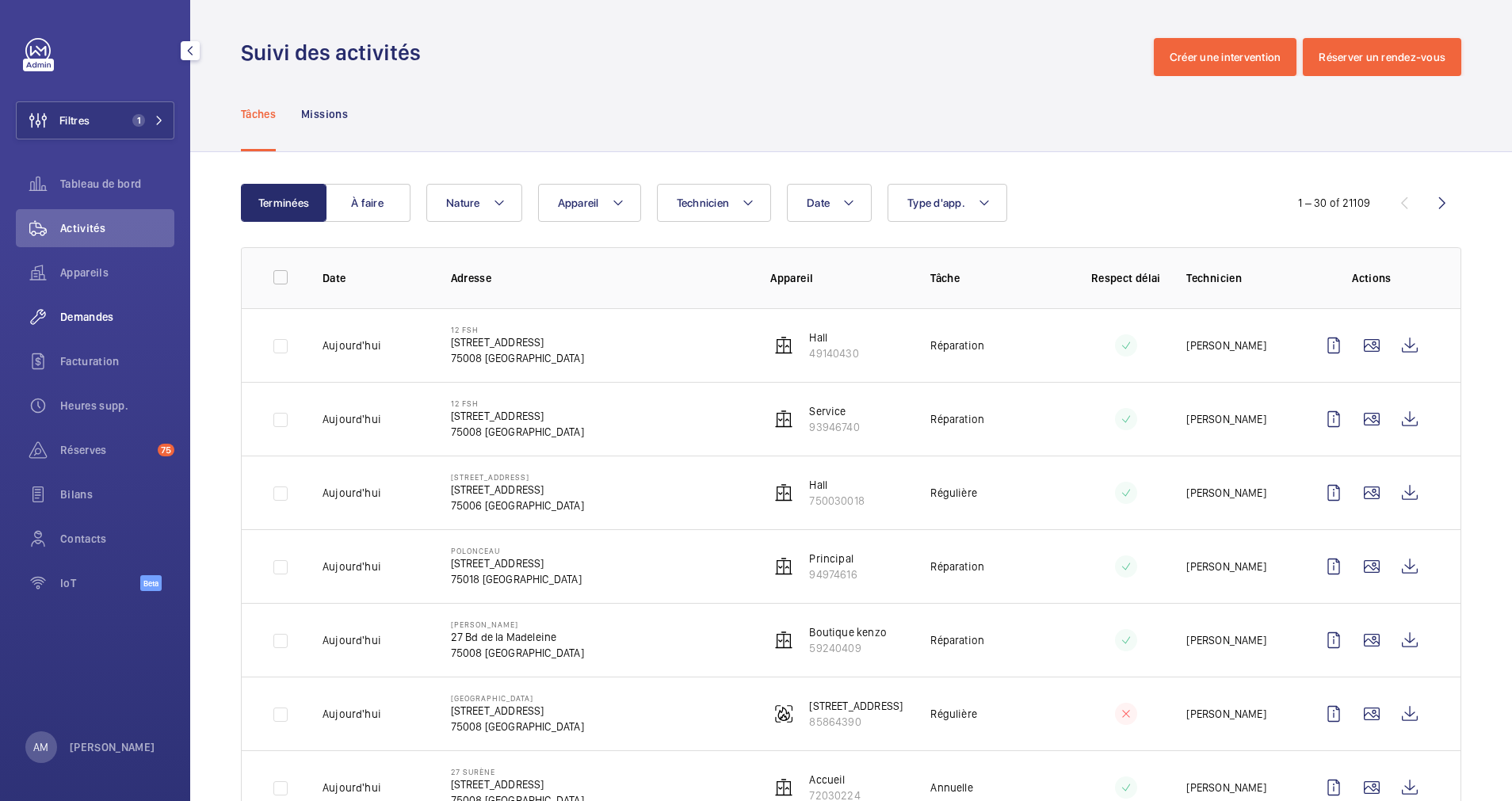
click at [93, 312] on span "Demandes" at bounding box center [117, 316] width 114 height 15
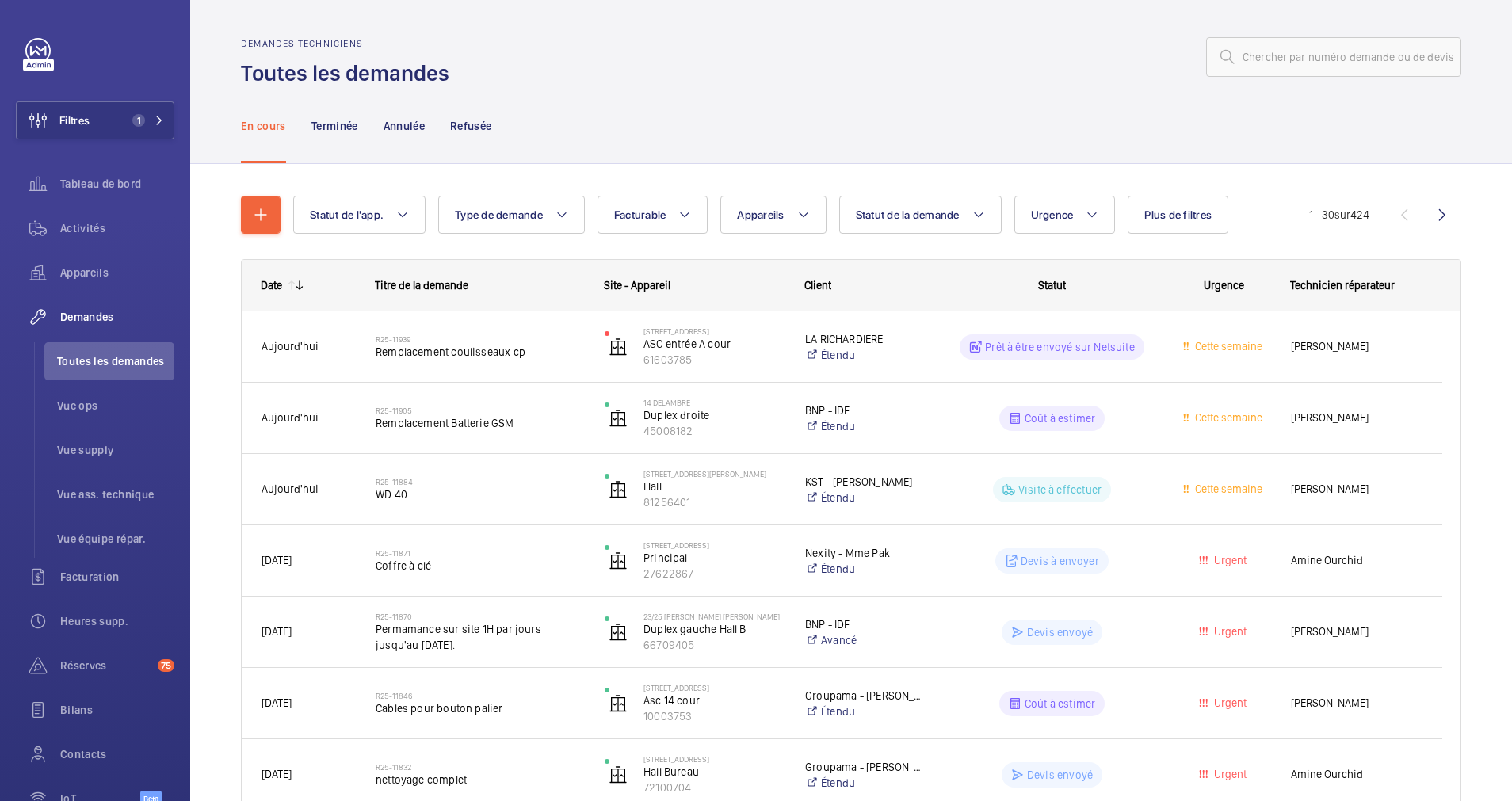
click at [1425, 218] on wm-front-icon-button at bounding box center [1442, 215] width 38 height 38
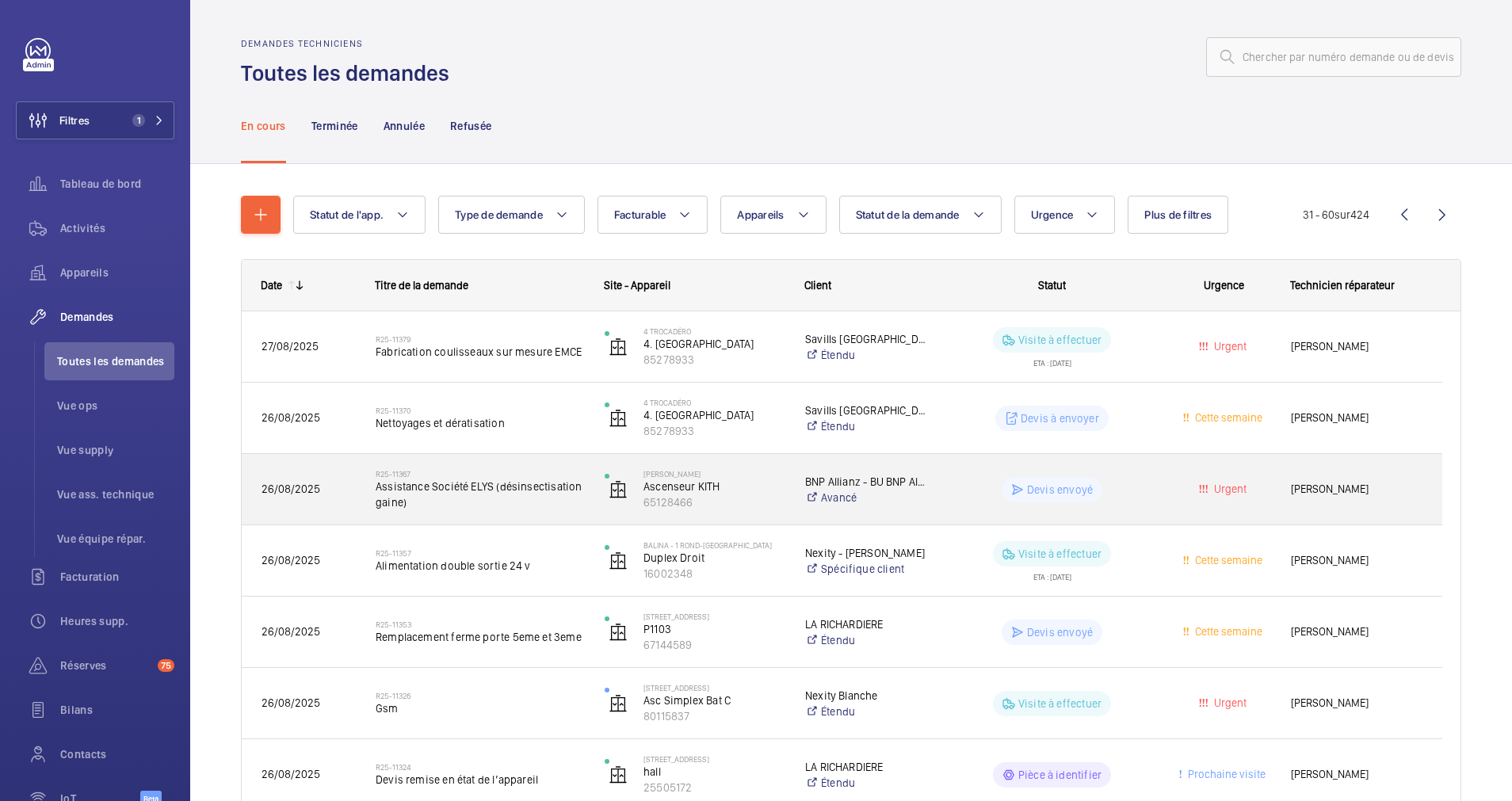
click at [487, 505] on span "Assistance Société ELYS (désinsectisation gaine)" at bounding box center [480, 494] width 209 height 32
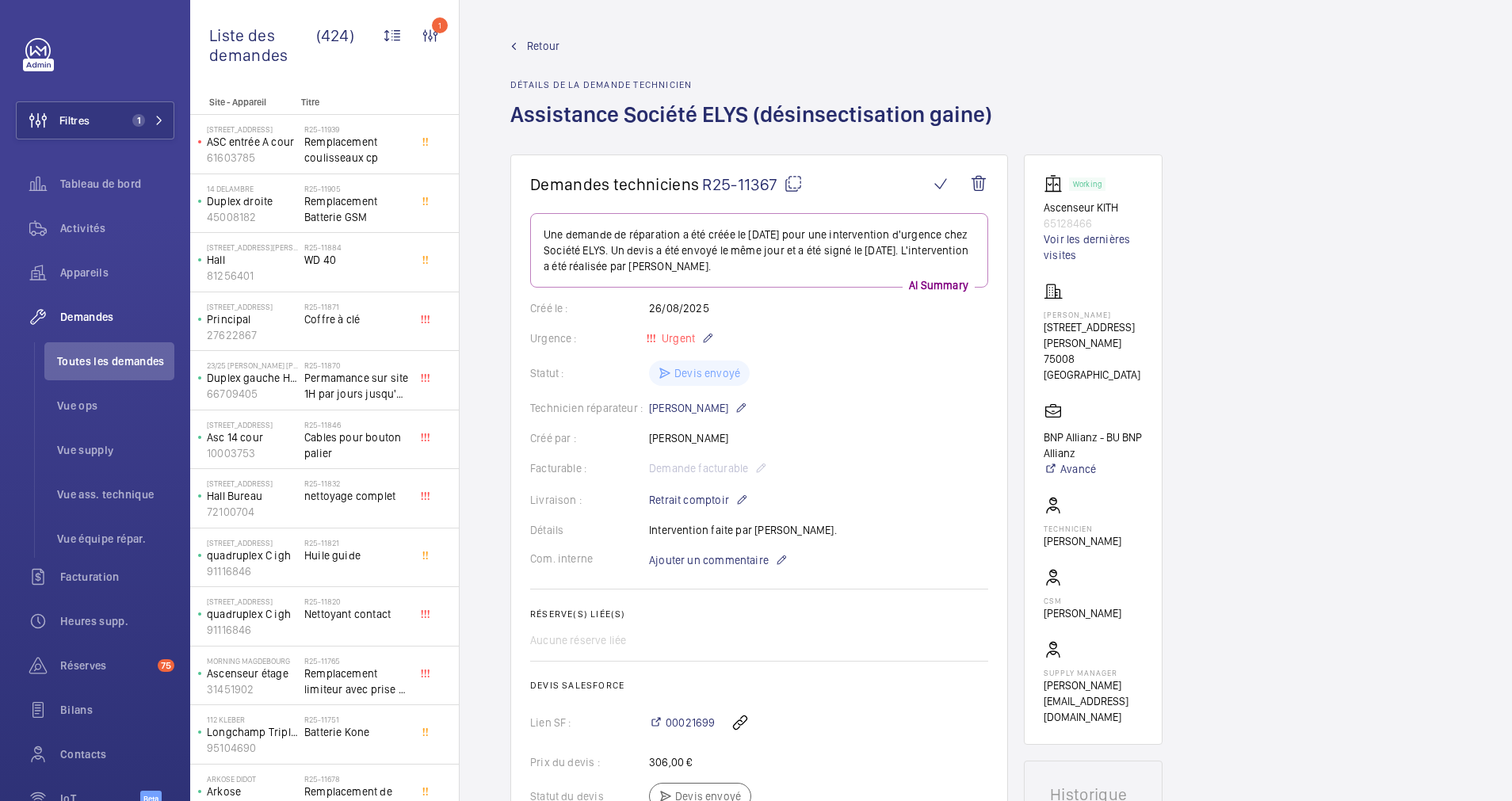
click at [528, 42] on span "Retour" at bounding box center [543, 46] width 33 height 15
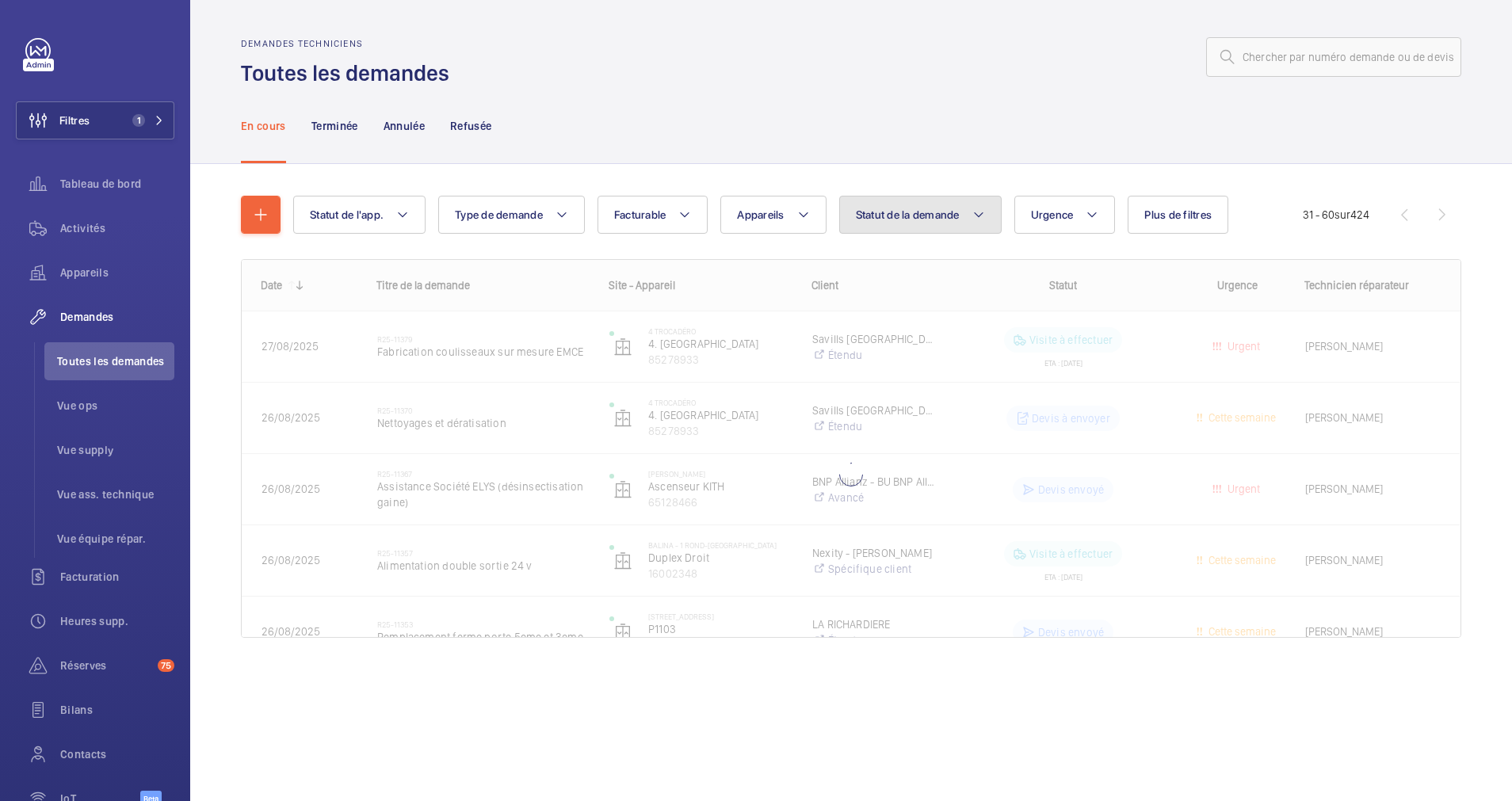
click at [1001, 223] on button "Statut de la demande" at bounding box center [920, 215] width 162 height 38
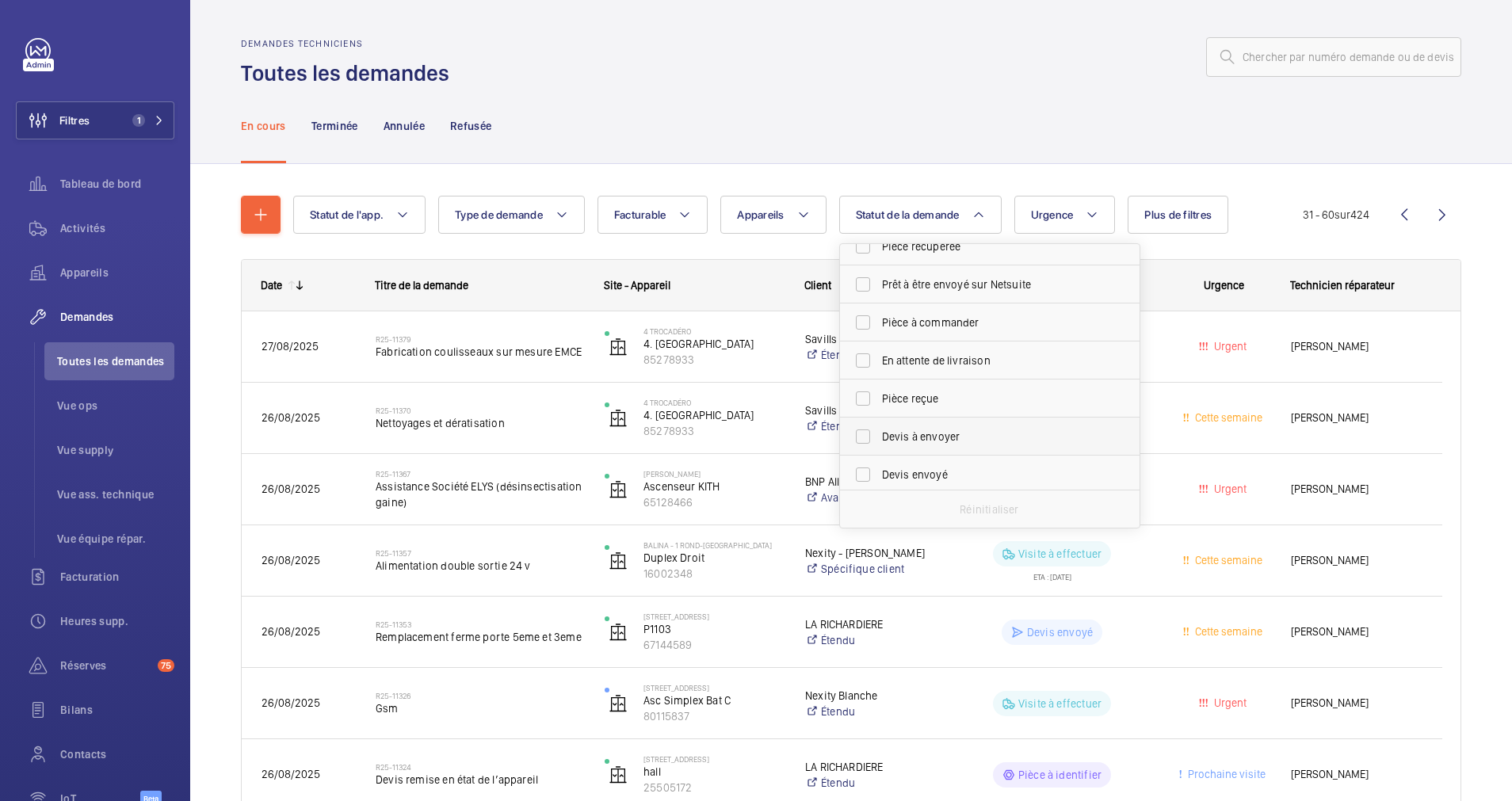
scroll to position [119, 0]
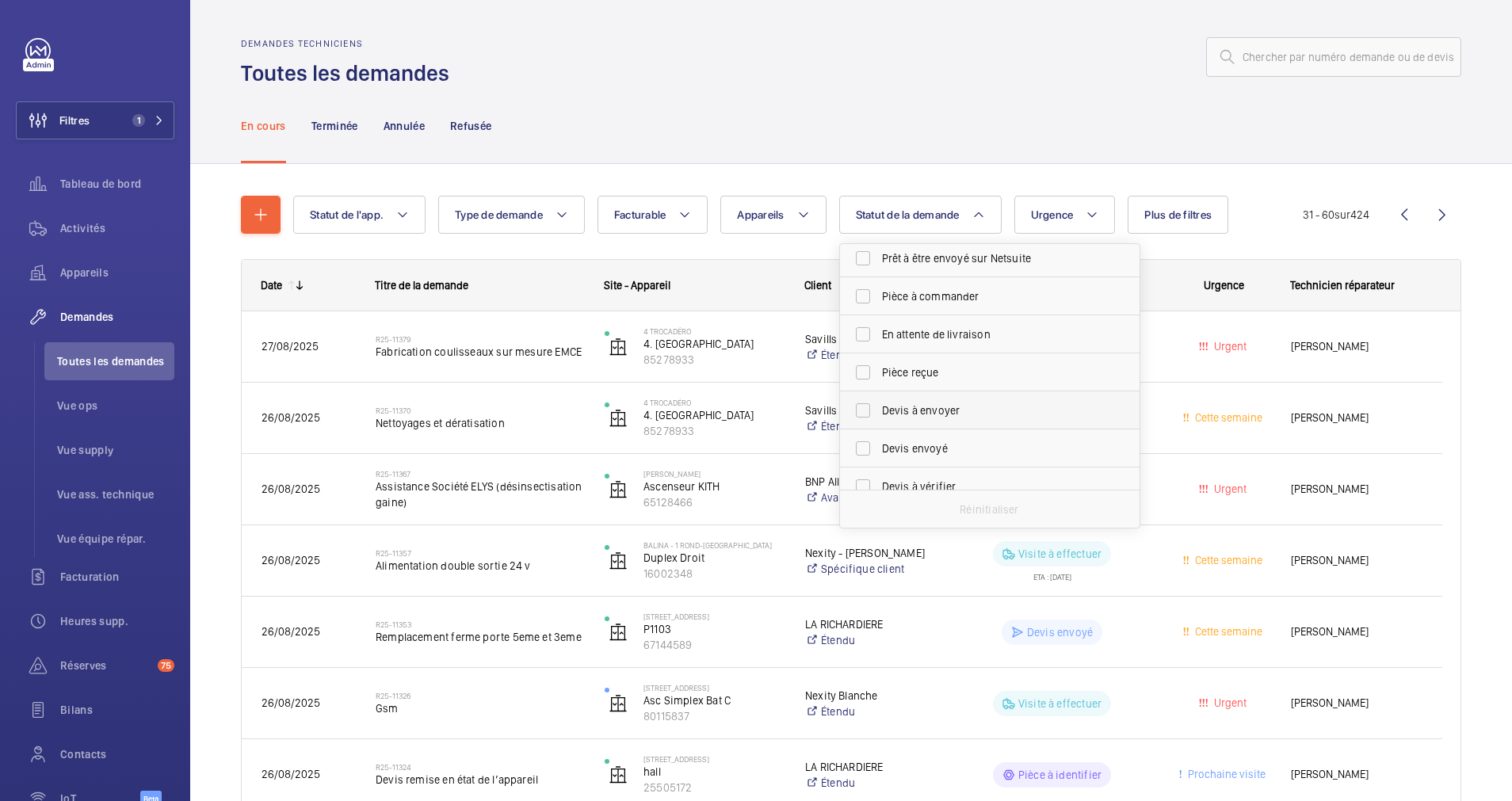
click at [862, 413] on label "Devis à envoyer" at bounding box center [978, 410] width 276 height 38
click at [862, 413] on input "Devis à envoyer" at bounding box center [863, 410] width 32 height 32
checkbox input "true"
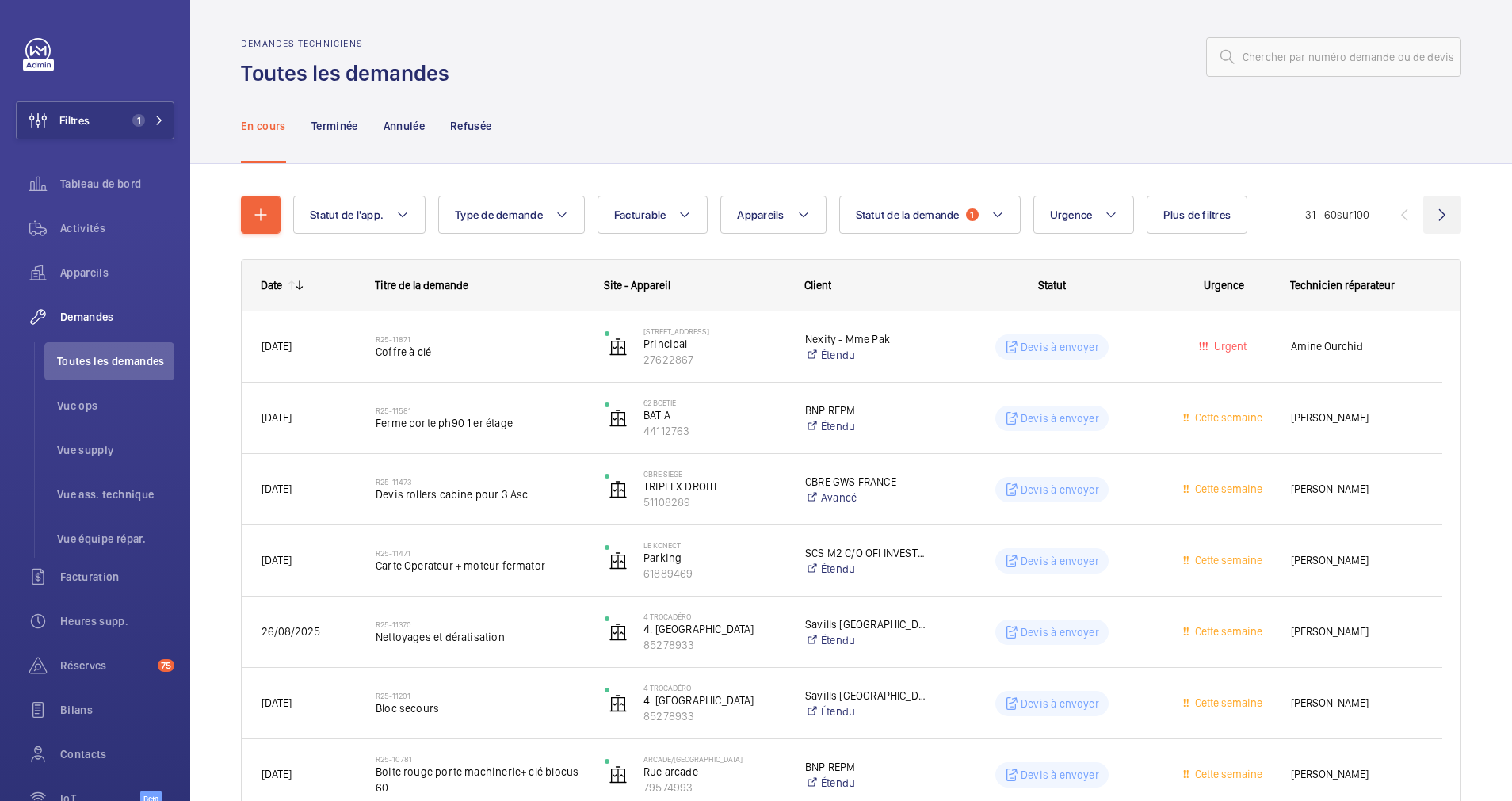
click at [1423, 208] on wm-front-icon-button at bounding box center [1442, 215] width 38 height 38
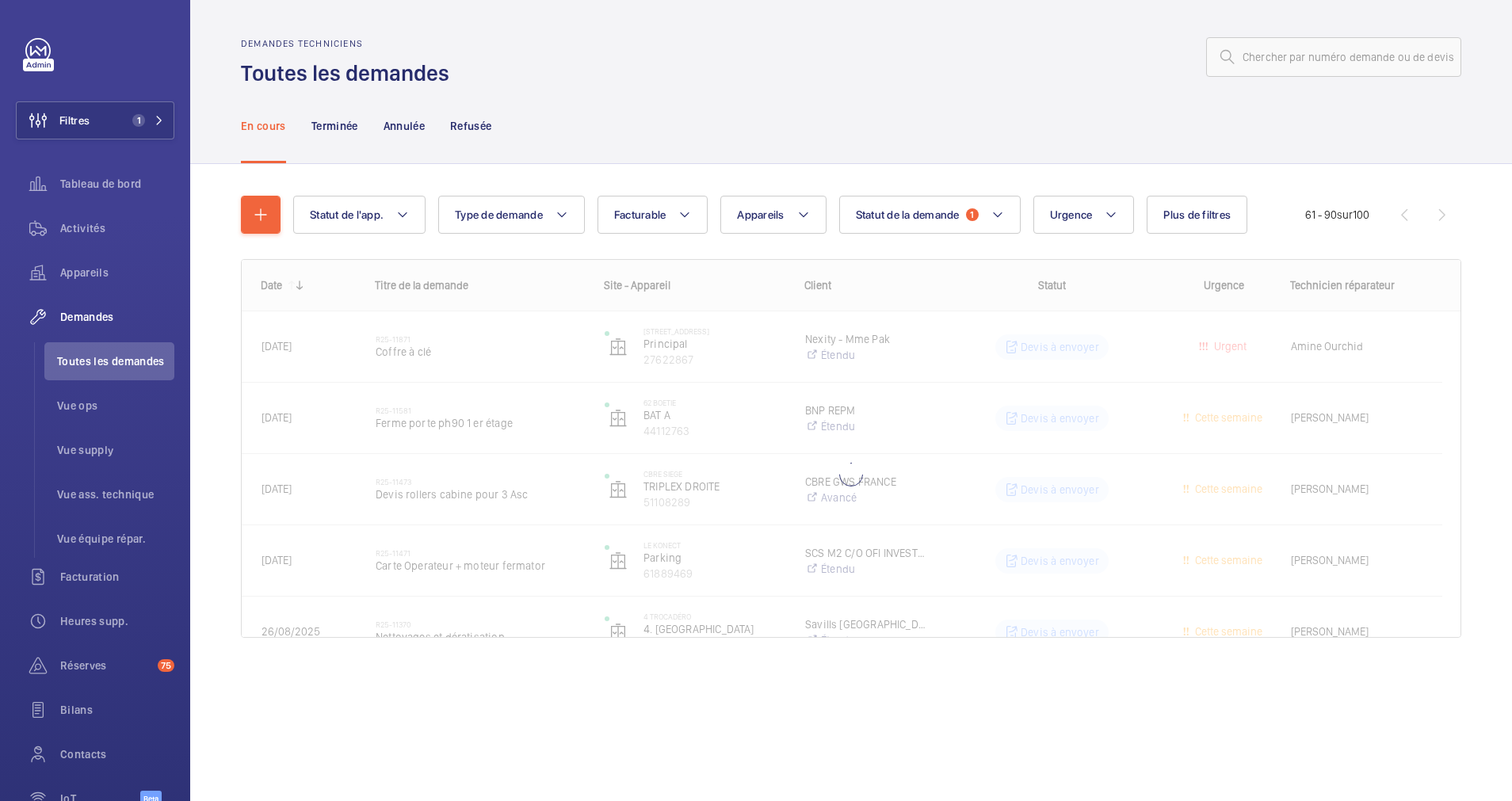
click at [1421, 208] on wm-front-pagination "61 - 90 sur 100" at bounding box center [1382, 215] width 156 height 38
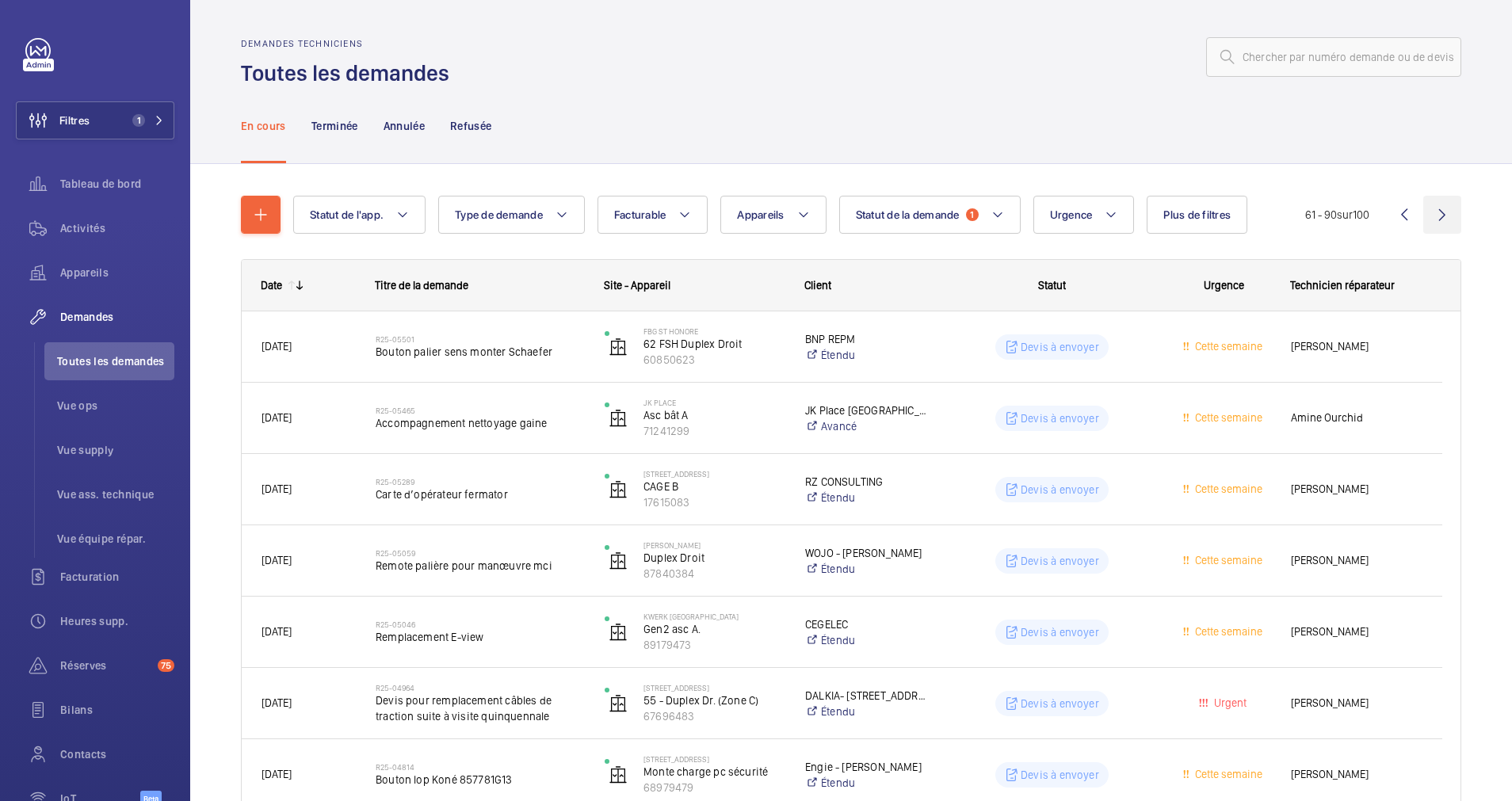
click at [1423, 216] on wm-front-icon-button at bounding box center [1442, 215] width 38 height 38
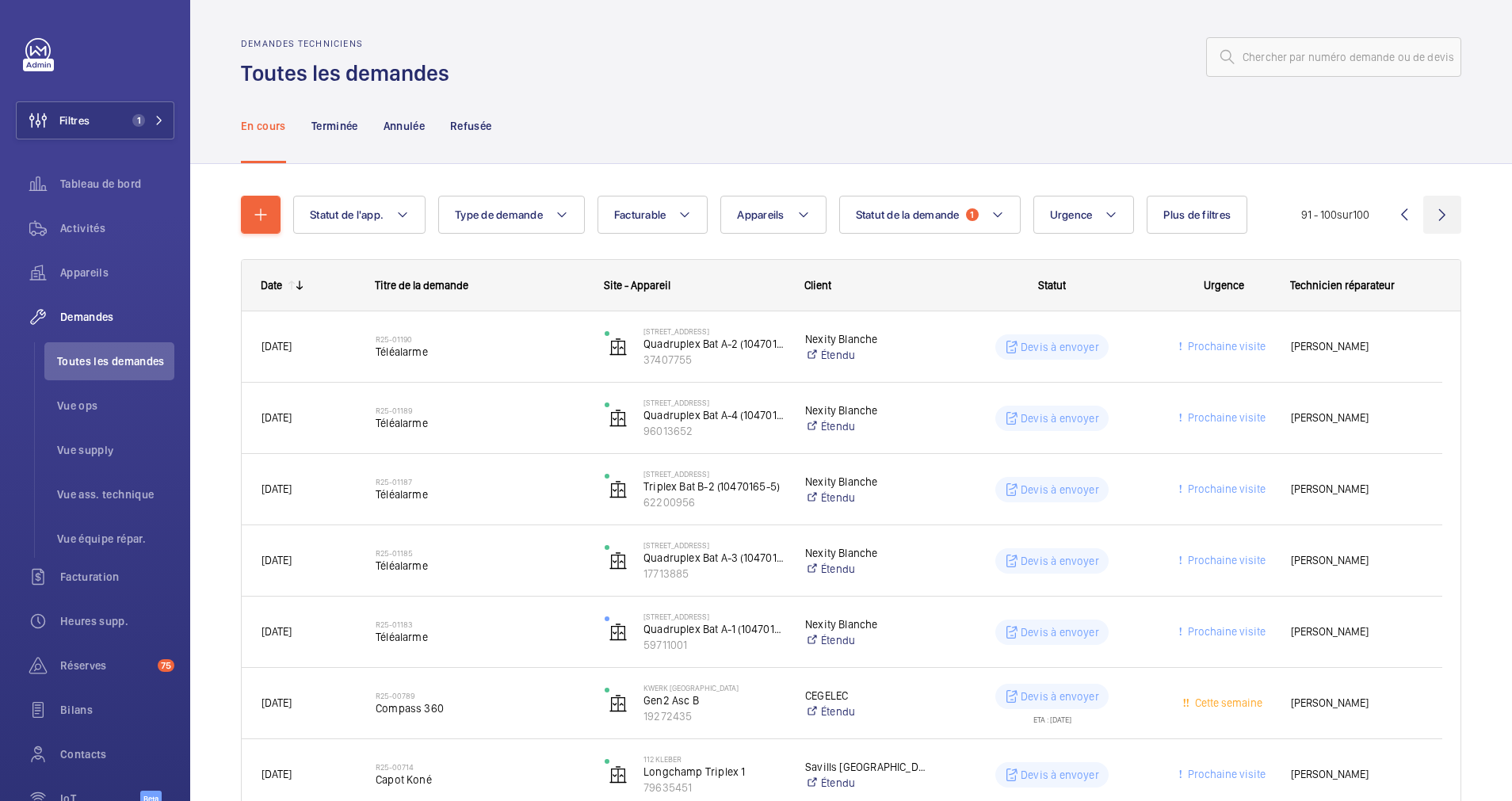
click at [1428, 219] on wm-front-icon-button at bounding box center [1442, 215] width 38 height 38
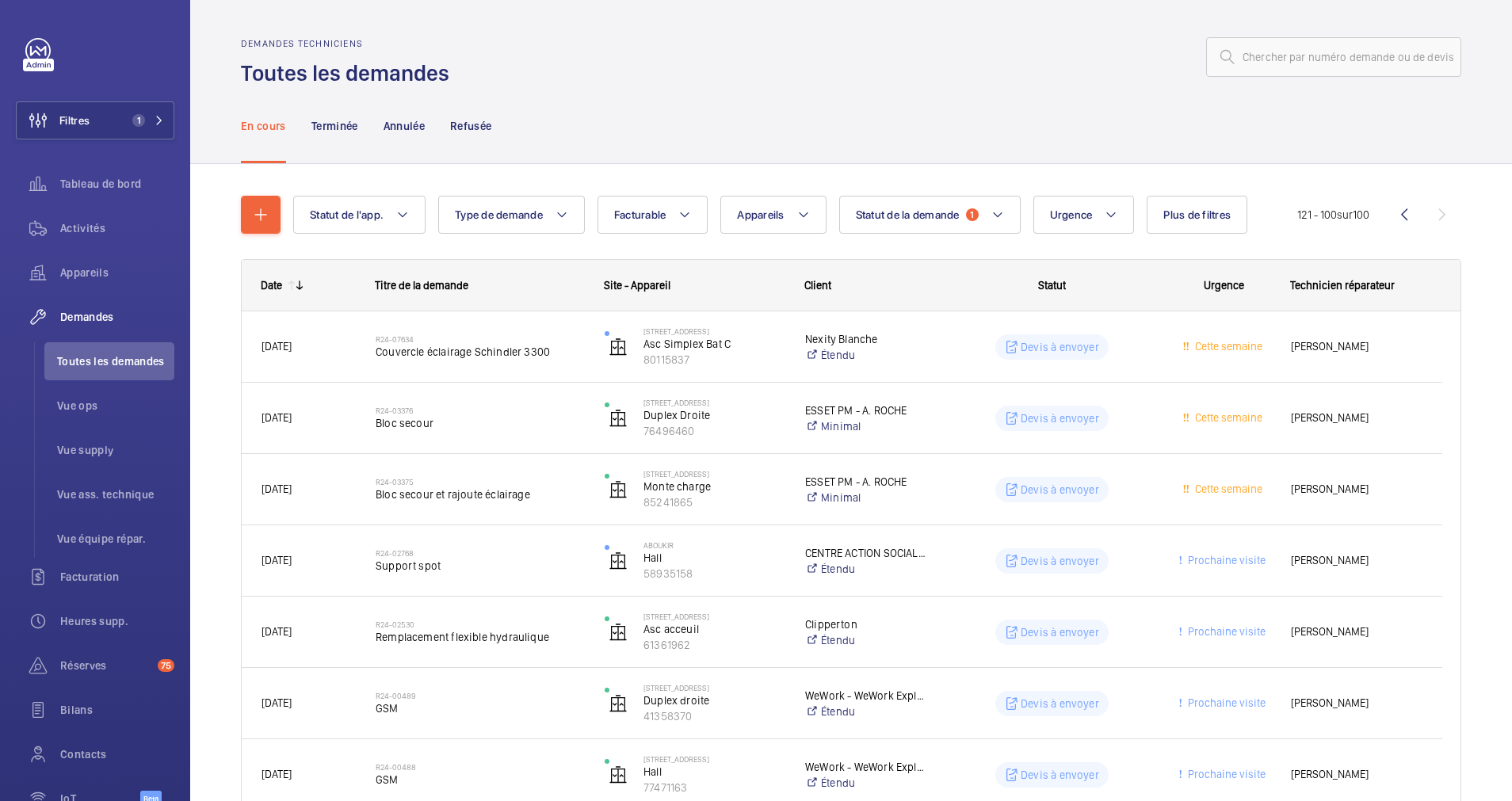
click at [1433, 218] on wm-front-pagination "121 - 100 sur 100" at bounding box center [1379, 215] width 164 height 38
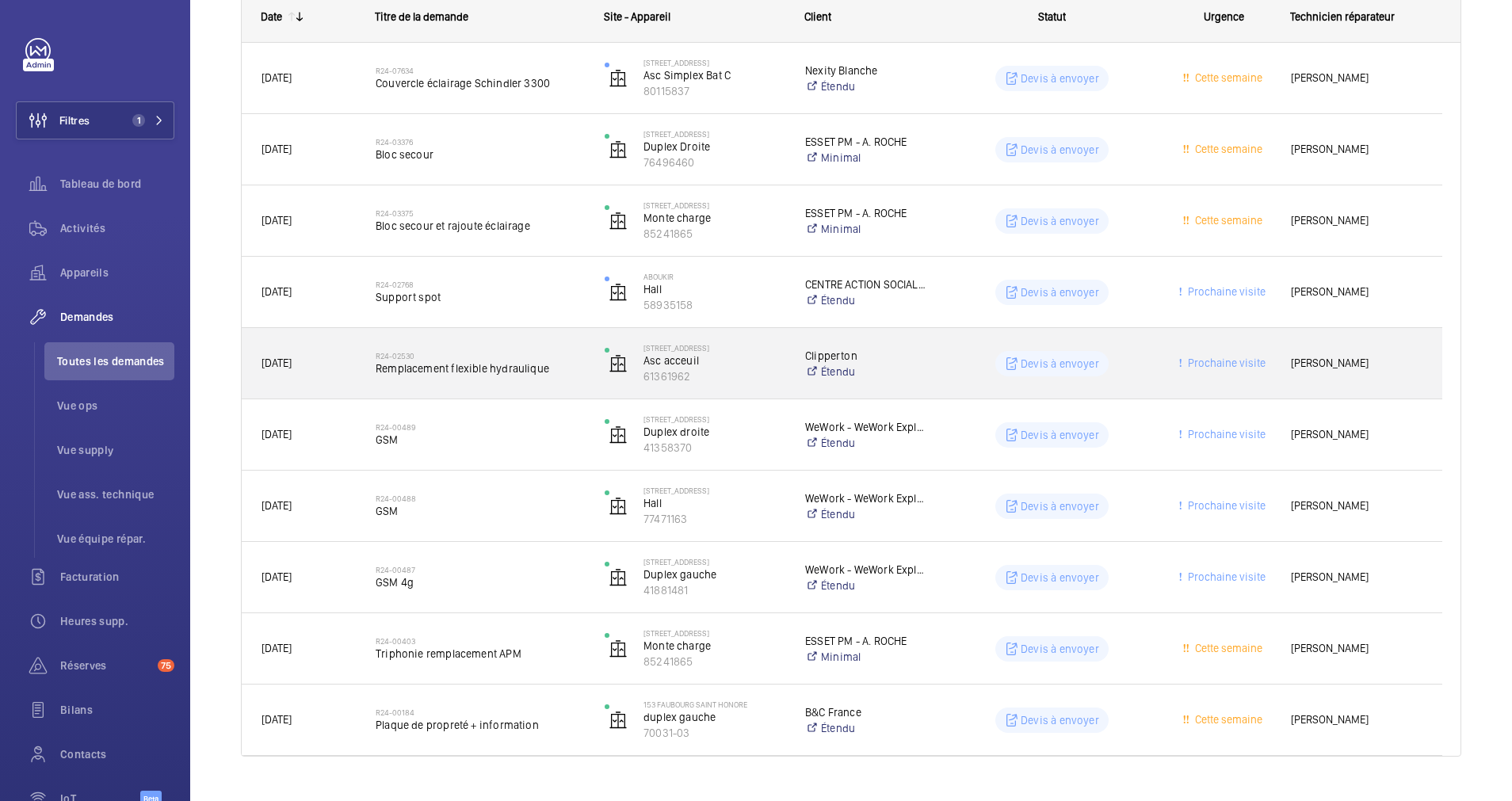
scroll to position [300, 0]
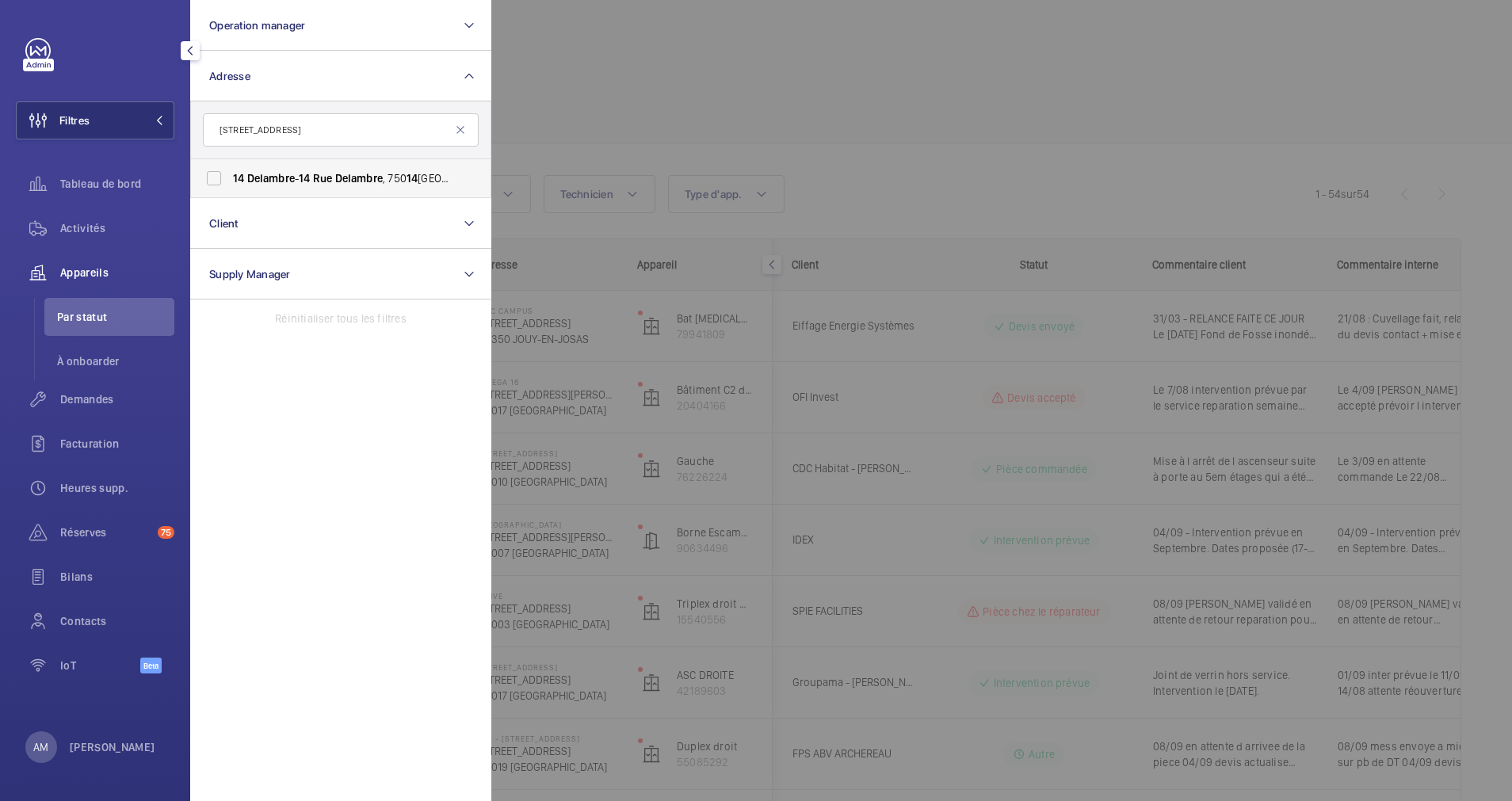
type input "[STREET_ADDRESS]"
click at [285, 177] on span "Delambre" at bounding box center [271, 179] width 47 height 13
click at [230, 177] on input "14 Delambre - 14 Rue Delambre , 750 14 PARIS, PARIS 750 14" at bounding box center [214, 178] width 32 height 32
checkbox input "true"
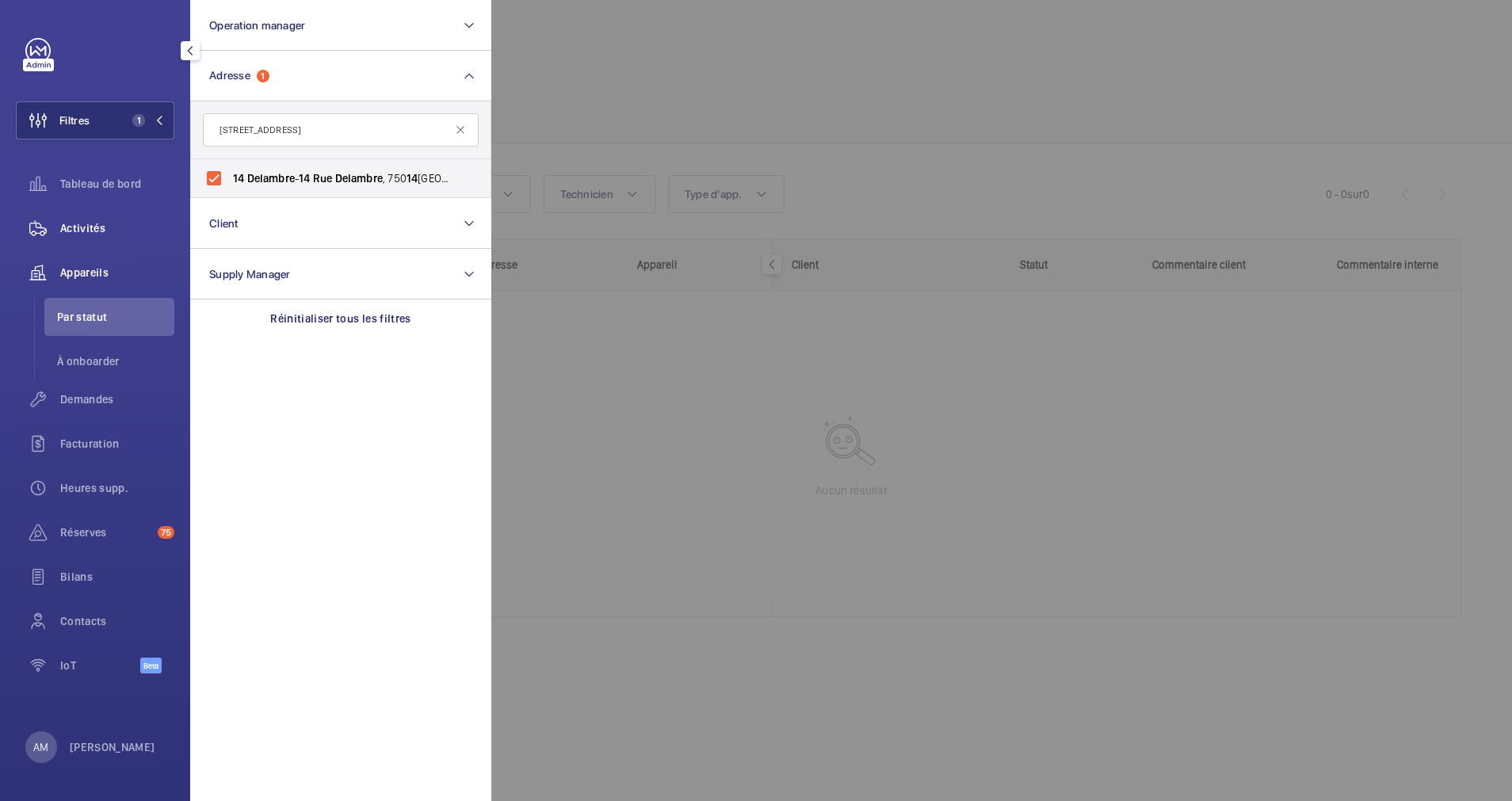
click at [92, 223] on span "Activités" at bounding box center [117, 228] width 114 height 15
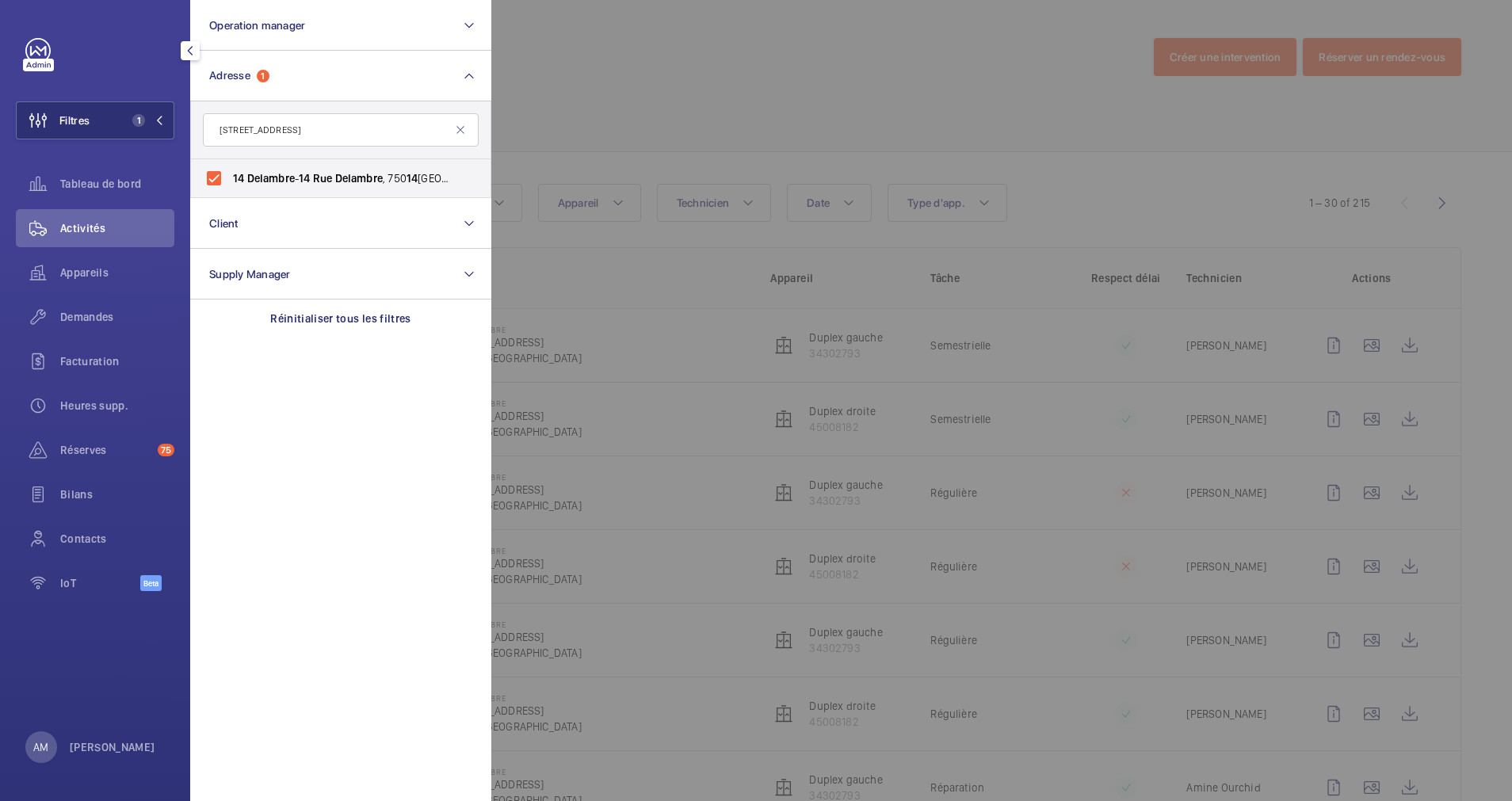
click at [1060, 188] on div at bounding box center [1247, 400] width 1512 height 801
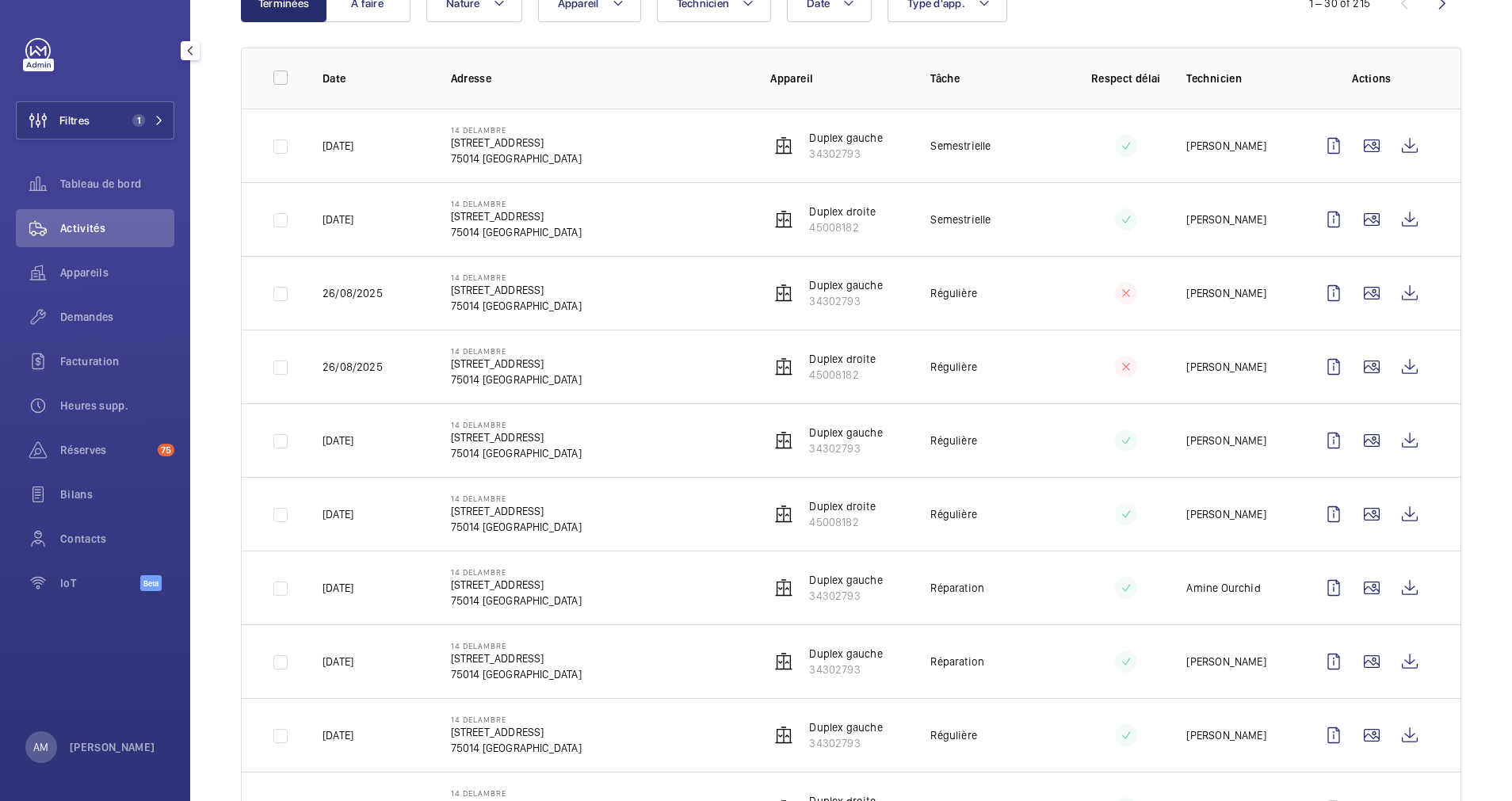
scroll to position [238, 0]
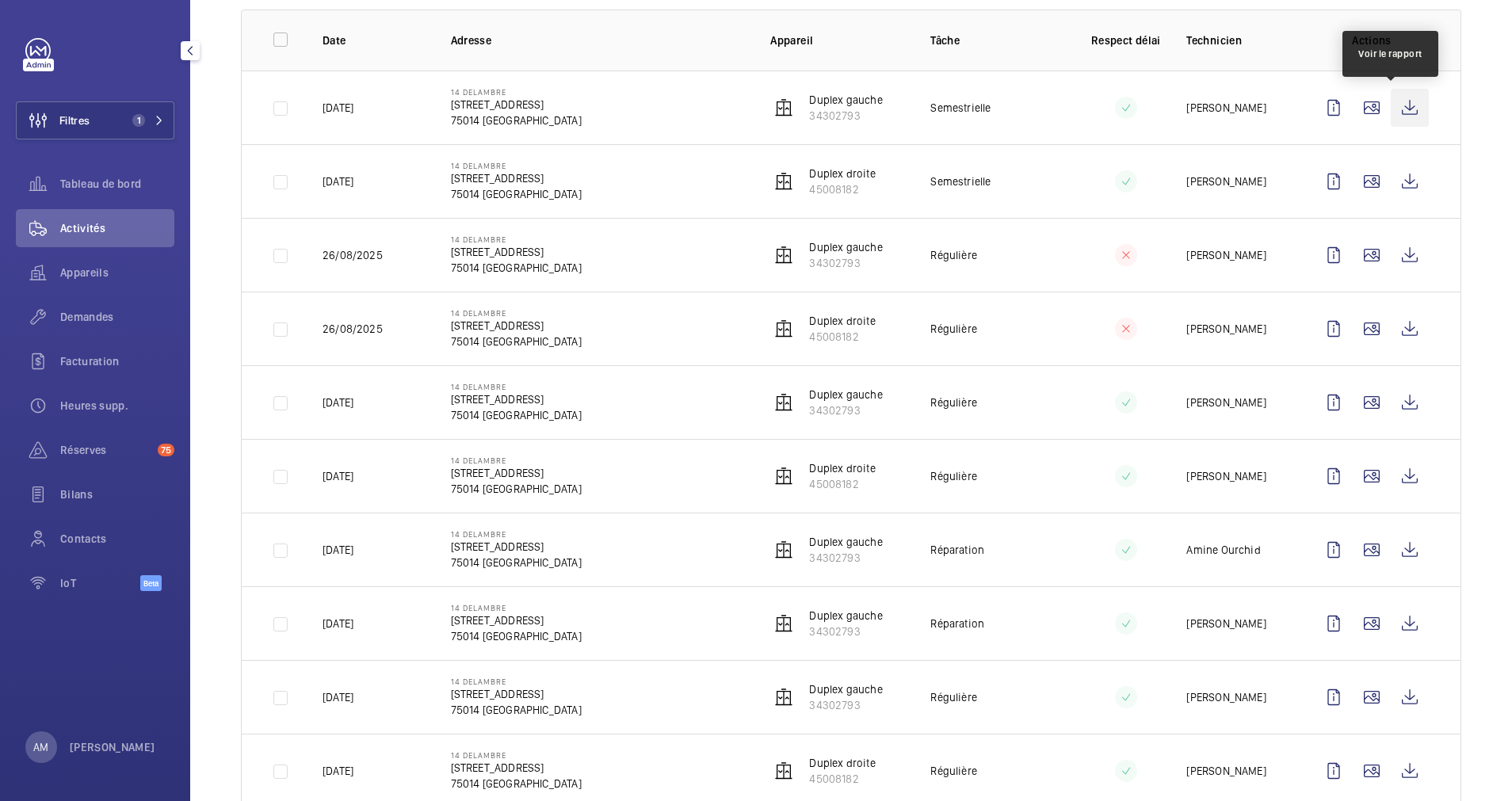
click at [1390, 106] on wm-front-icon-button at bounding box center [1409, 108] width 38 height 38
click at [102, 110] on button "Filtres 1" at bounding box center [95, 120] width 158 height 38
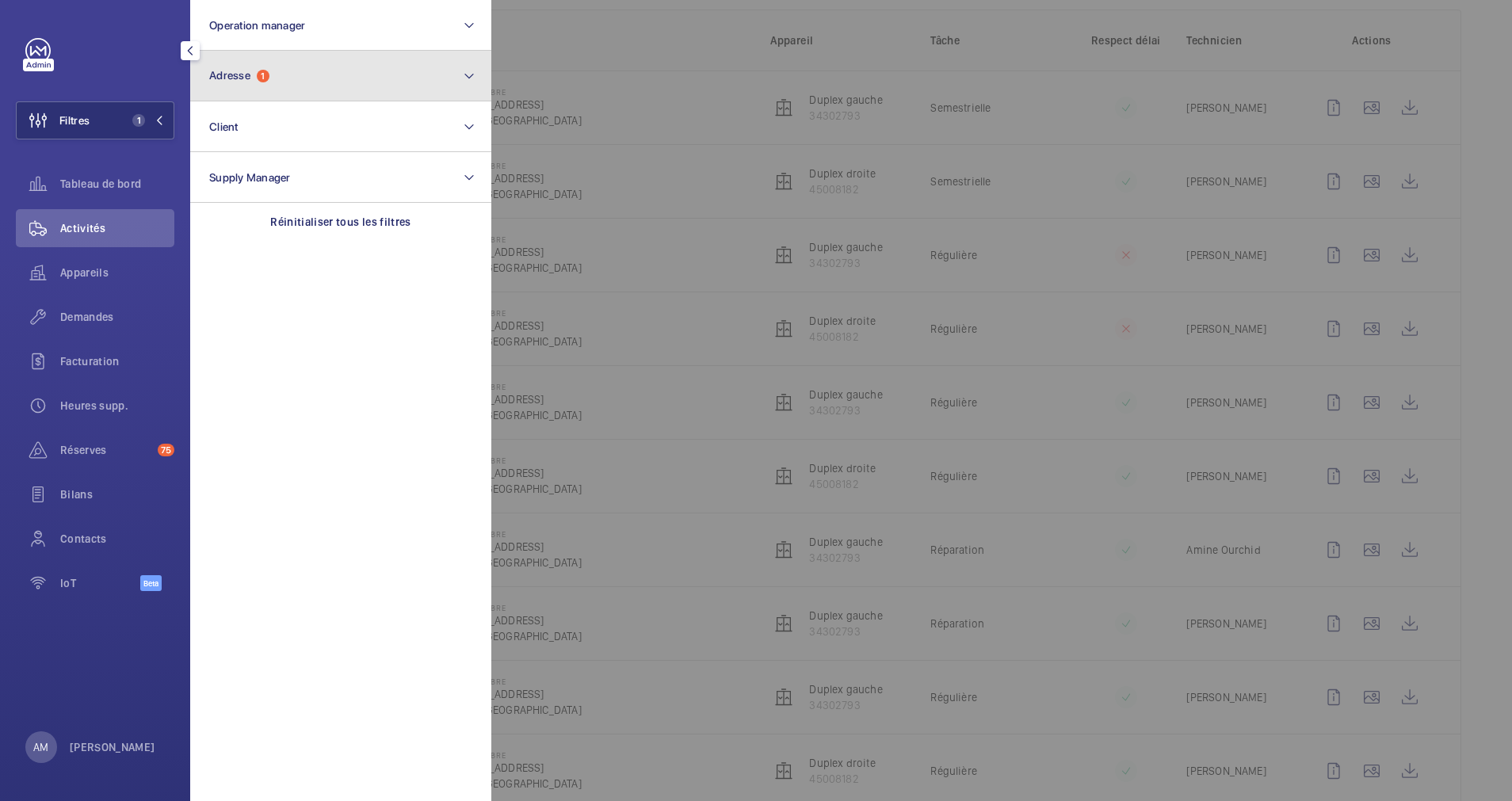
click at [315, 74] on button "Adresse 1" at bounding box center [340, 76] width 301 height 51
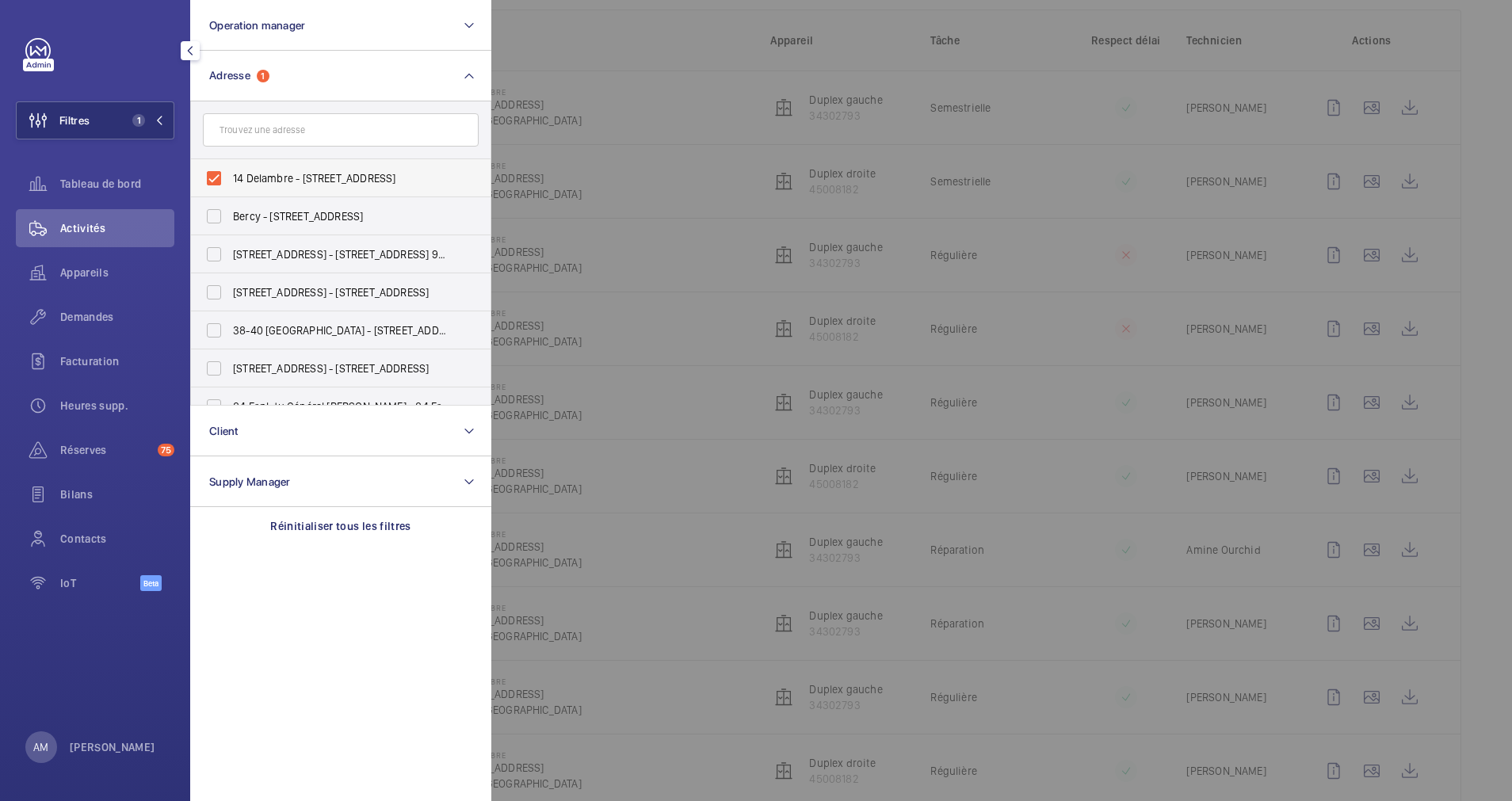
click at [210, 171] on label "14 Delambre - 14 Rue Delambre, 75014 PARIS, PARIS 75014" at bounding box center [329, 178] width 276 height 38
click at [210, 171] on input "14 Delambre - 14 Rue Delambre, 75014 PARIS, PARIS 75014" at bounding box center [214, 178] width 32 height 32
checkbox input "false"
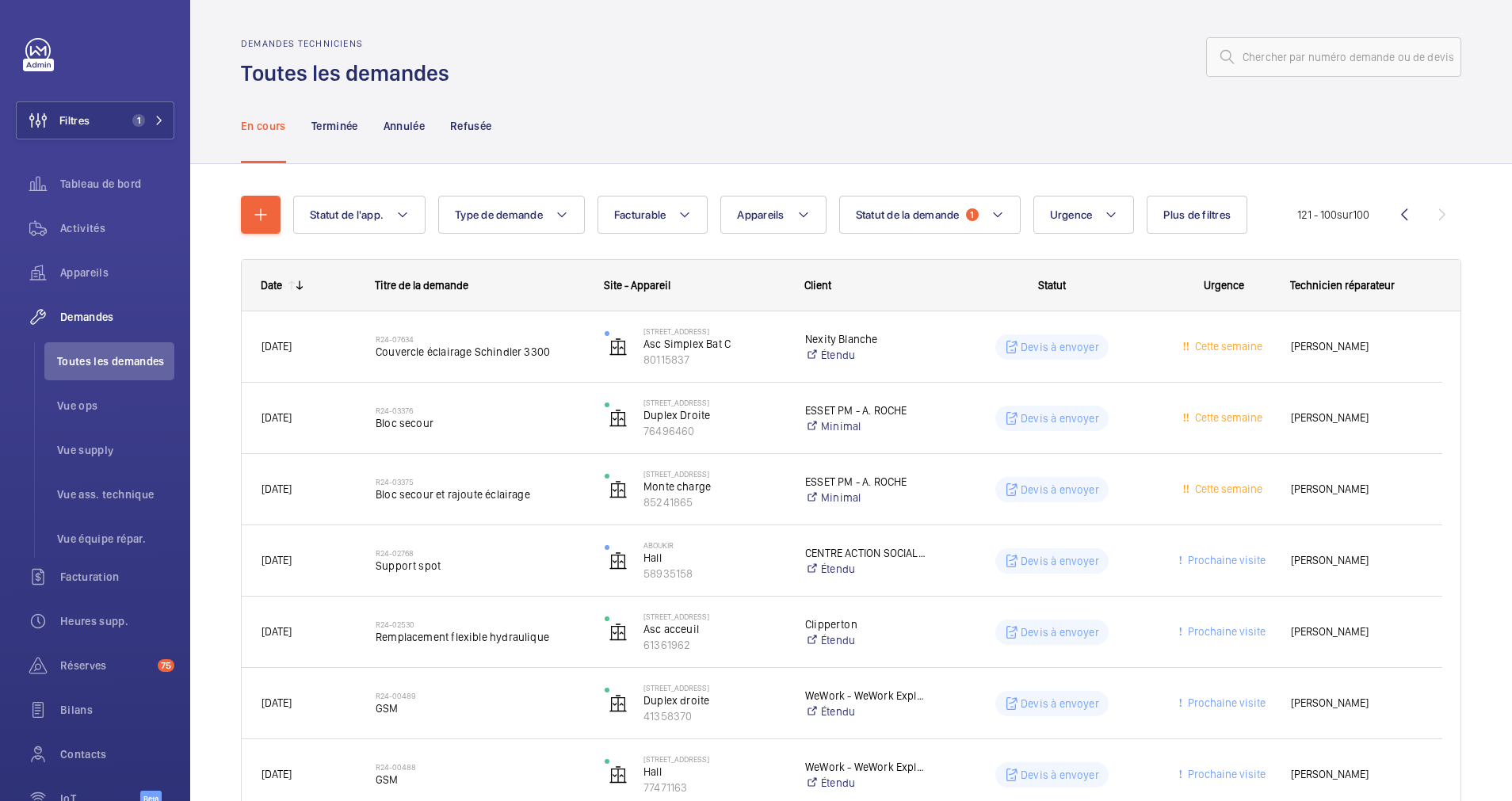
scroll to position [300, 0]
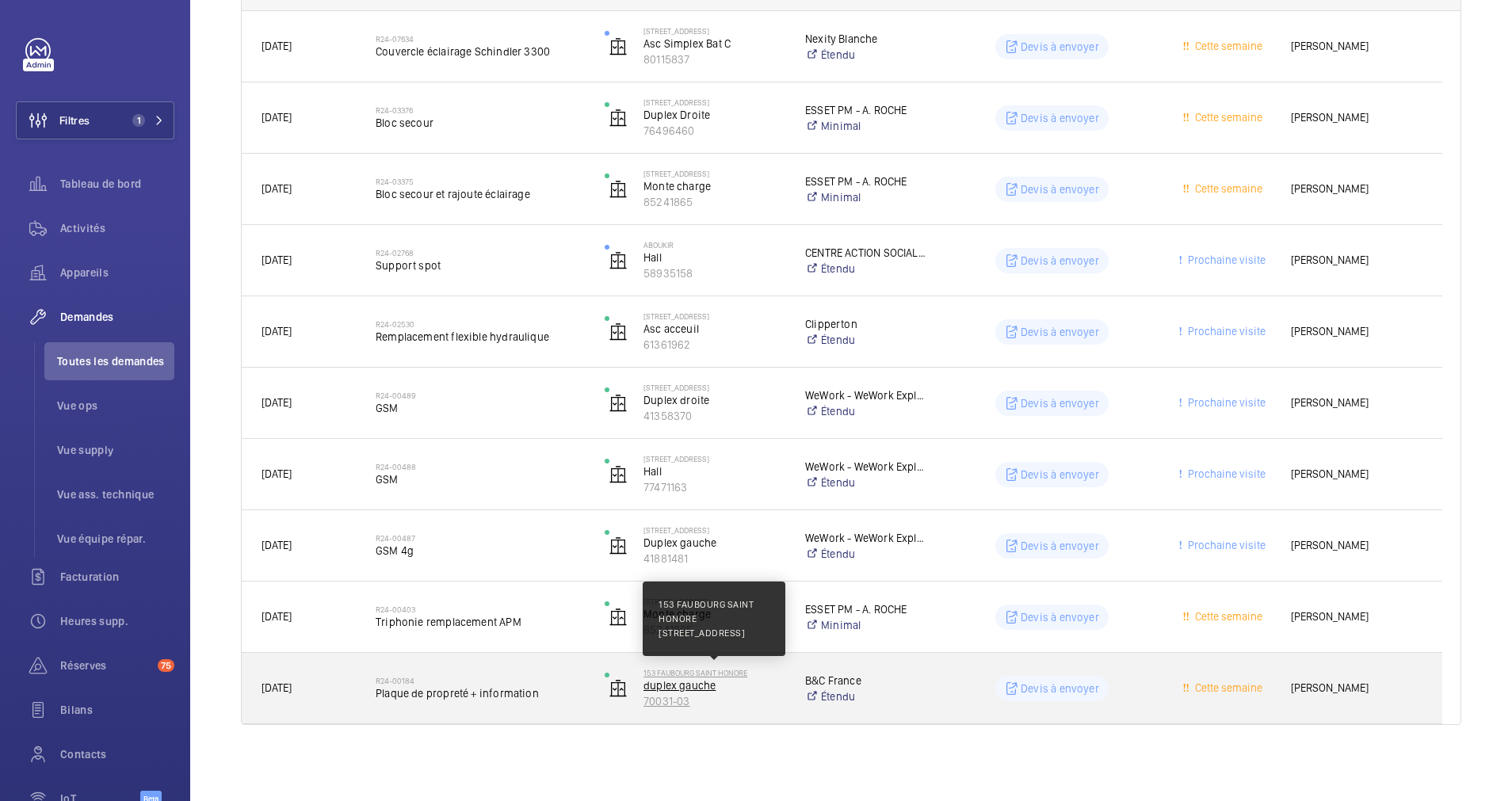
click at [690, 672] on p "153 FAUBOURG SAINT HONORE" at bounding box center [714, 673] width 141 height 10
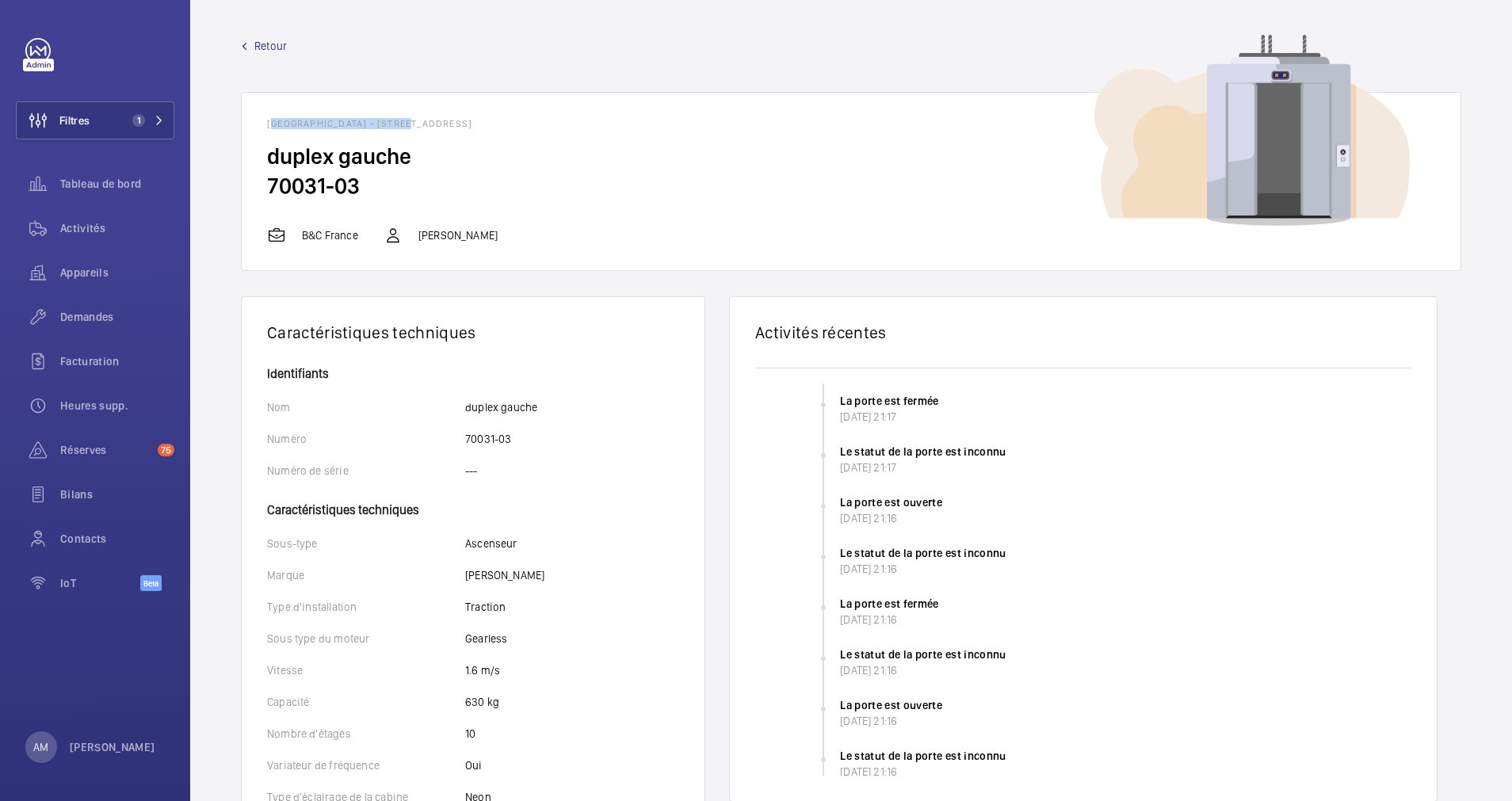
drag, startPoint x: 255, startPoint y: 117, endPoint x: 413, endPoint y: 126, distance: 158.3
click at [413, 126] on wm-front-card-header "153 FAUBOURG SAINT HONORE - 153 Rue du Faubourg Saint-Honoré, 75008 PARIS, 7500…" at bounding box center [851, 117] width 1219 height 49
drag, startPoint x: 413, startPoint y: 126, endPoint x: 400, endPoint y: 126, distance: 13.0
copy h1 "153 FAUBOURG SAINT HONORE"
click at [161, 126] on button "Filtres 1" at bounding box center [95, 120] width 158 height 38
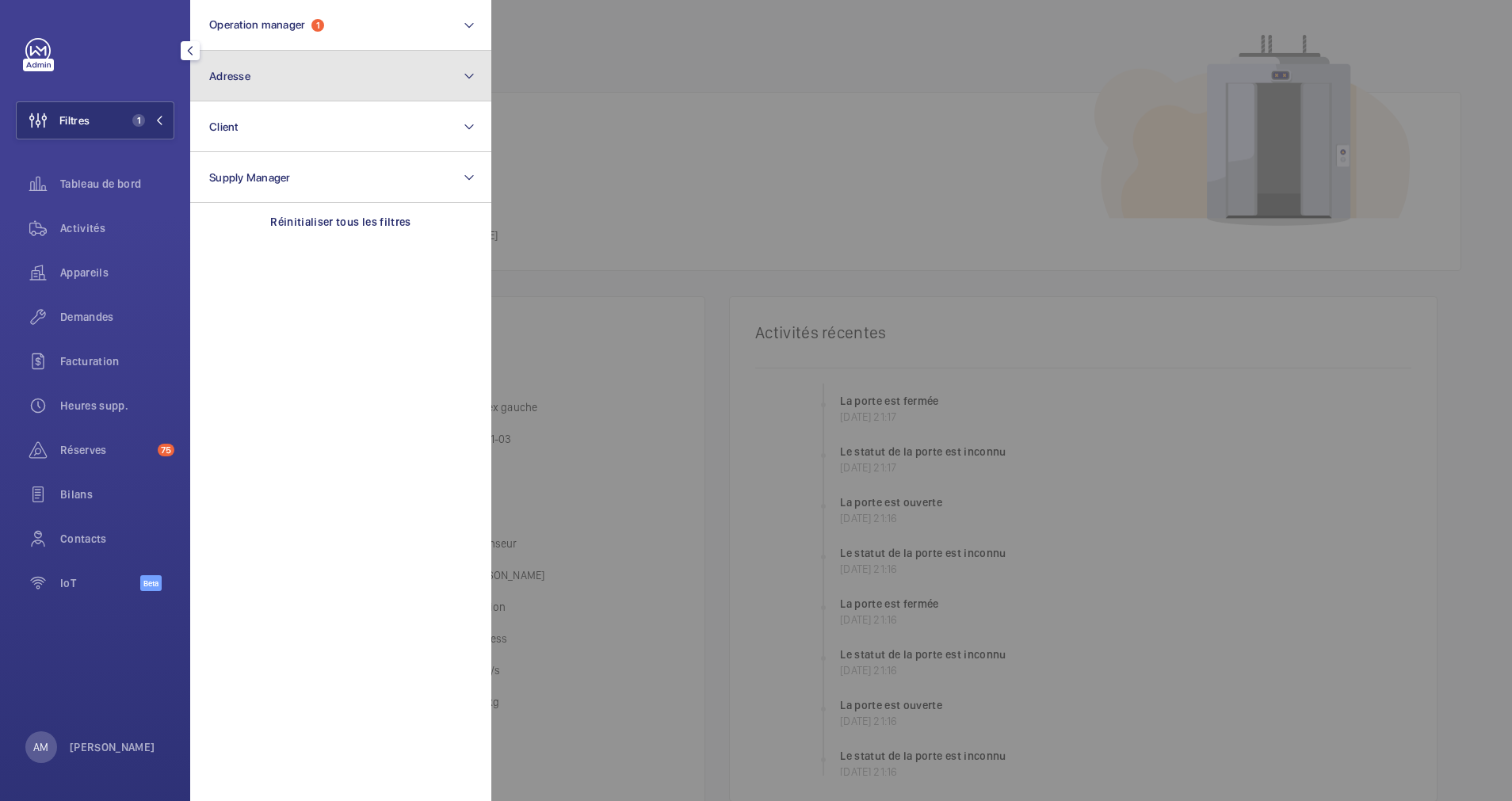
click at [341, 88] on button "Adresse" at bounding box center [340, 76] width 301 height 51
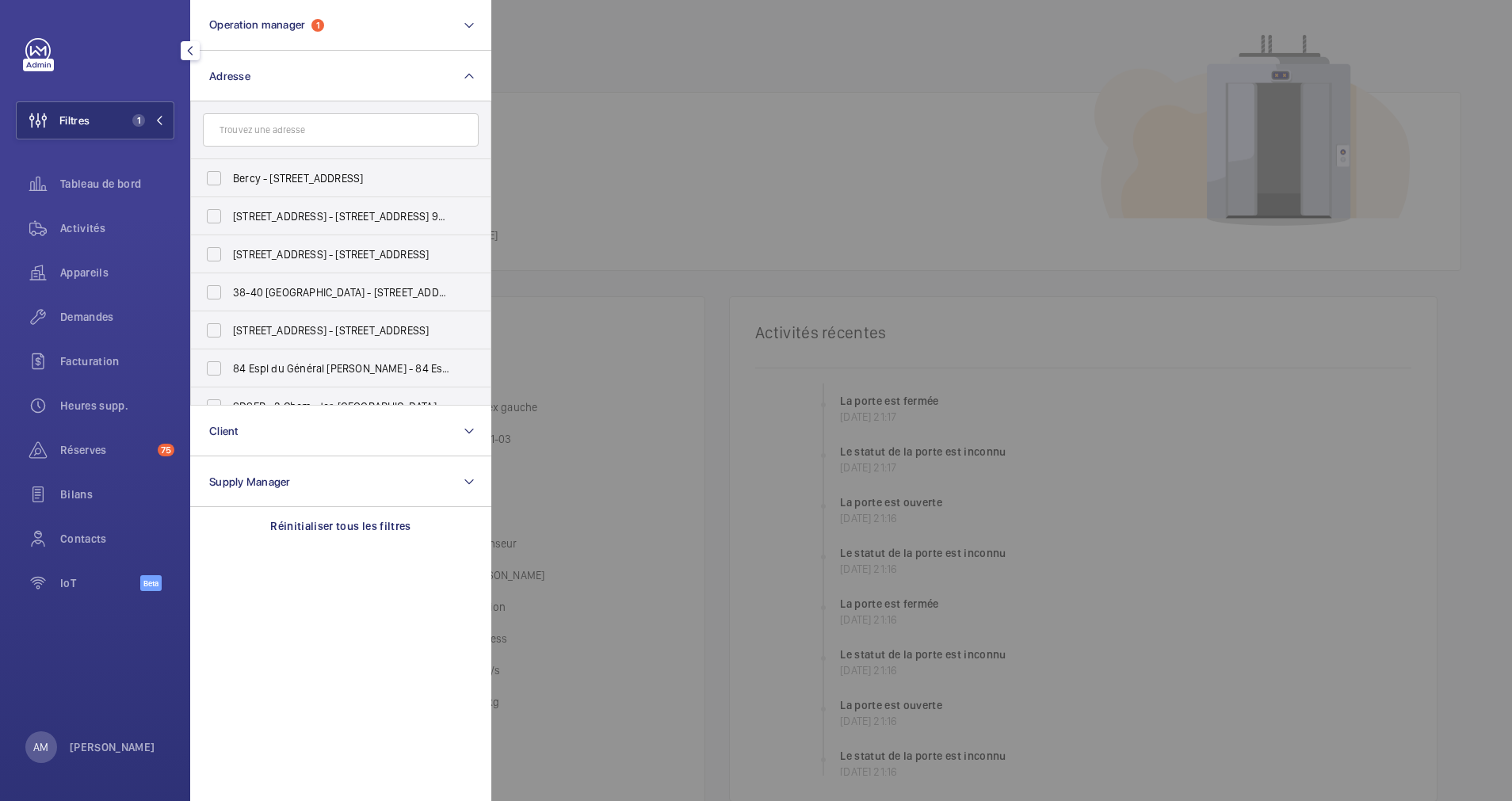
click at [271, 128] on input "text" at bounding box center [341, 130] width 276 height 33
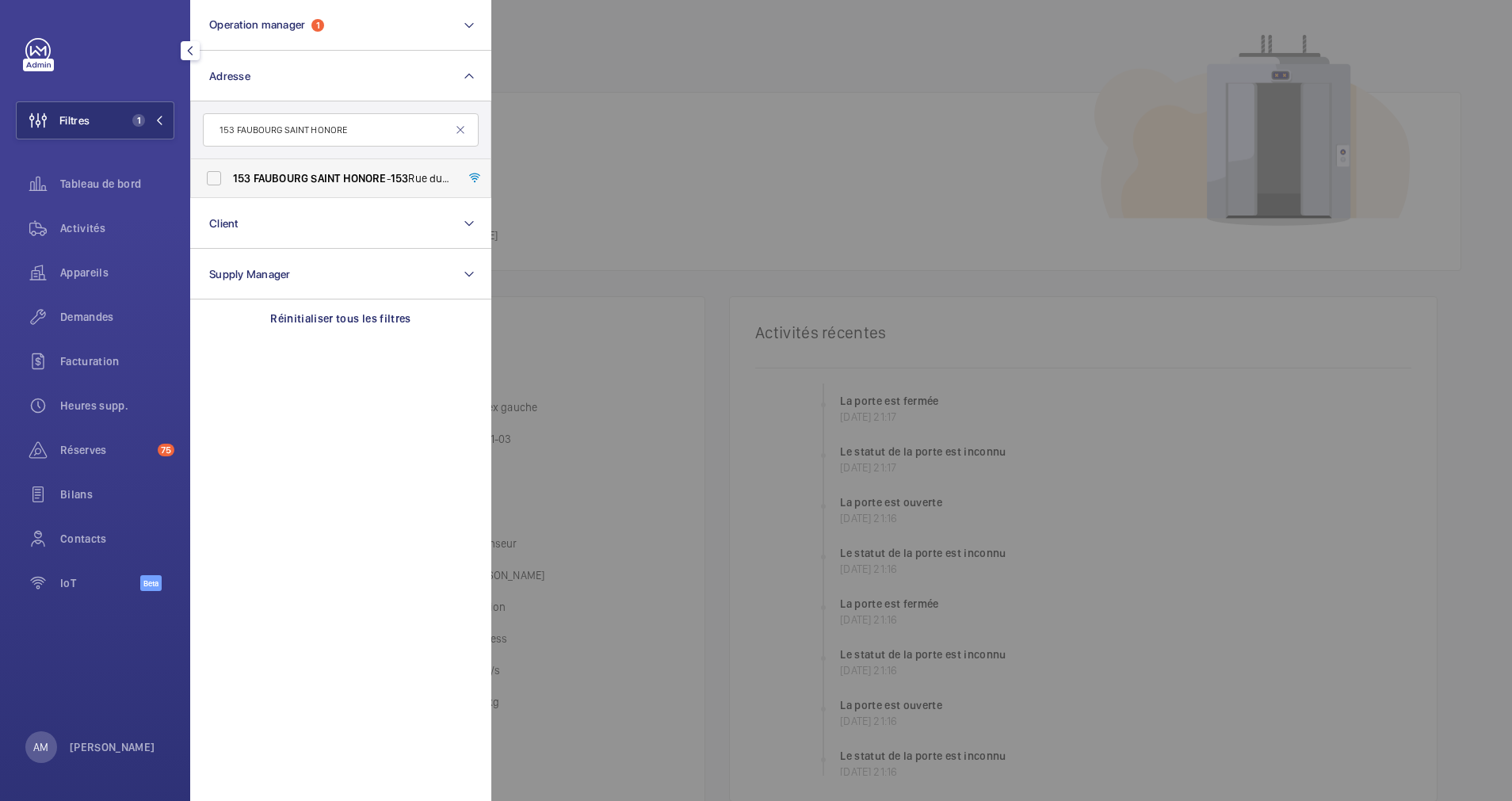
type input "153 FAUBOURG SAINT HONORE"
click at [240, 166] on label "153 FAUBOURG SAINT HONORE - 153 Rue du Faubourg Saint -Honoré, 75008 PARIS, PAR…" at bounding box center [329, 178] width 276 height 38
click at [230, 166] on input "153 FAUBOURG SAINT HONORE - 153 Rue du Faubourg Saint -Honoré, 75008 PARIS, PAR…" at bounding box center [214, 178] width 32 height 32
checkbox input "true"
click at [93, 225] on span "Activités" at bounding box center [117, 228] width 114 height 15
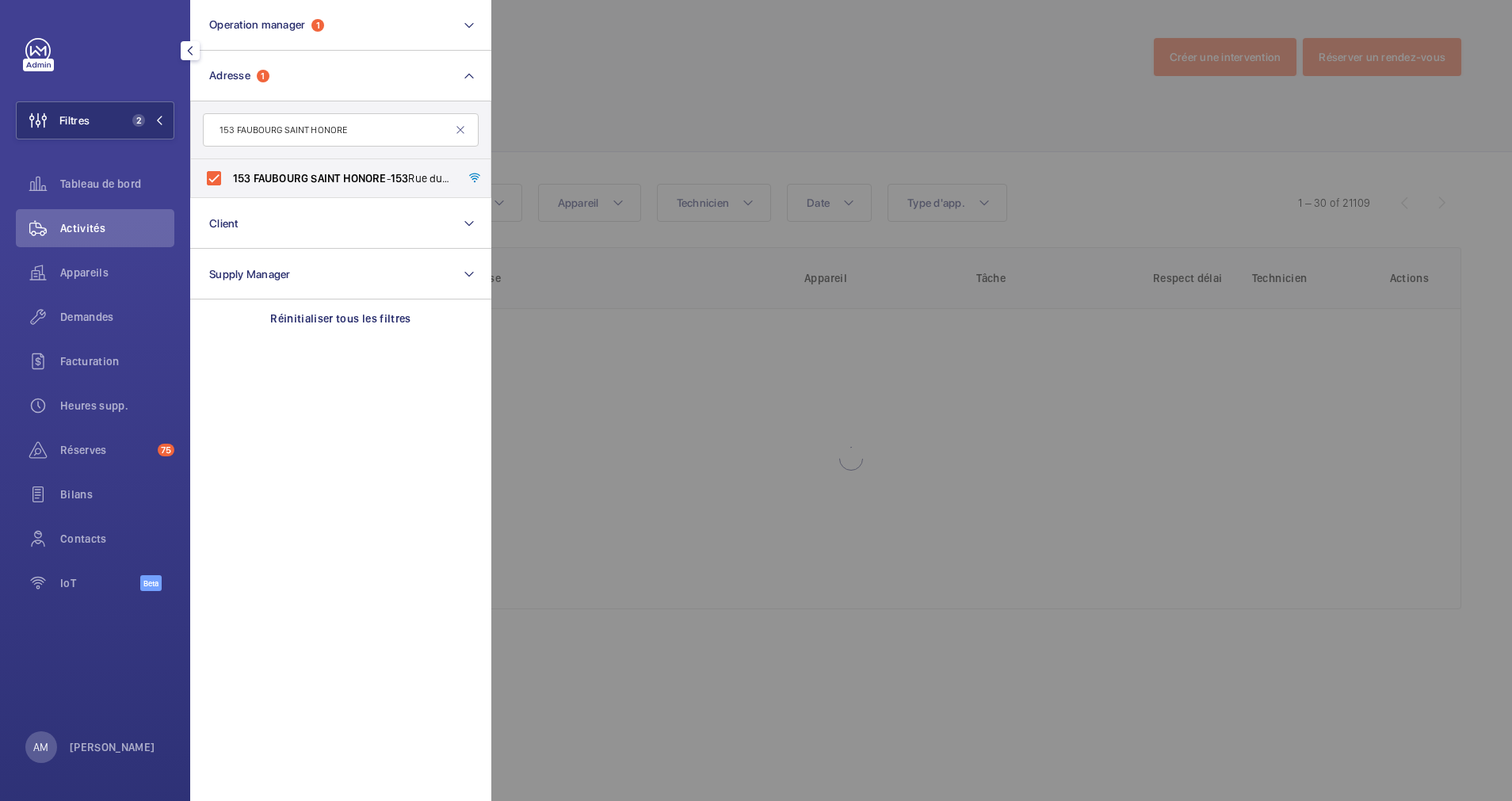
click at [626, 144] on div at bounding box center [1247, 400] width 1512 height 801
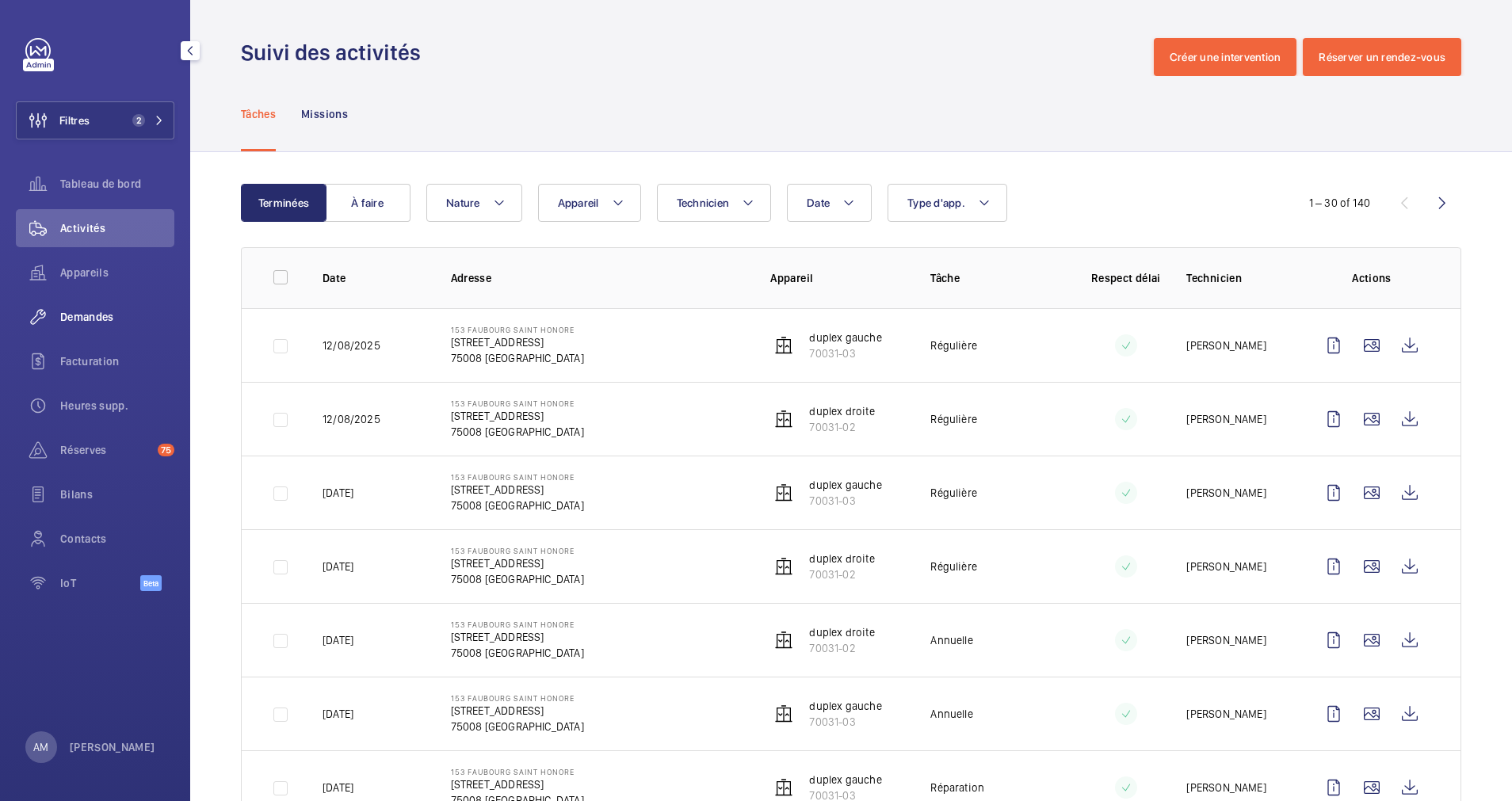
click at [100, 317] on span "Demandes" at bounding box center [117, 316] width 114 height 15
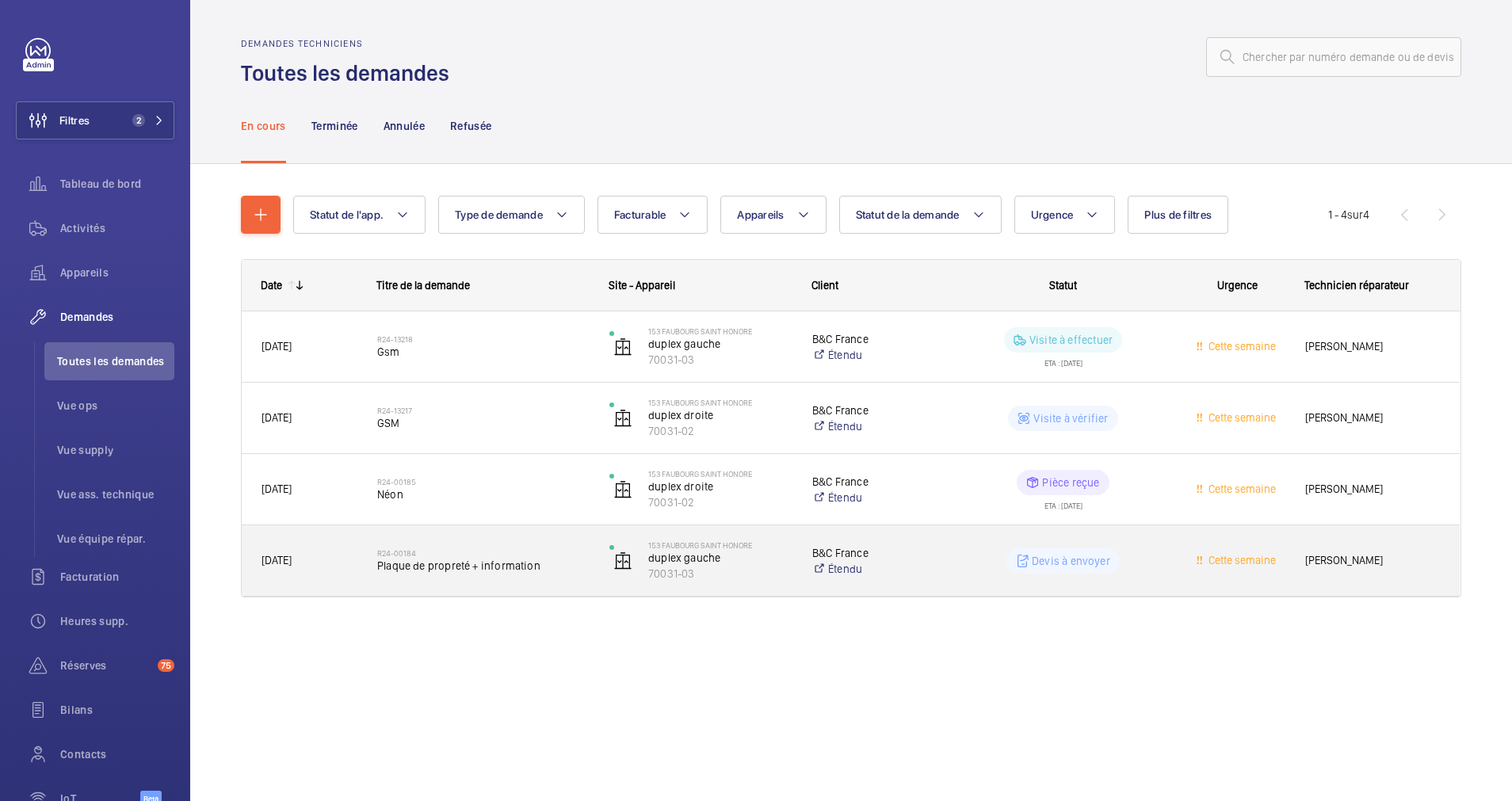
click at [471, 571] on span "Plaque de propreté + information" at bounding box center [483, 565] width 211 height 15
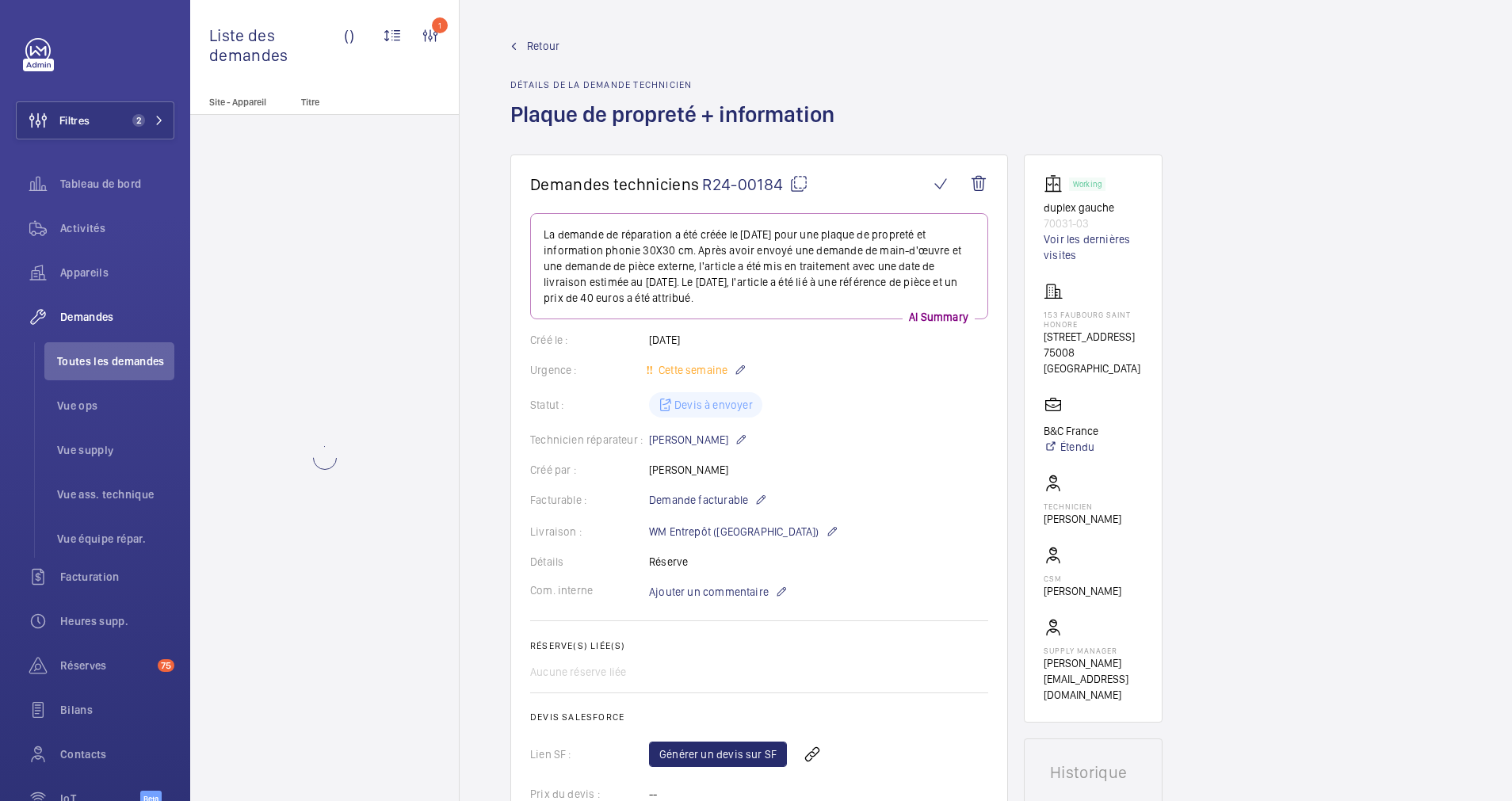
scroll to position [238, 0]
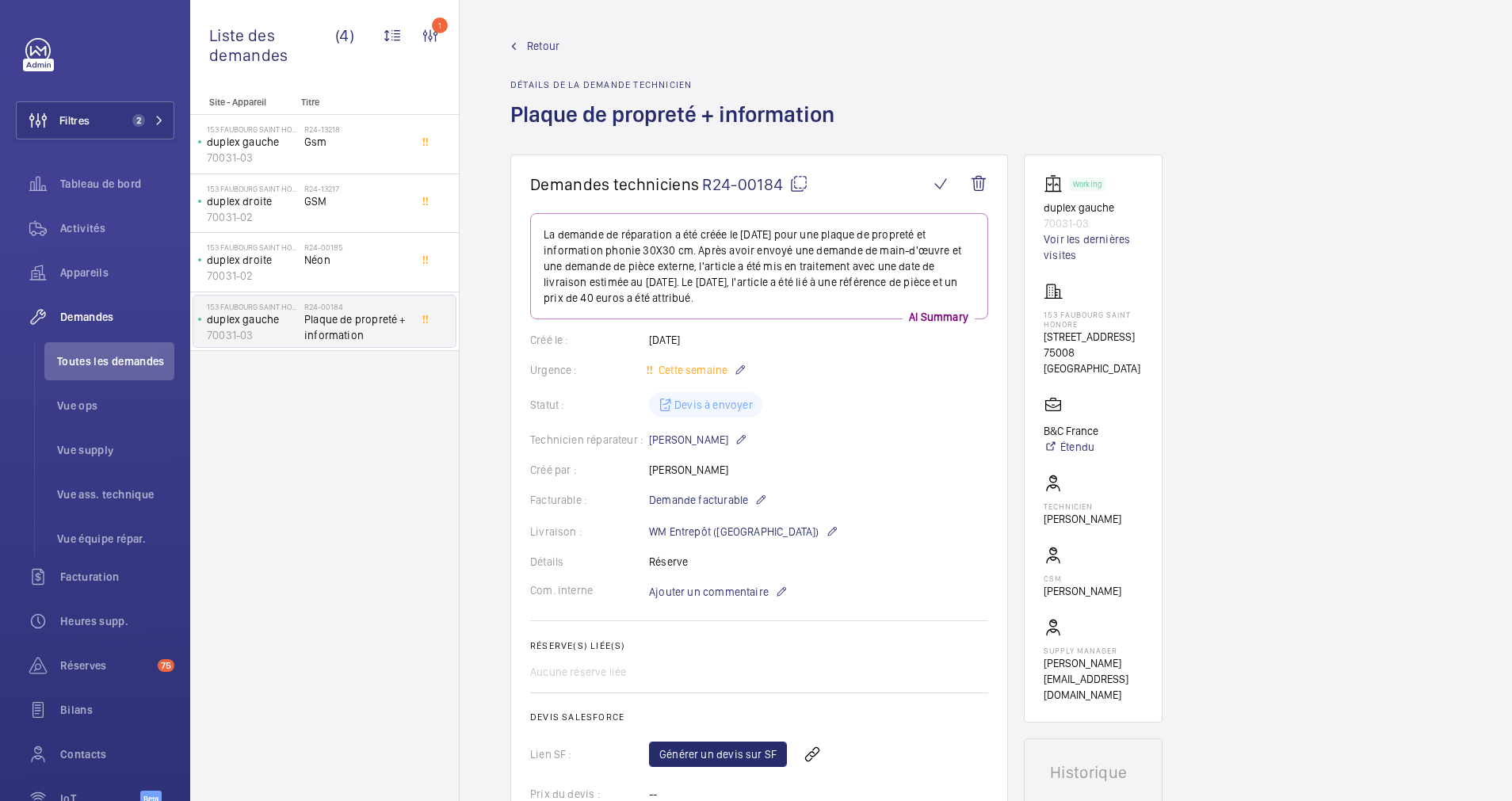
click at [535, 44] on span "Retour" at bounding box center [543, 46] width 33 height 15
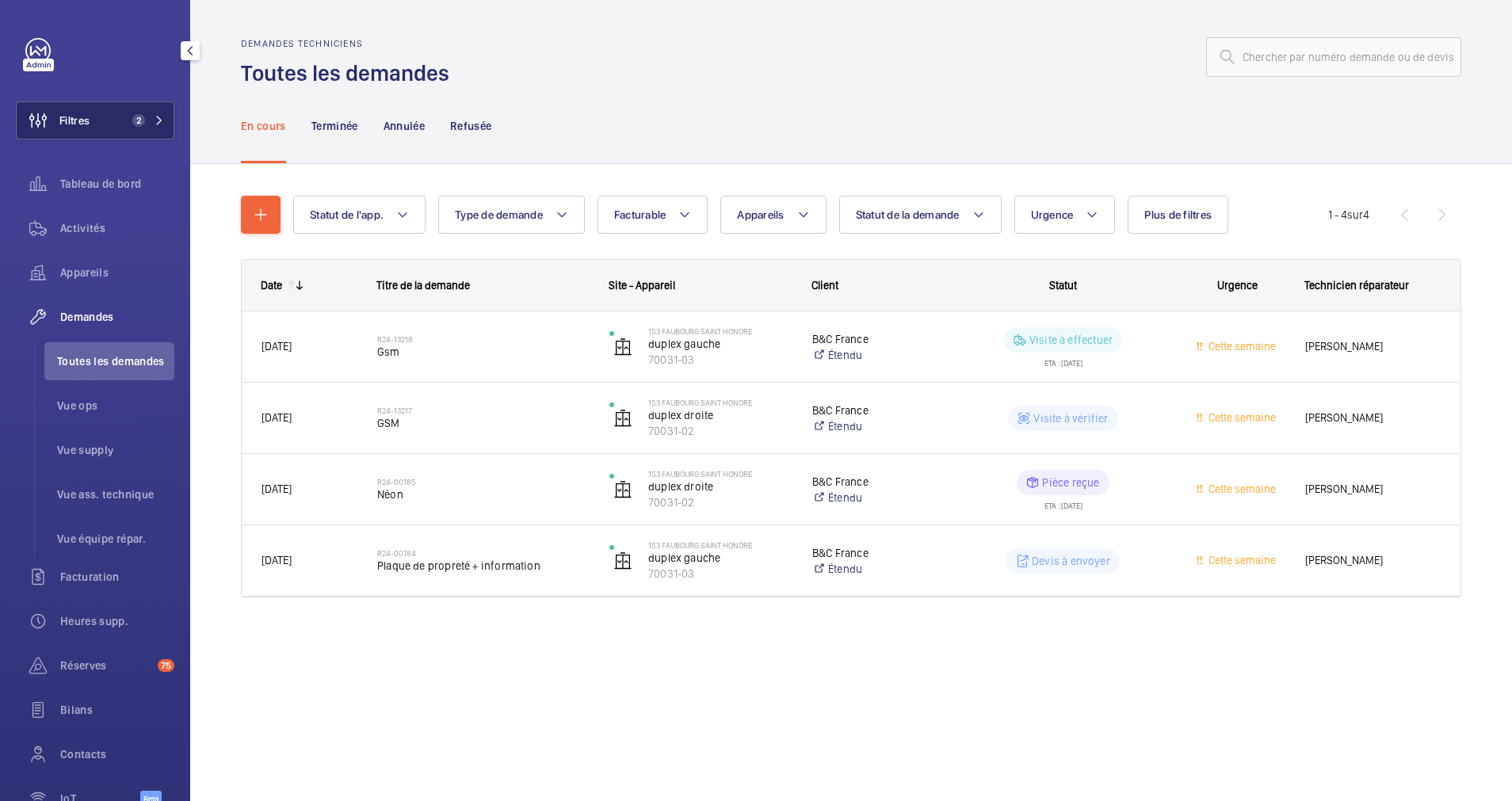
click at [117, 121] on button "Filtres 2" at bounding box center [95, 120] width 158 height 38
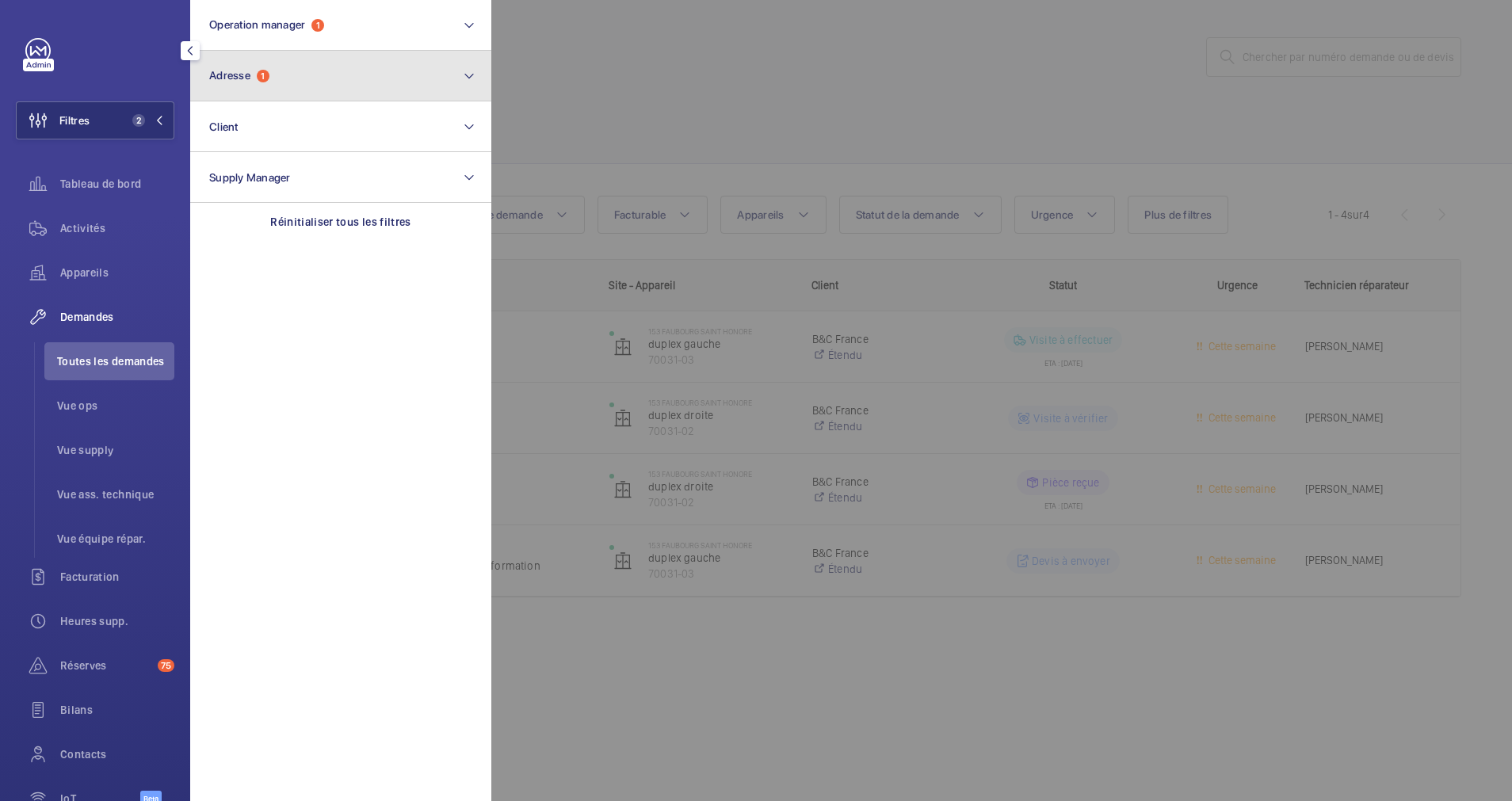
click at [342, 72] on button "Adresse 1" at bounding box center [340, 76] width 301 height 51
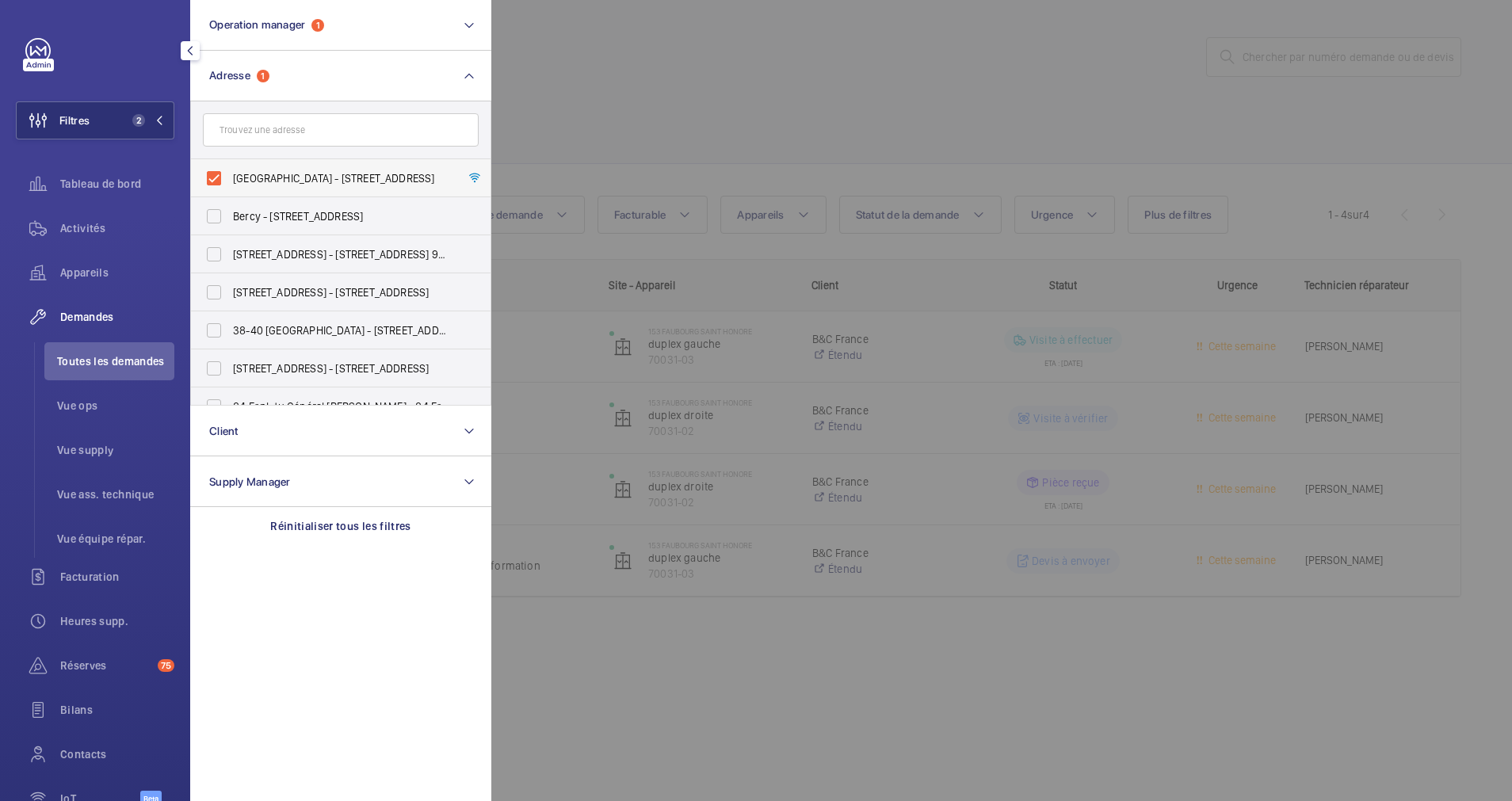
click at [216, 184] on label "153 FAUBOURG SAINT HONORE - 153 Rue du Faubourg Saint-Honoré, 75008 PARIS, PARI…" at bounding box center [329, 178] width 276 height 38
click at [216, 184] on input "153 FAUBOURG SAINT HONORE - 153 Rue du Faubourg Saint-Honoré, 75008 PARIS, PARI…" at bounding box center [214, 178] width 32 height 32
checkbox input "false"
